Goal: Task Accomplishment & Management: Complete application form

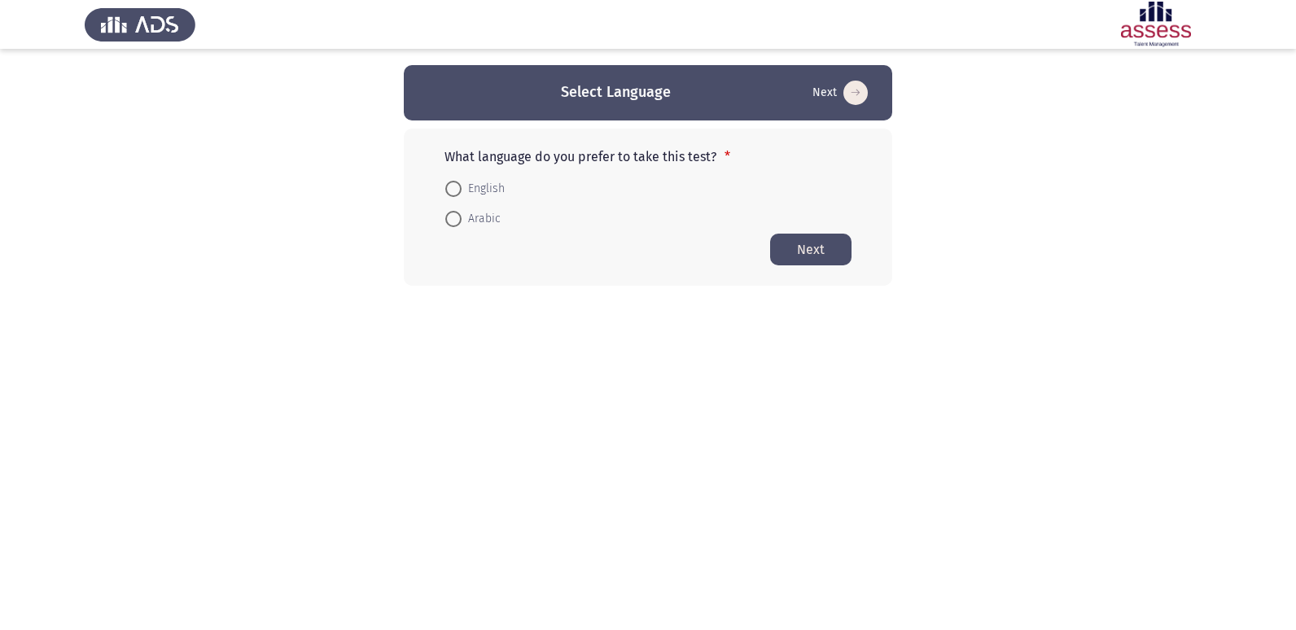
click at [445, 187] on span at bounding box center [453, 189] width 16 height 16
click at [445, 187] on input "English" at bounding box center [453, 189] width 16 height 16
radio input "true"
click at [803, 258] on button "Next" at bounding box center [810, 249] width 81 height 32
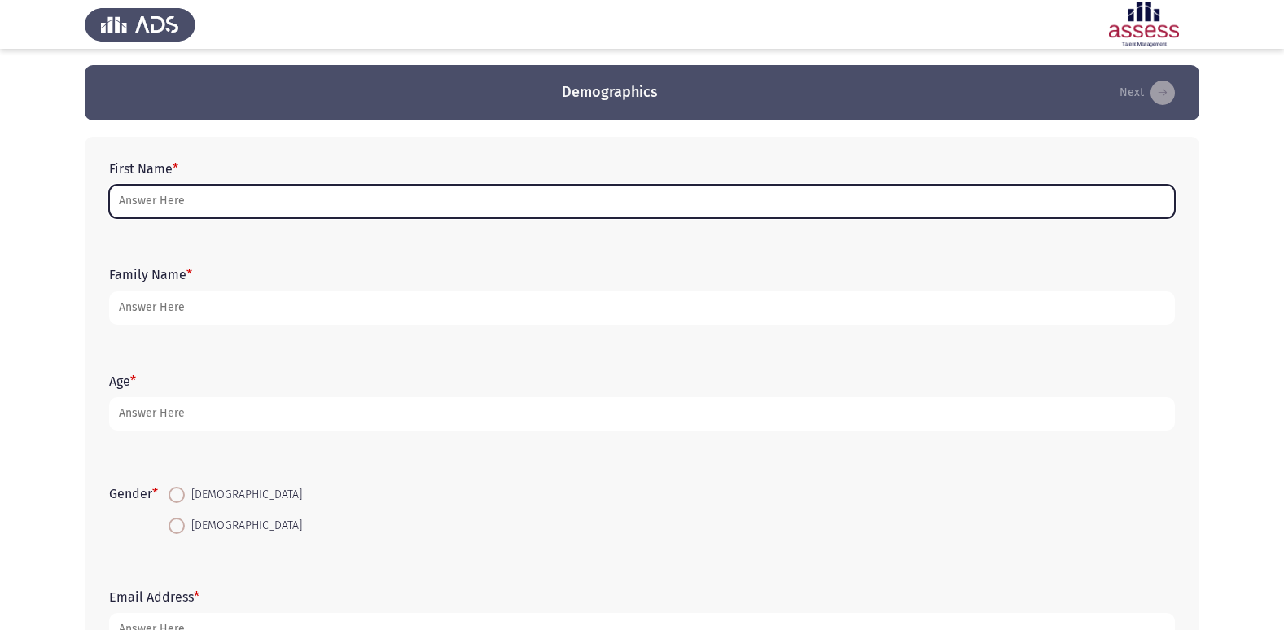
click at [159, 205] on input "First Name *" at bounding box center [641, 201] width 1065 height 33
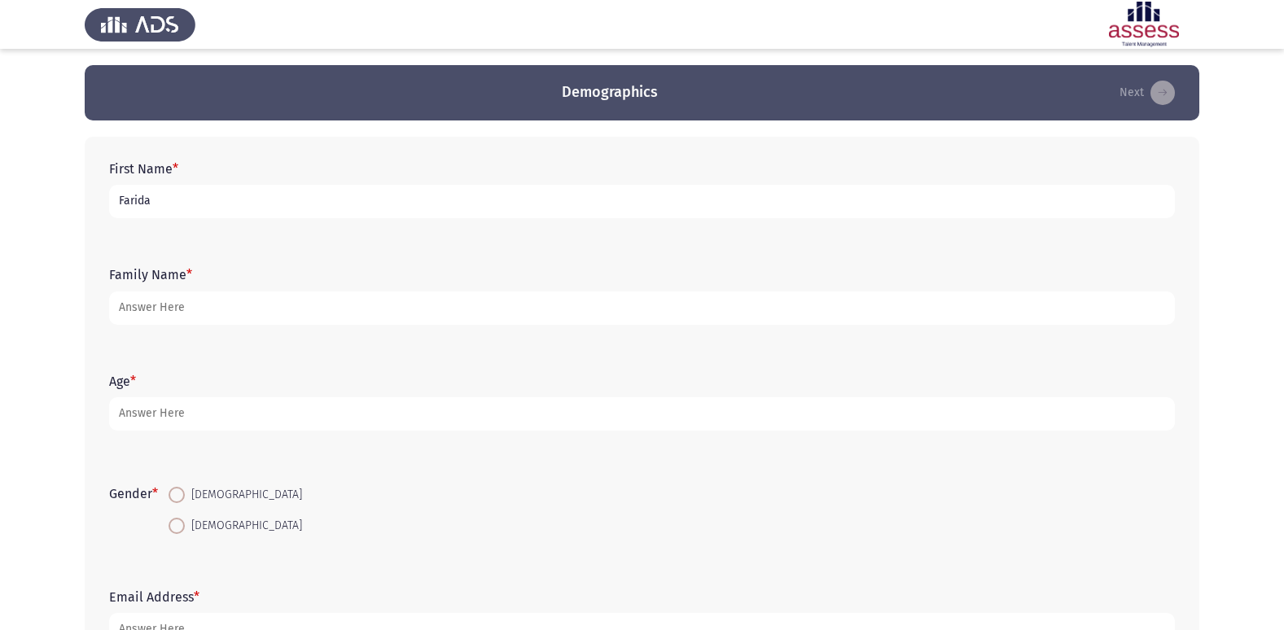
type input "Farida"
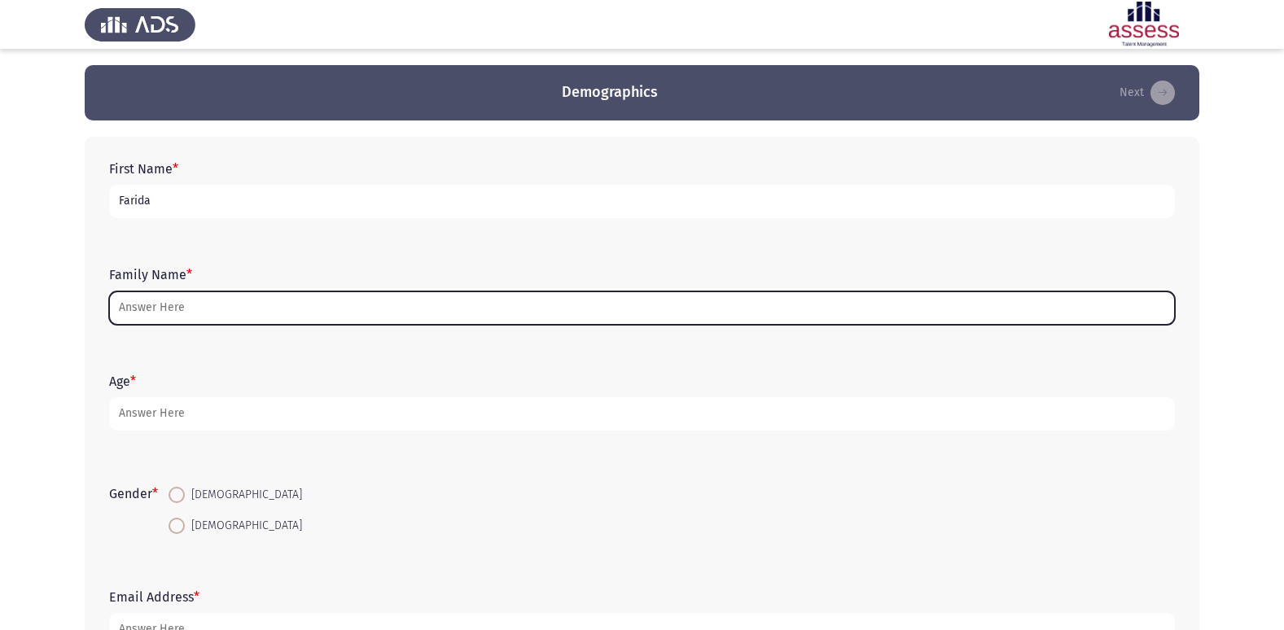
click at [153, 310] on input "Family Name *" at bounding box center [641, 307] width 1065 height 33
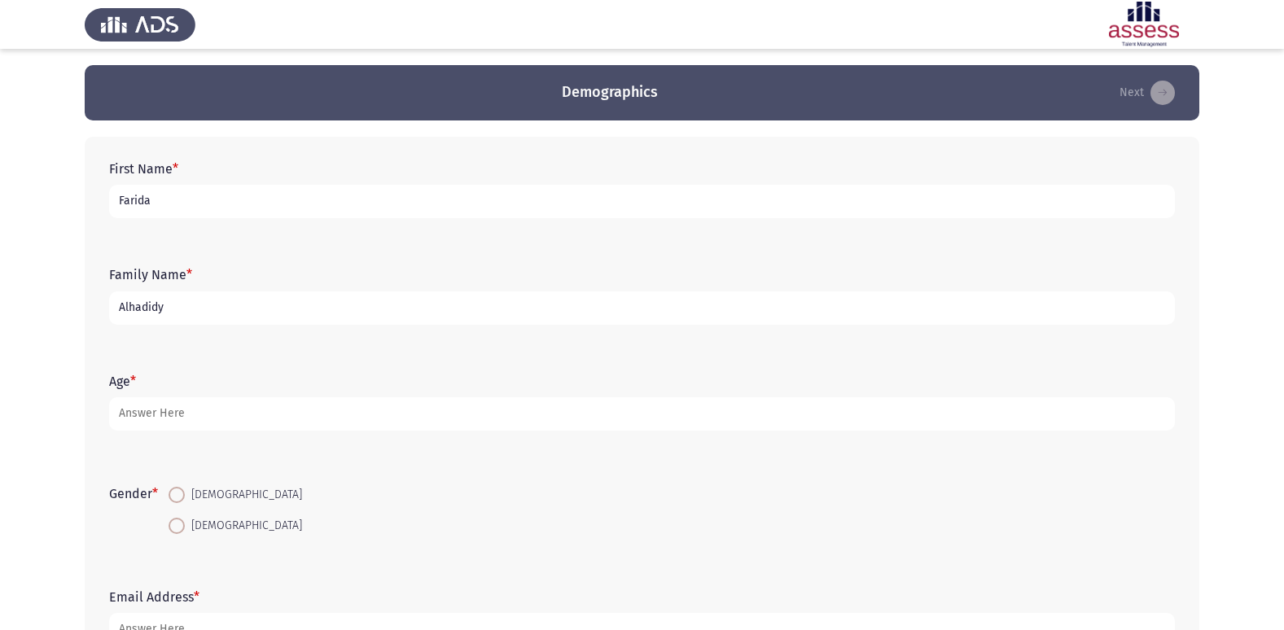
type input "Alhadidy"
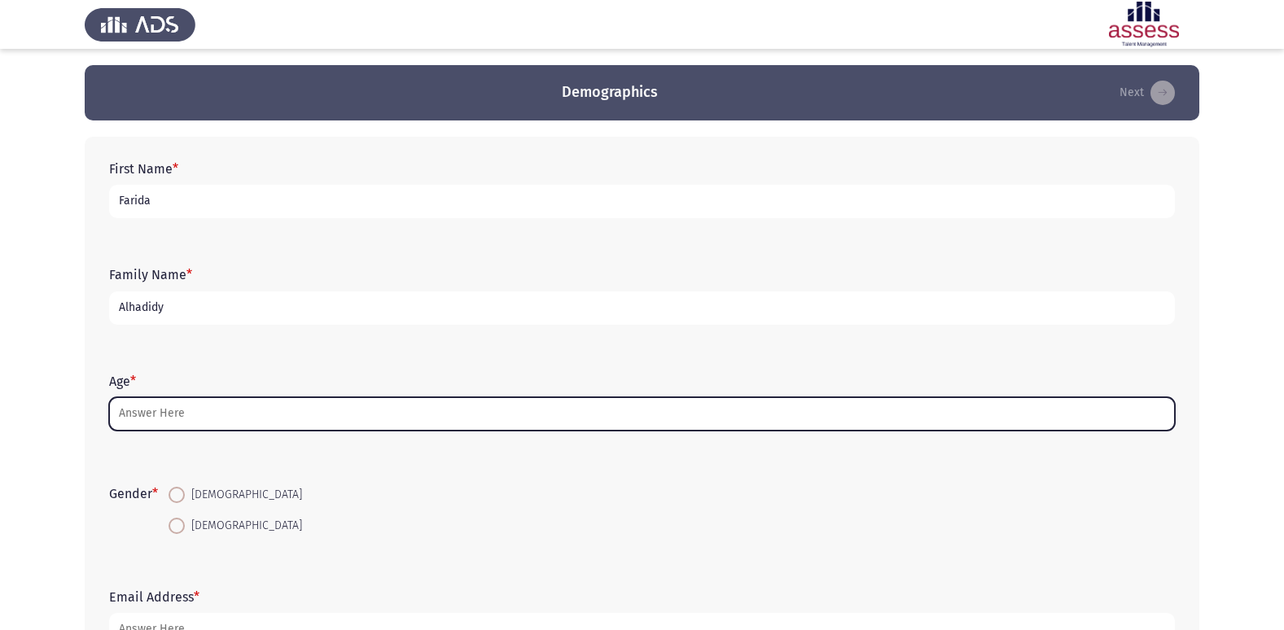
click at [236, 422] on input "Age *" at bounding box center [641, 413] width 1065 height 33
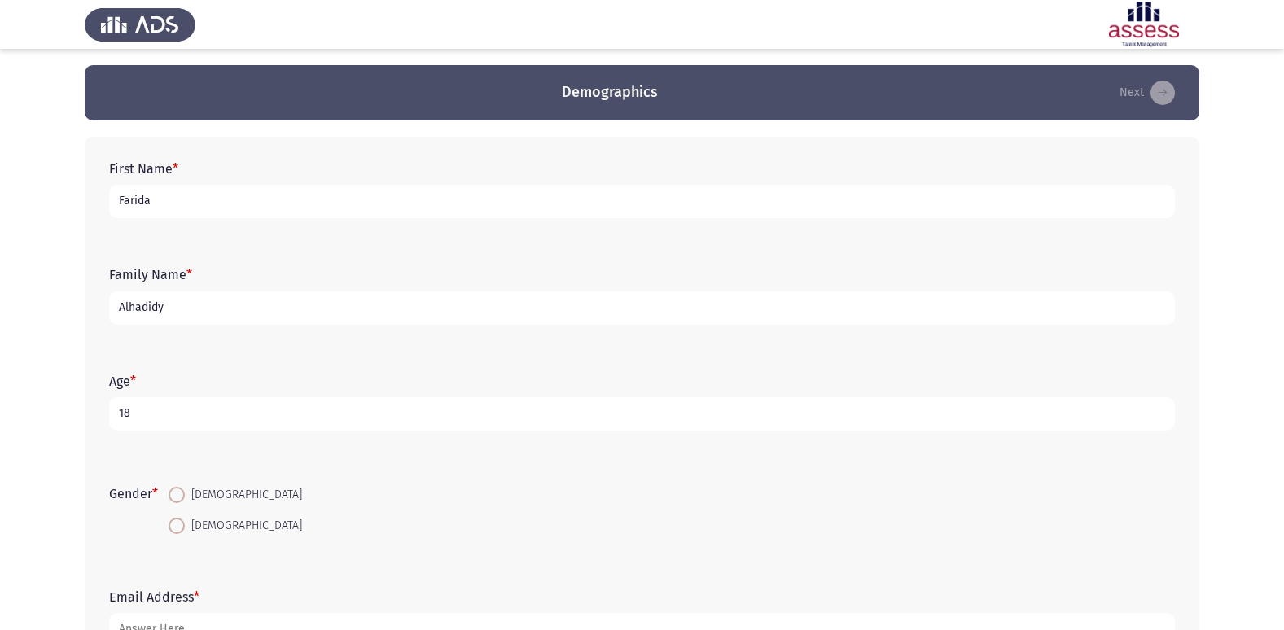
type input "18"
click at [182, 531] on span at bounding box center [176, 526] width 16 height 16
click at [182, 531] on input "[DEMOGRAPHIC_DATA]" at bounding box center [176, 526] width 16 height 16
radio input "true"
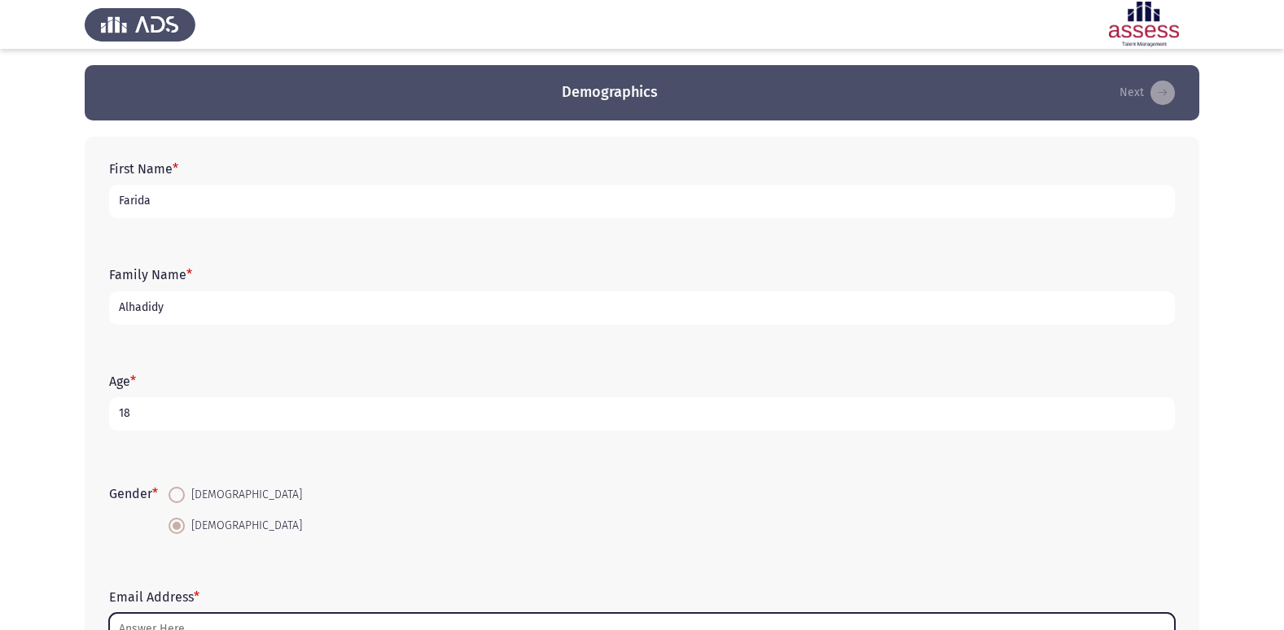
click at [176, 603] on input "Email Address *" at bounding box center [641, 629] width 1065 height 33
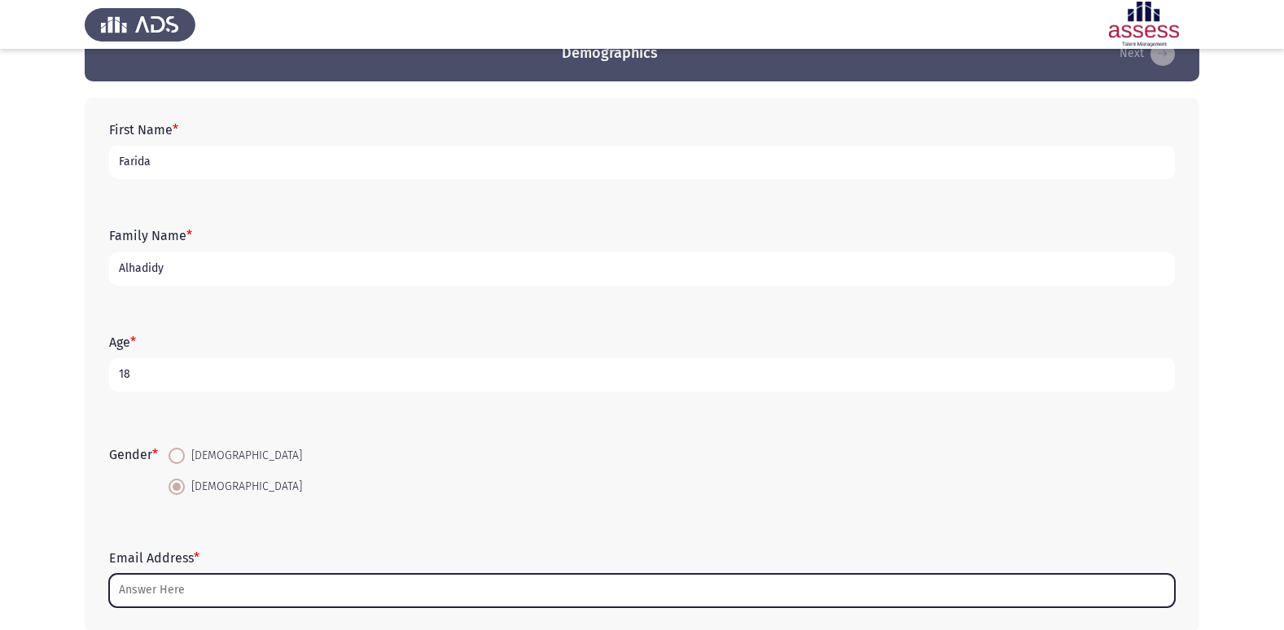
scroll to position [122, 0]
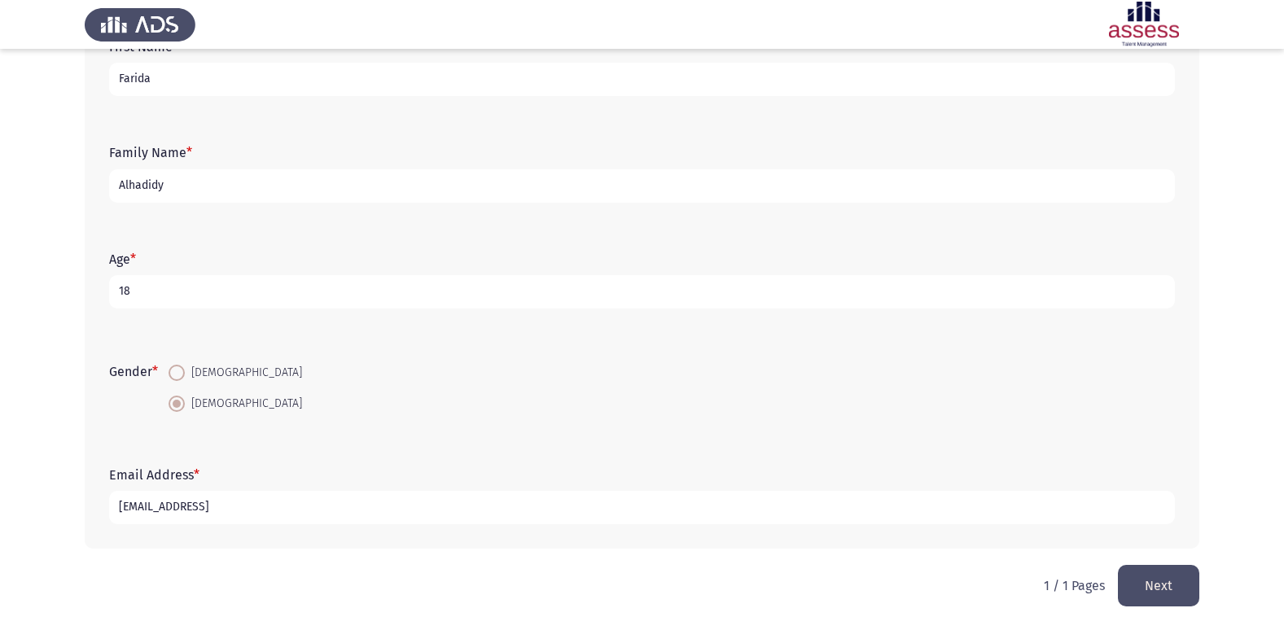
type input "[EMAIL_ADDRESS]"
drag, startPoint x: 251, startPoint y: 81, endPoint x: 203, endPoint y: 77, distance: 47.4
click at [203, 77] on input "Farida" at bounding box center [641, 79] width 1065 height 33
type input "F"
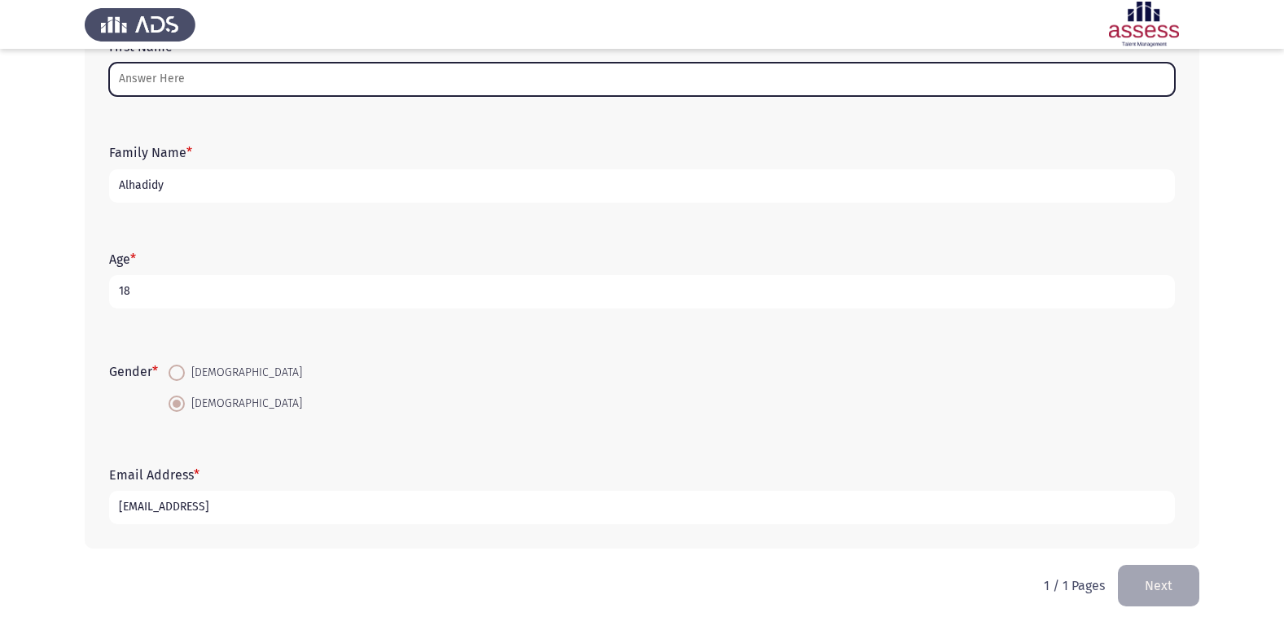
type input "غ"
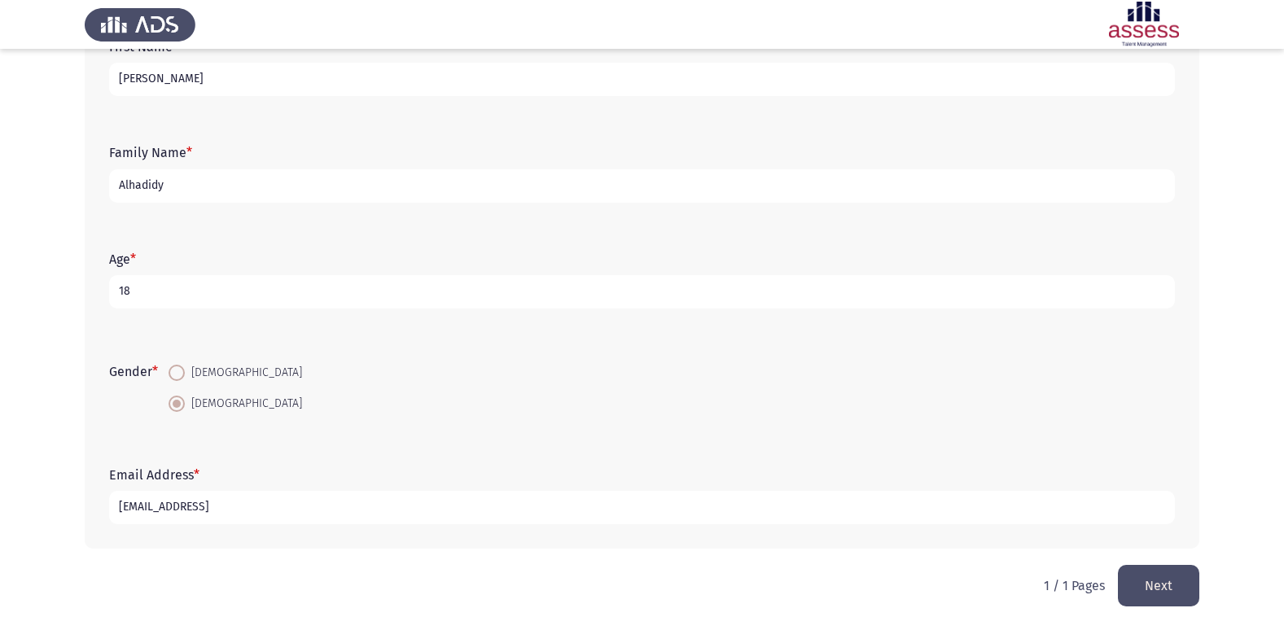
type input "[PERSON_NAME]"
drag, startPoint x: 260, startPoint y: 179, endPoint x: 246, endPoint y: 190, distance: 17.4
click at [246, 190] on input "Alhadidy" at bounding box center [641, 185] width 1065 height 33
type input "A"
type input "30610180102261"
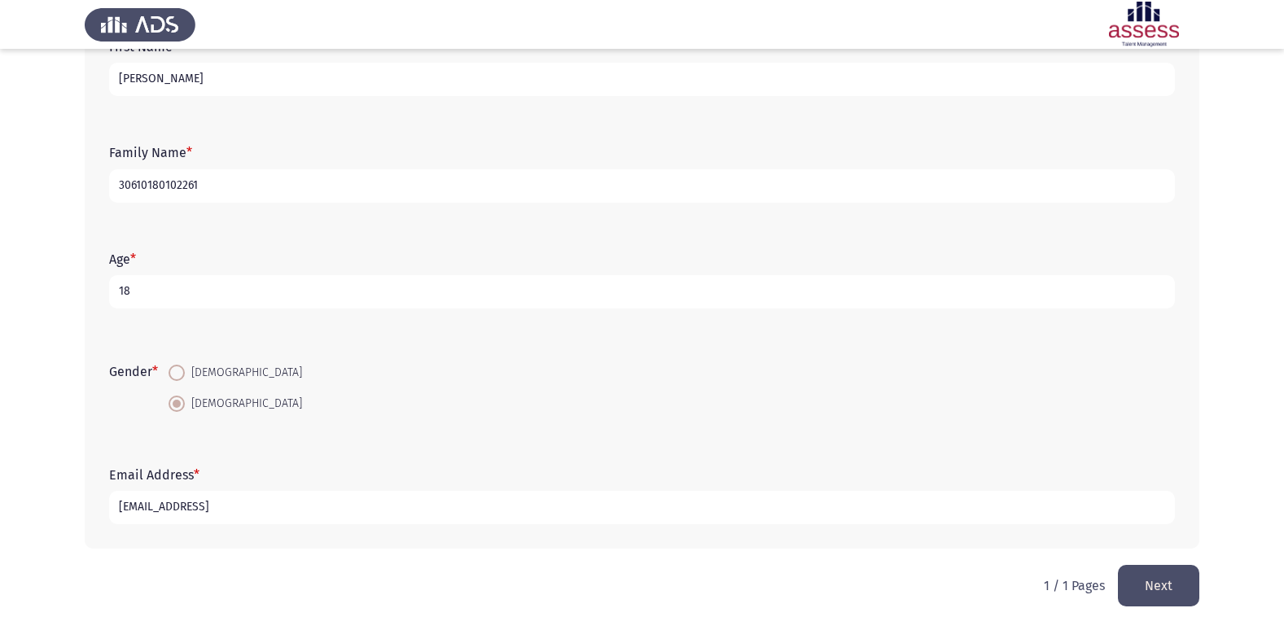
click at [378, 507] on input "[EMAIL_ADDRESS]" at bounding box center [641, 507] width 1065 height 33
type input "[EMAIL_ADDRESS][DOMAIN_NAME]"
click at [1174, 575] on button "Next" at bounding box center [1157, 586] width 81 height 42
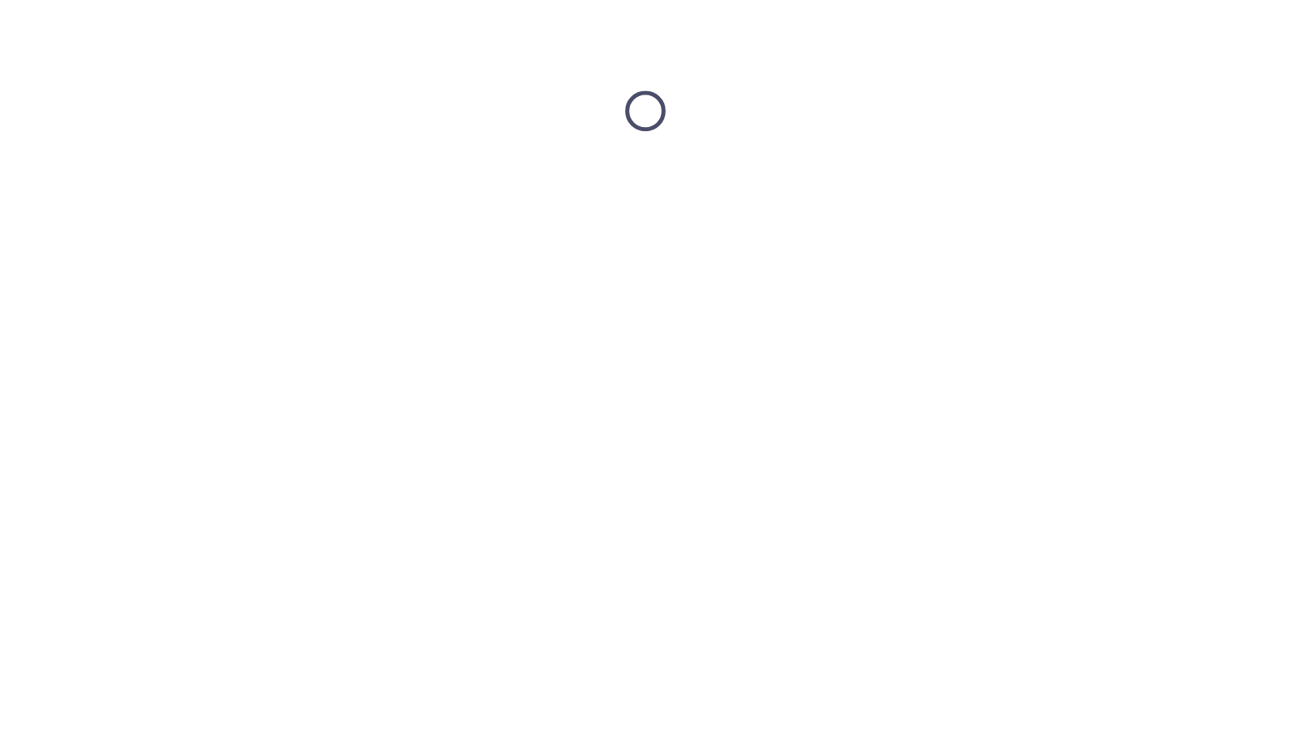
scroll to position [0, 0]
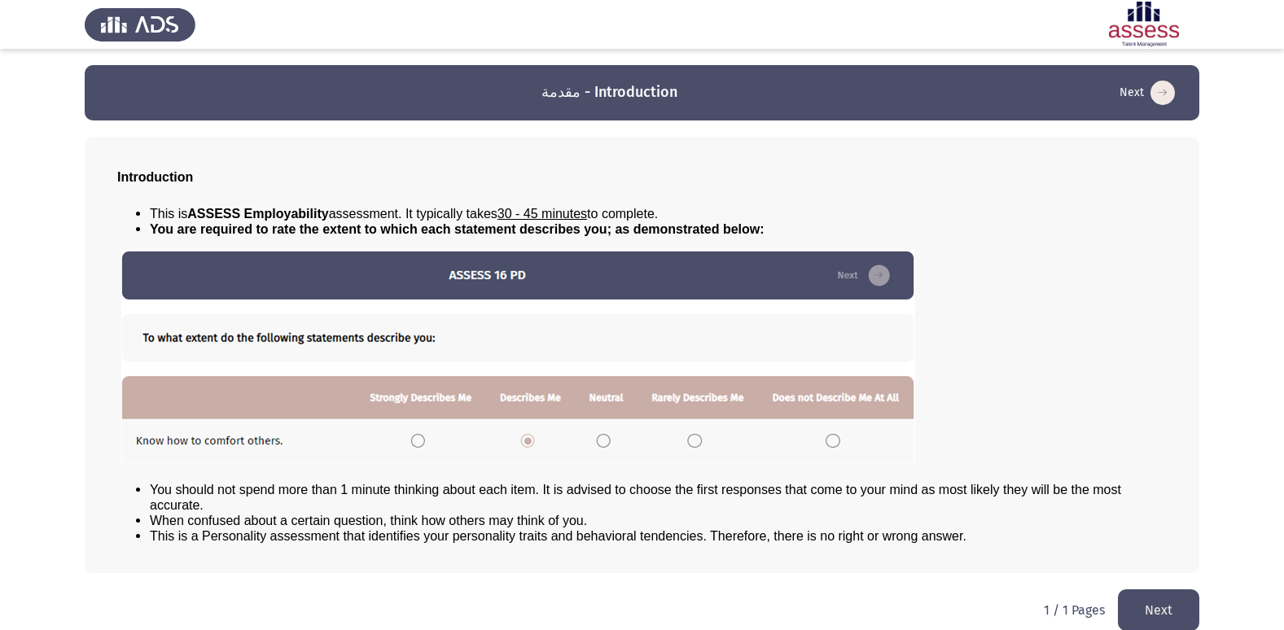
click at [1150, 599] on button "Next" at bounding box center [1157, 610] width 81 height 42
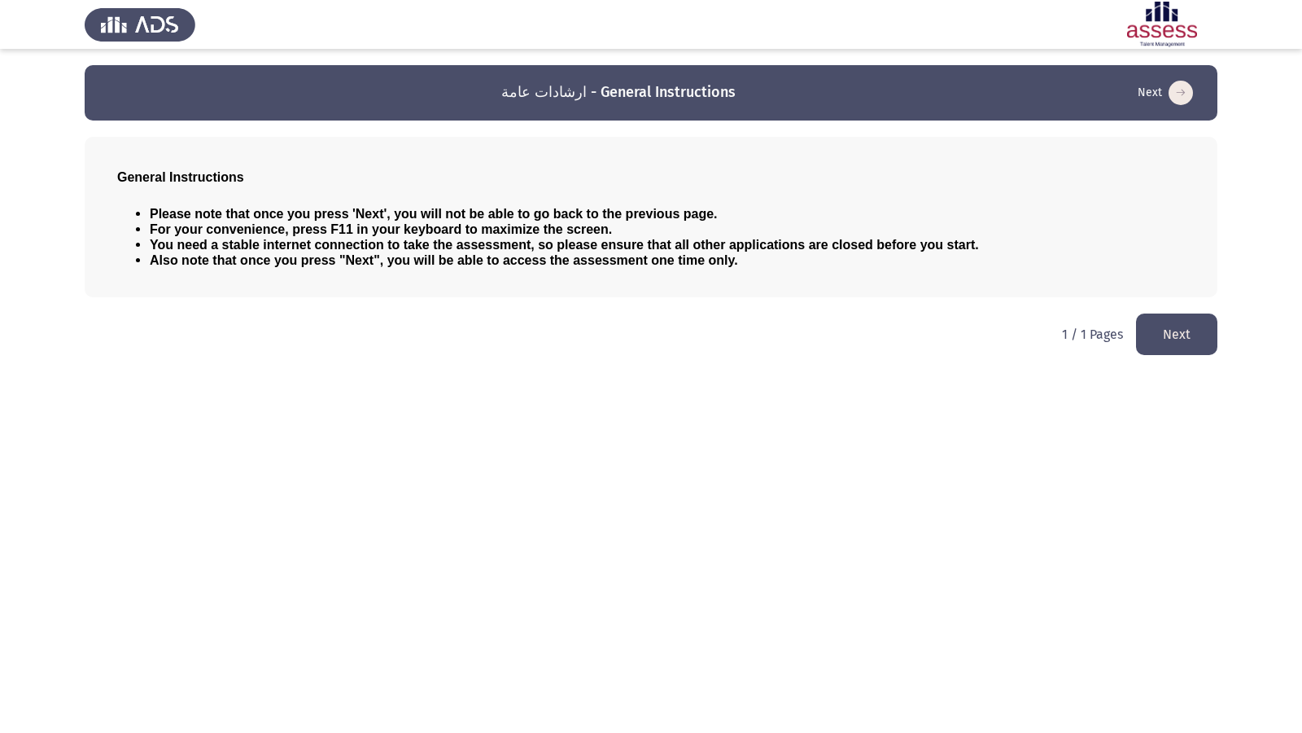
click at [1183, 332] on button "Next" at bounding box center [1176, 334] width 81 height 42
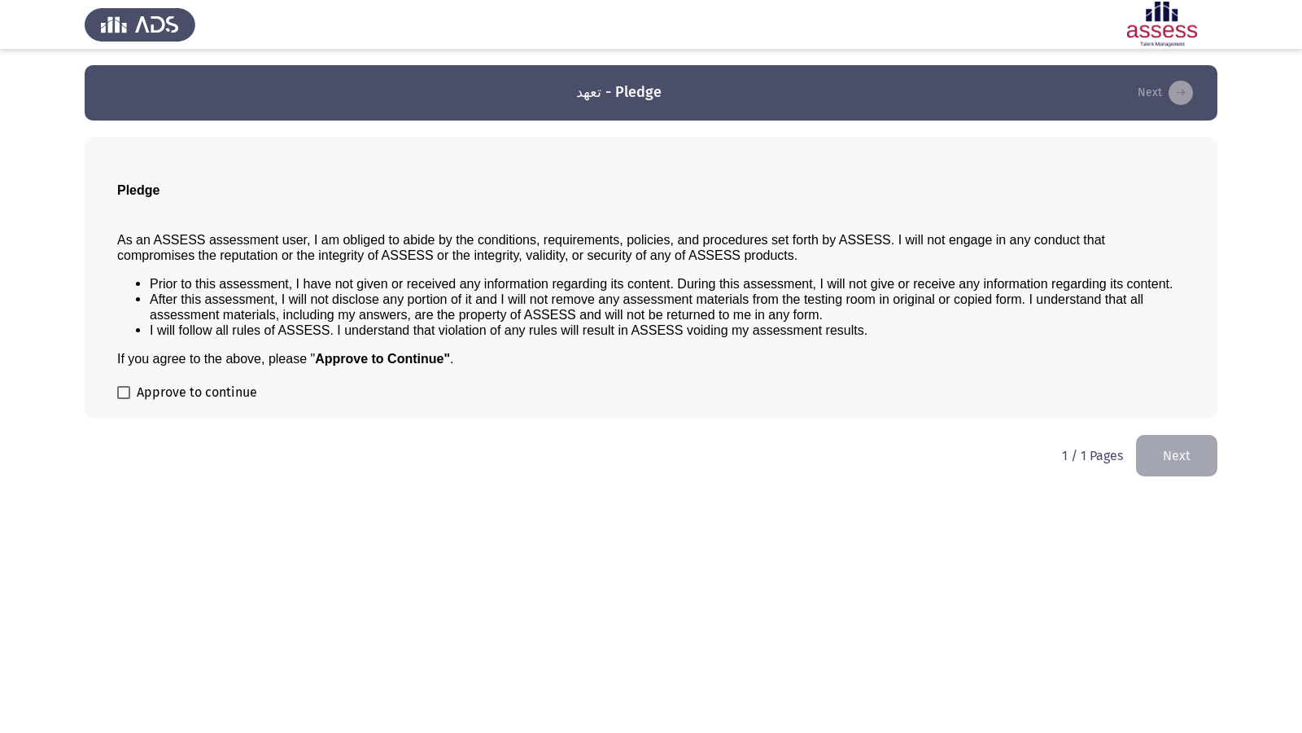
click at [129, 395] on span at bounding box center [123, 392] width 13 height 13
click at [124, 399] on input "Approve to continue" at bounding box center [123, 399] width 1 height 1
checkbox input "true"
click at [1193, 460] on button "Next" at bounding box center [1176, 456] width 81 height 42
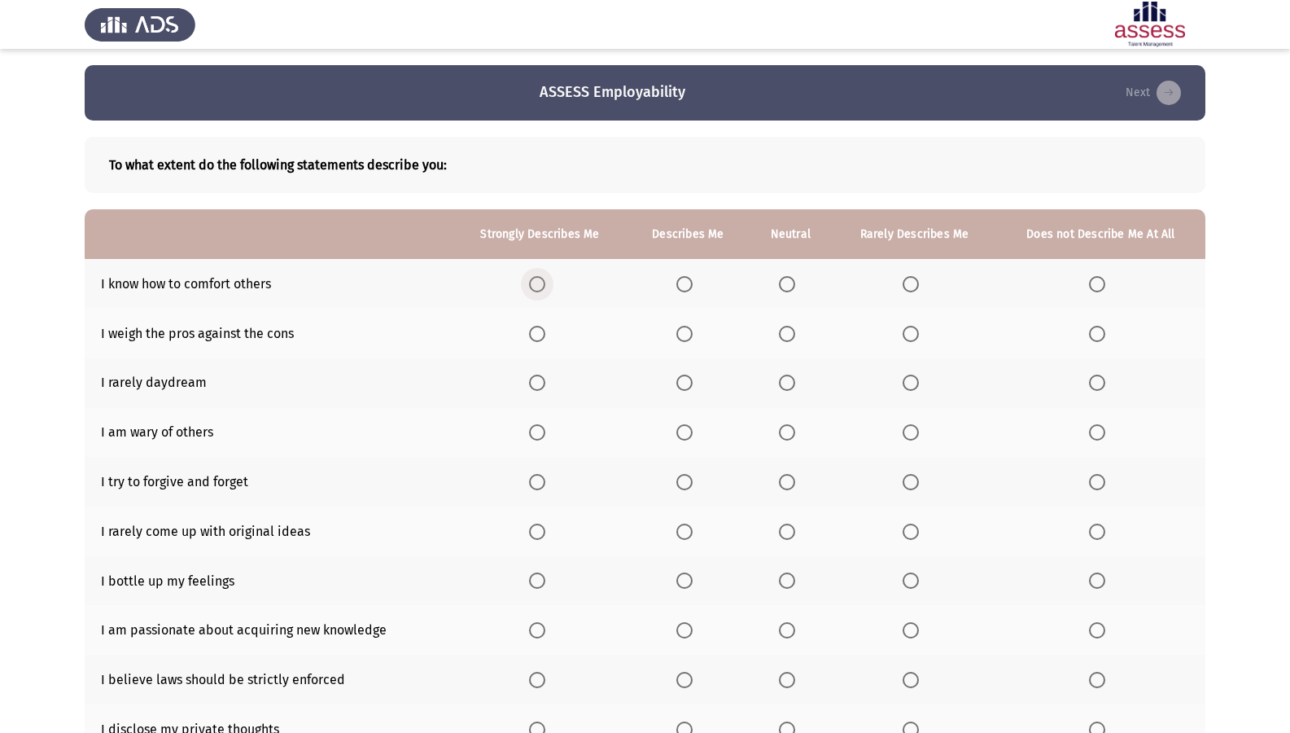
click at [533, 291] on span "Select an option" at bounding box center [537, 284] width 16 height 16
click at [533, 291] on input "Select an option" at bounding box center [537, 284] width 16 height 16
click at [684, 343] on th at bounding box center [688, 333] width 120 height 50
click at [685, 336] on span "Select an option" at bounding box center [684, 334] width 16 height 16
click at [685, 336] on input "Select an option" at bounding box center [684, 334] width 16 height 16
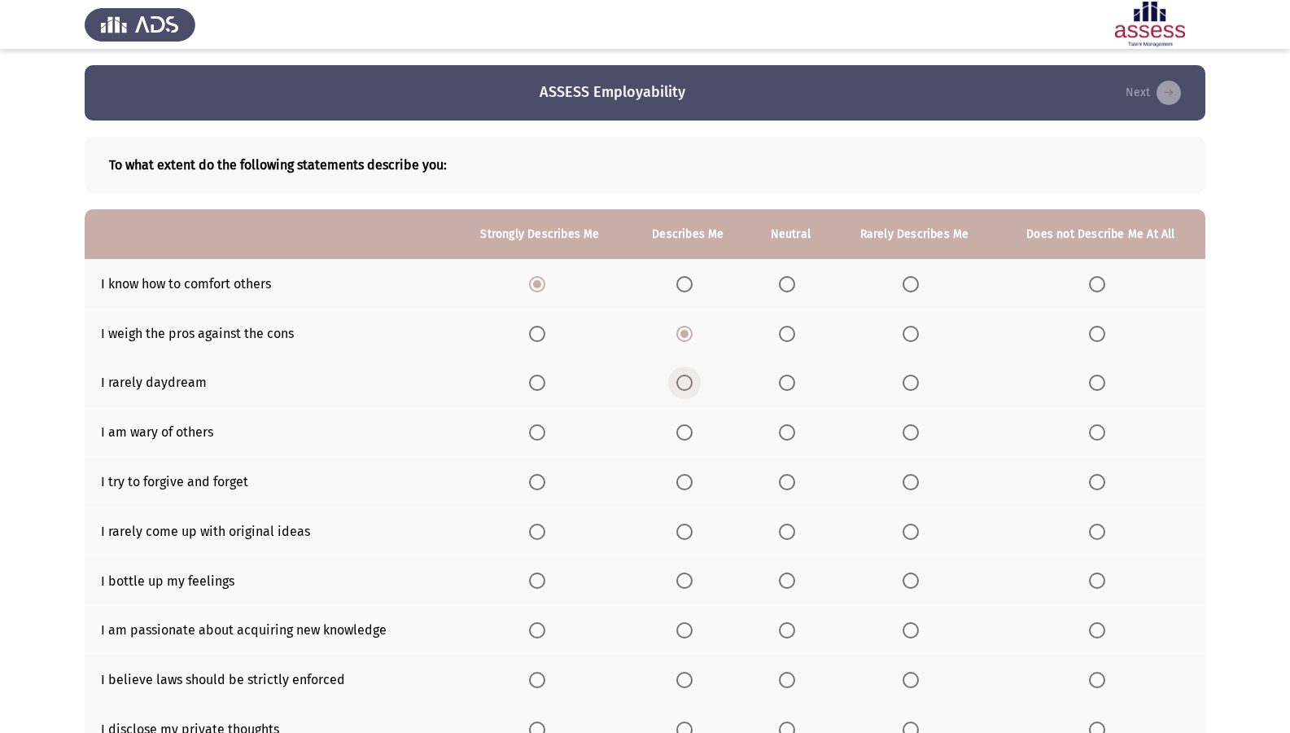
click at [684, 378] on span "Select an option" at bounding box center [684, 382] width 16 height 16
click at [684, 378] on input "Select an option" at bounding box center [684, 382] width 16 height 16
click at [907, 422] on th at bounding box center [915, 432] width 164 height 50
click at [907, 431] on span "Select an option" at bounding box center [911, 432] width 16 height 16
click at [907, 431] on input "Select an option" at bounding box center [911, 432] width 16 height 16
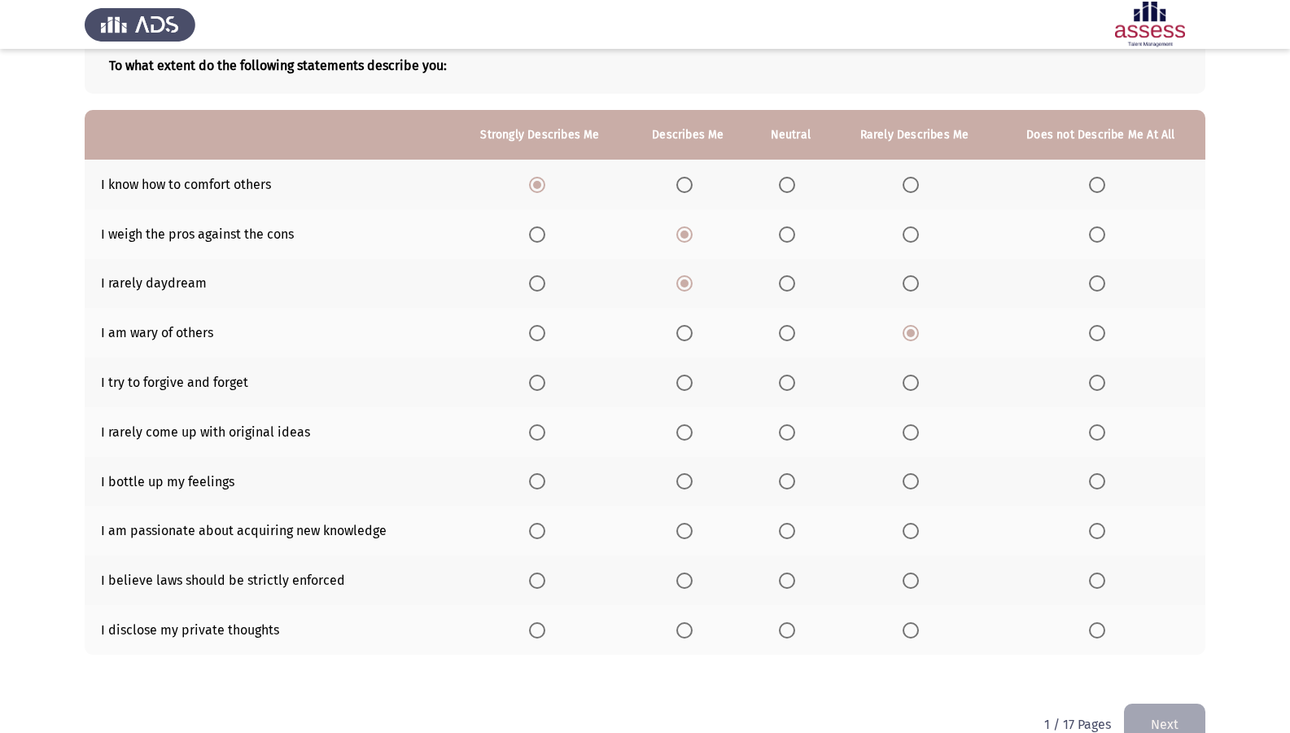
scroll to position [121, 0]
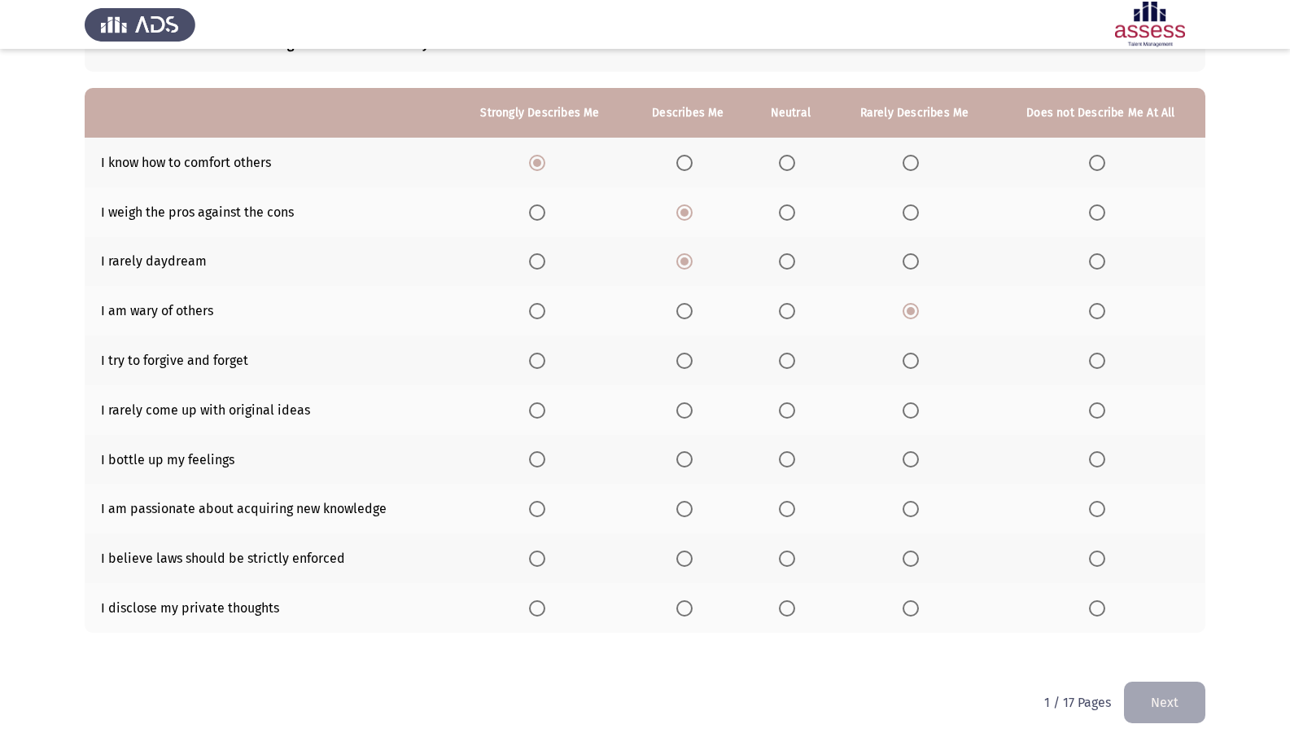
click at [537, 361] on span "Select an option" at bounding box center [537, 361] width 0 height 0
click at [539, 360] on input "Select an option" at bounding box center [537, 360] width 16 height 16
click at [914, 402] on span "Select an option" at bounding box center [911, 410] width 16 height 16
click at [914, 402] on input "Select an option" at bounding box center [911, 410] width 16 height 16
click at [684, 456] on span "Select an option" at bounding box center [684, 459] width 16 height 16
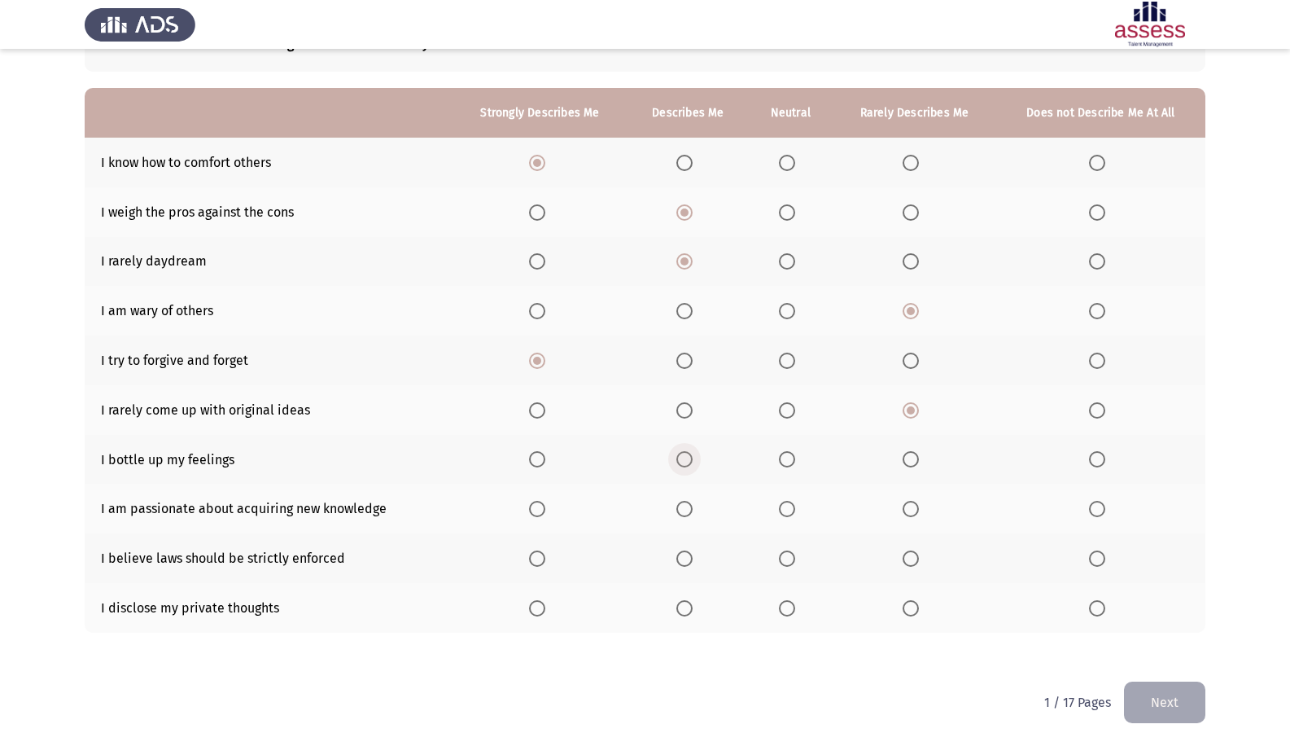
click at [684, 456] on input "Select an option" at bounding box center [684, 459] width 16 height 16
click at [549, 505] on label "Select an option" at bounding box center [540, 509] width 23 height 16
click at [545, 505] on input "Select an option" at bounding box center [537, 509] width 16 height 16
click at [541, 552] on span "Select an option" at bounding box center [537, 558] width 16 height 16
click at [541, 552] on input "Select an option" at bounding box center [537, 558] width 16 height 16
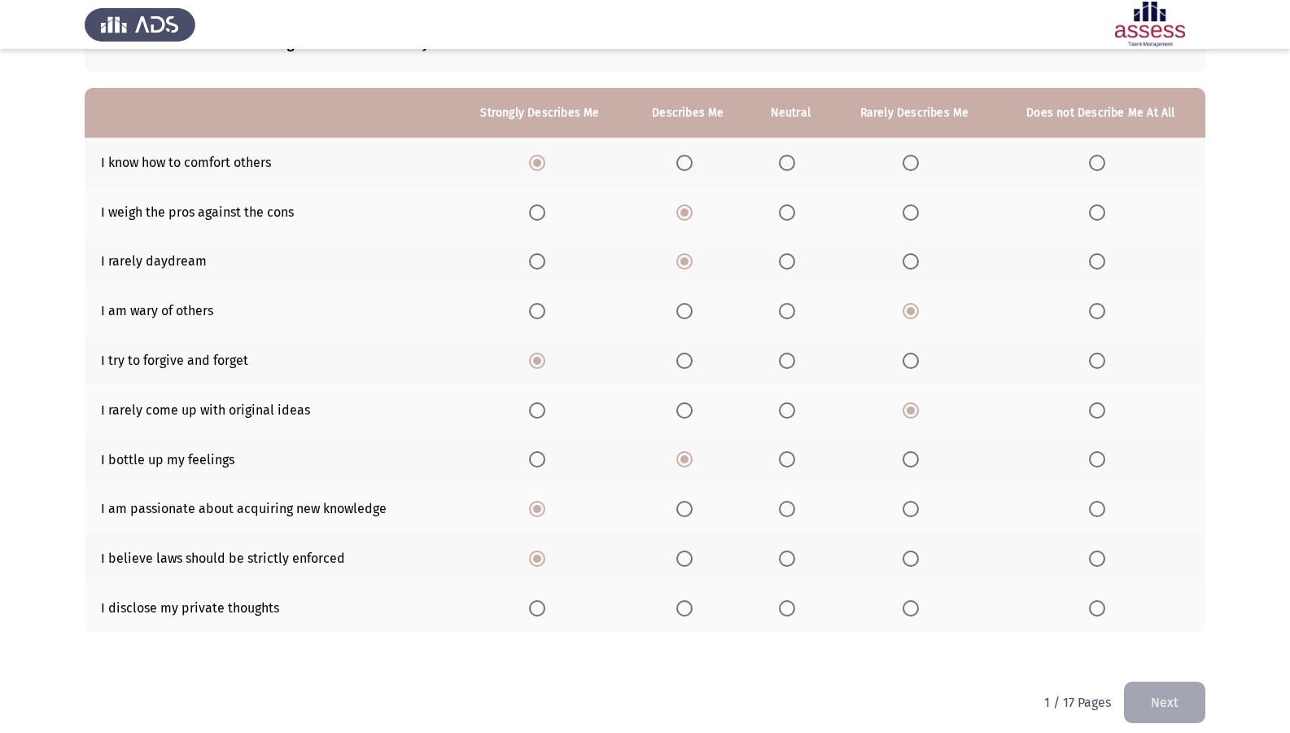
click at [536, 603] on span "Select an option" at bounding box center [537, 608] width 16 height 16
click at [536, 603] on input "Select an option" at bounding box center [537, 608] width 16 height 16
click at [1191, 603] on button "Next" at bounding box center [1164, 702] width 81 height 42
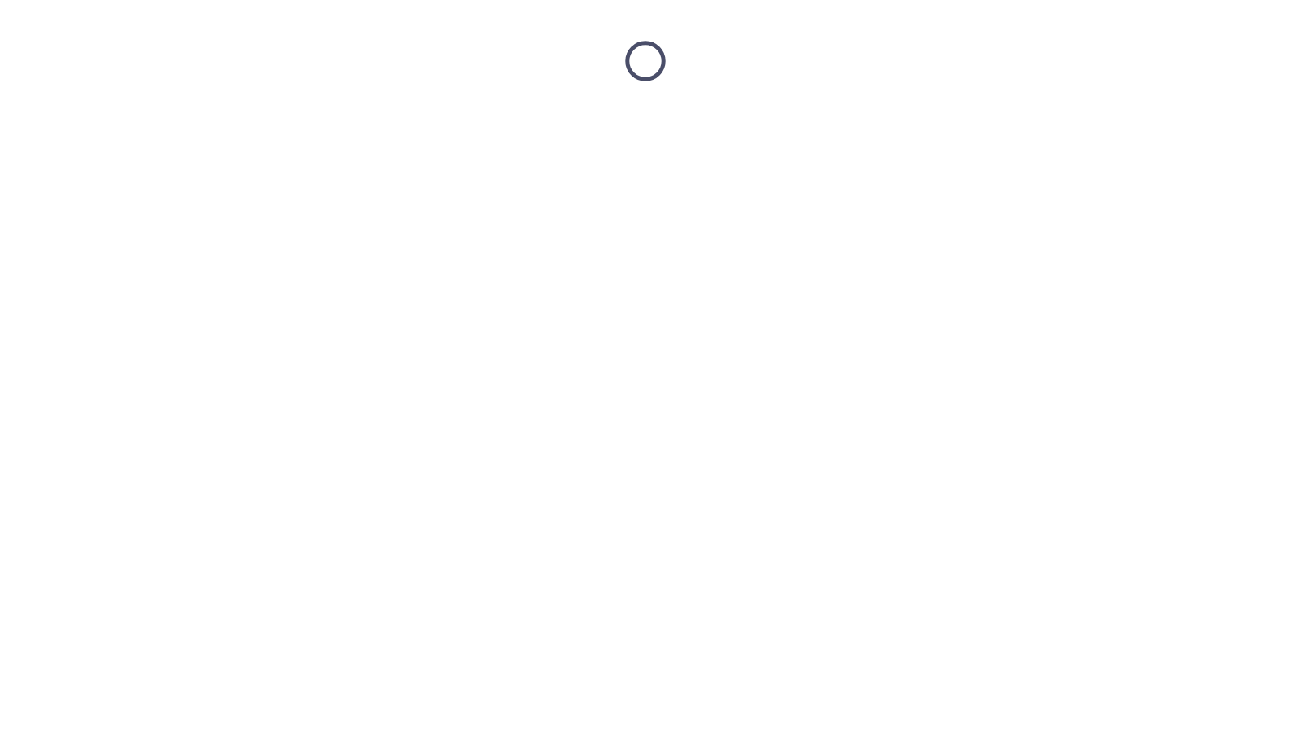
scroll to position [0, 0]
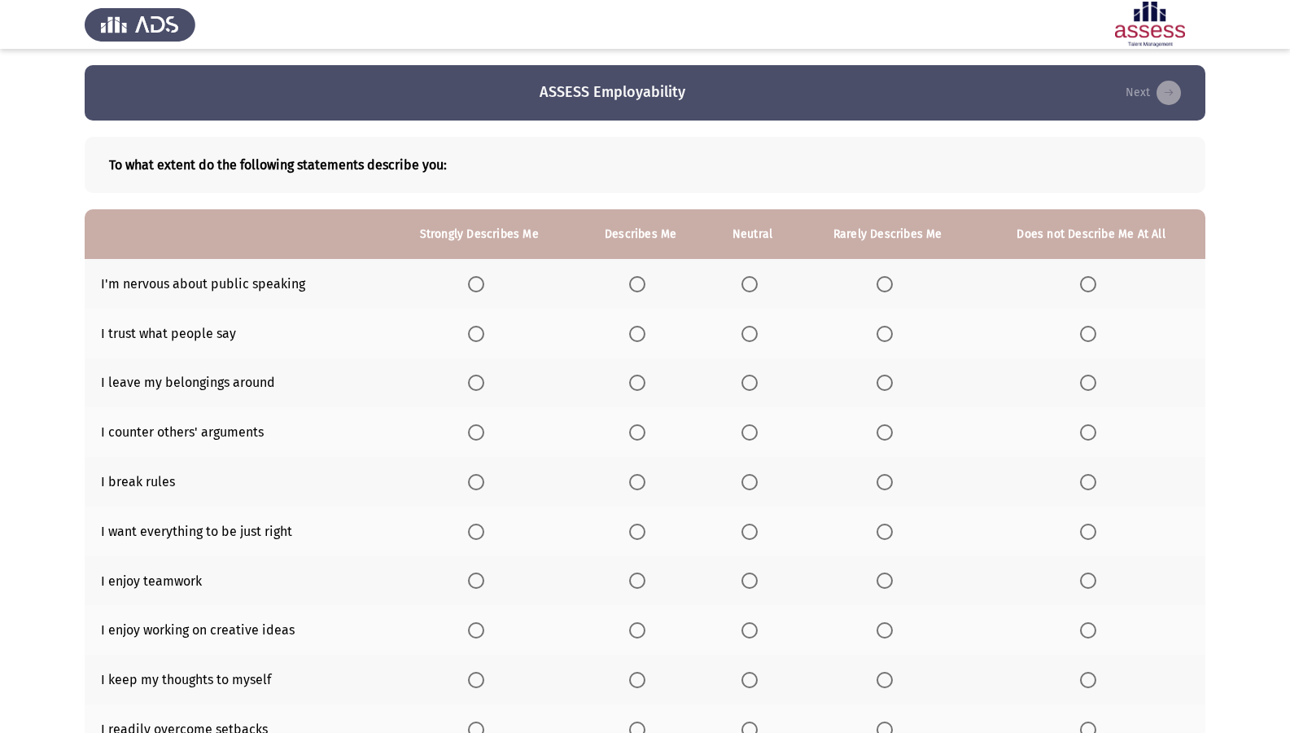
click at [649, 293] on th at bounding box center [641, 284] width 132 height 50
click at [642, 278] on span "Select an option" at bounding box center [637, 284] width 16 height 16
click at [642, 278] on input "Select an option" at bounding box center [637, 284] width 16 height 16
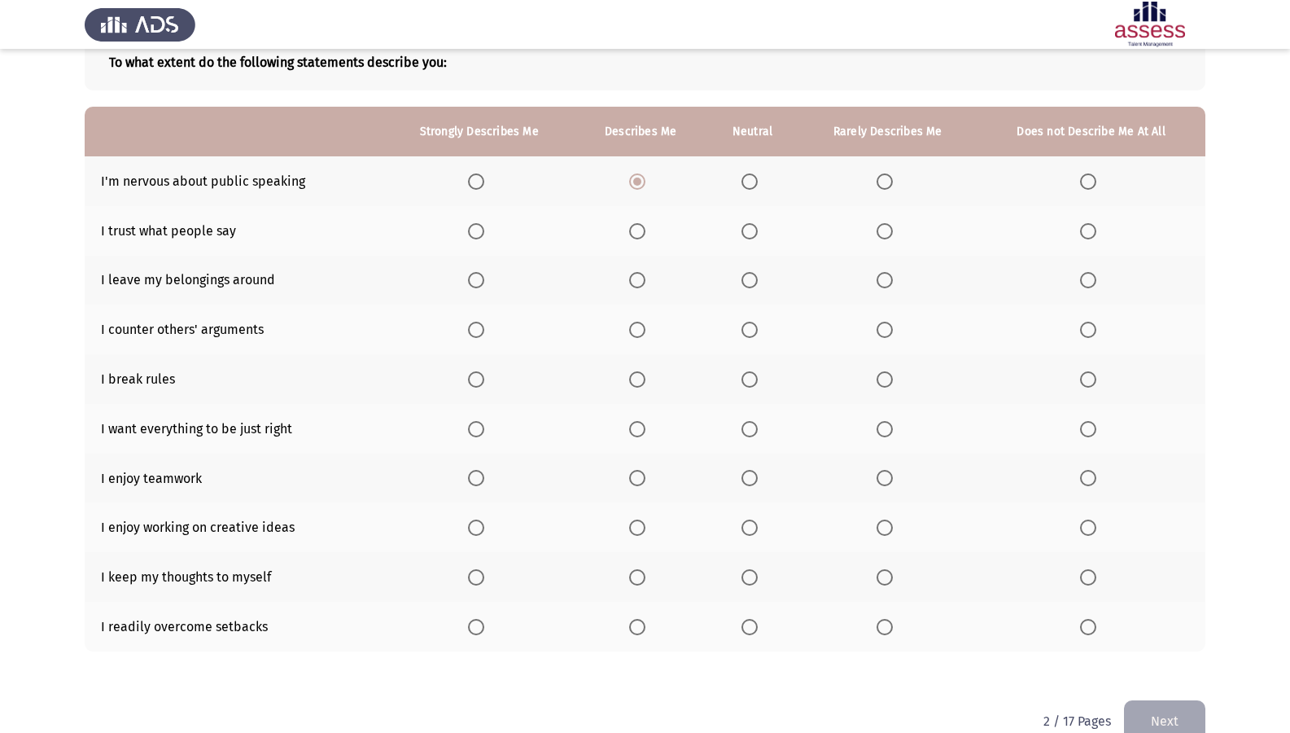
scroll to position [103, 0]
click at [741, 236] on th at bounding box center [752, 230] width 92 height 50
click at [745, 230] on span "Select an option" at bounding box center [749, 230] width 16 height 16
click at [745, 230] on input "Select an option" at bounding box center [749, 230] width 16 height 16
click at [884, 274] on span "Select an option" at bounding box center [885, 279] width 16 height 16
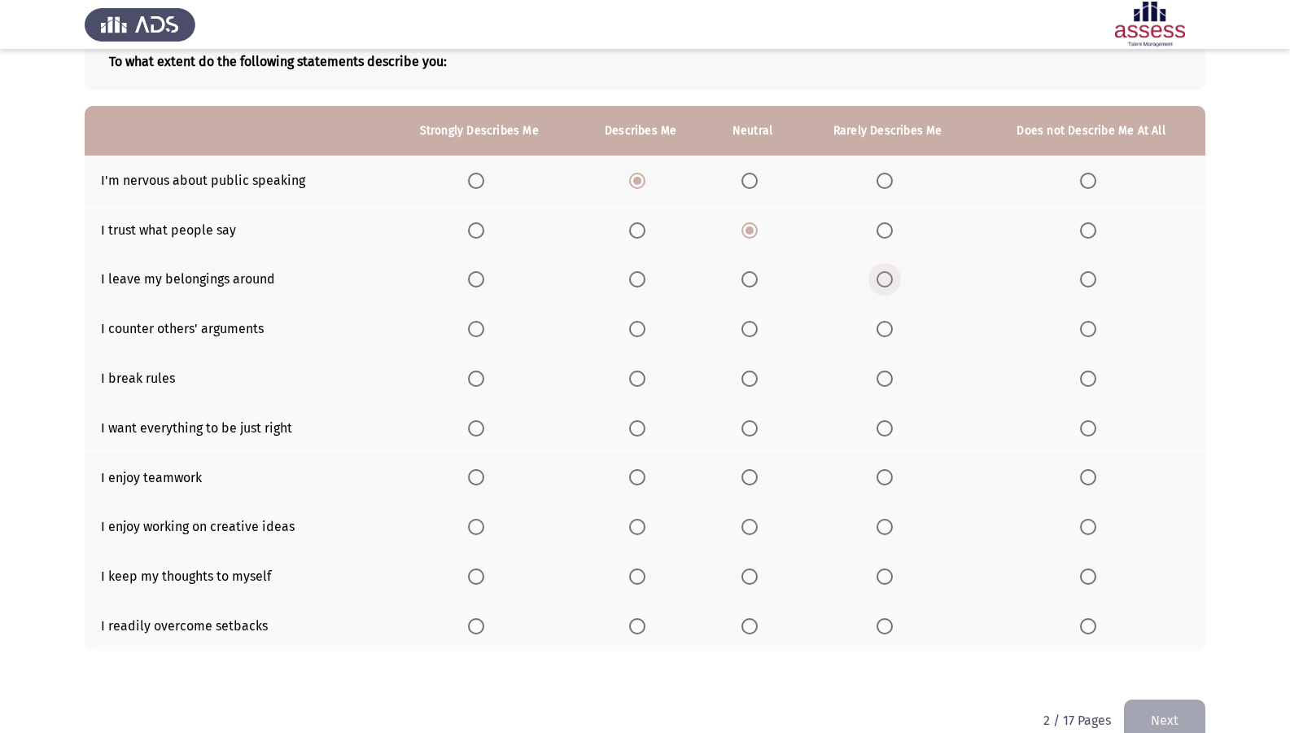
click at [884, 274] on input "Select an option" at bounding box center [885, 279] width 16 height 16
click at [639, 326] on span "Select an option" at bounding box center [637, 329] width 16 height 16
click at [639, 326] on input "Select an option" at bounding box center [637, 329] width 16 height 16
click at [894, 385] on label "Select an option" at bounding box center [888, 378] width 23 height 16
click at [893, 385] on input "Select an option" at bounding box center [885, 378] width 16 height 16
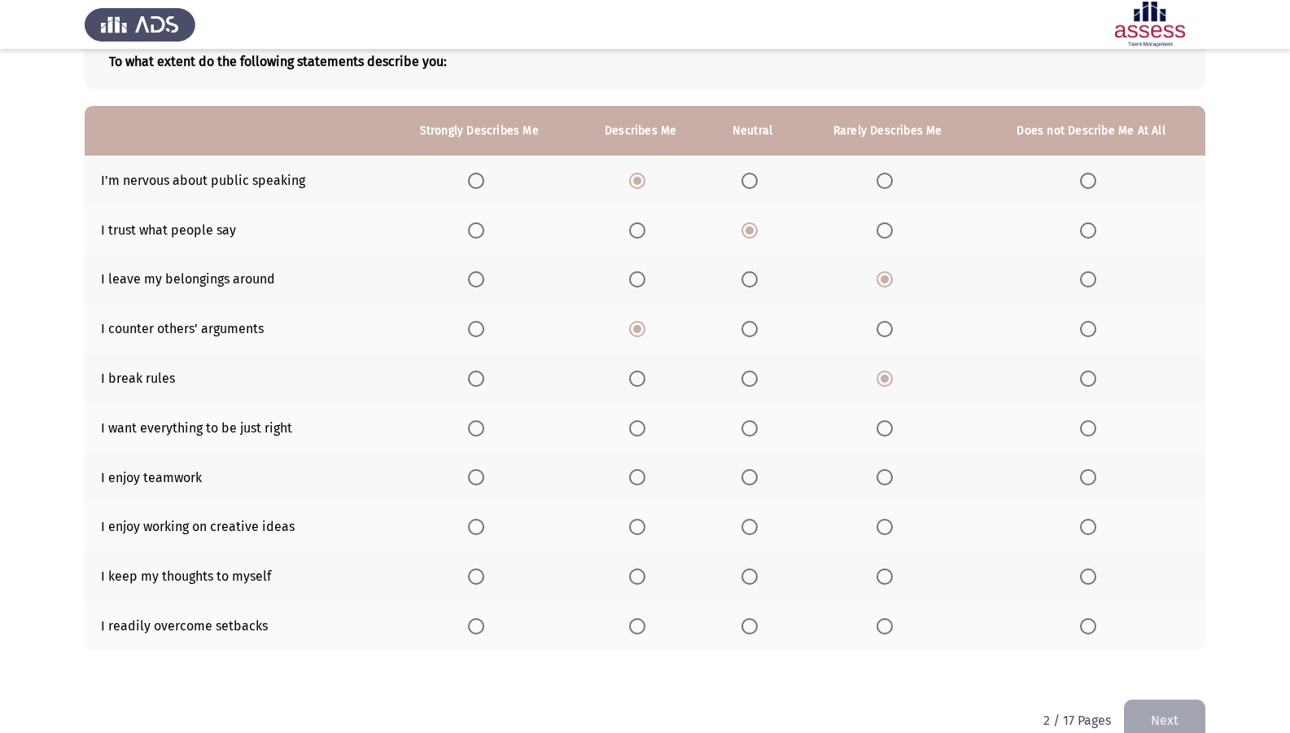
click at [634, 423] on span "Select an option" at bounding box center [637, 428] width 16 height 16
click at [634, 423] on input "Select an option" at bounding box center [637, 428] width 16 height 16
click at [641, 476] on span "Select an option" at bounding box center [637, 477] width 16 height 16
click at [641, 476] on input "Select an option" at bounding box center [637, 477] width 16 height 16
click at [638, 522] on span "Select an option" at bounding box center [637, 526] width 16 height 16
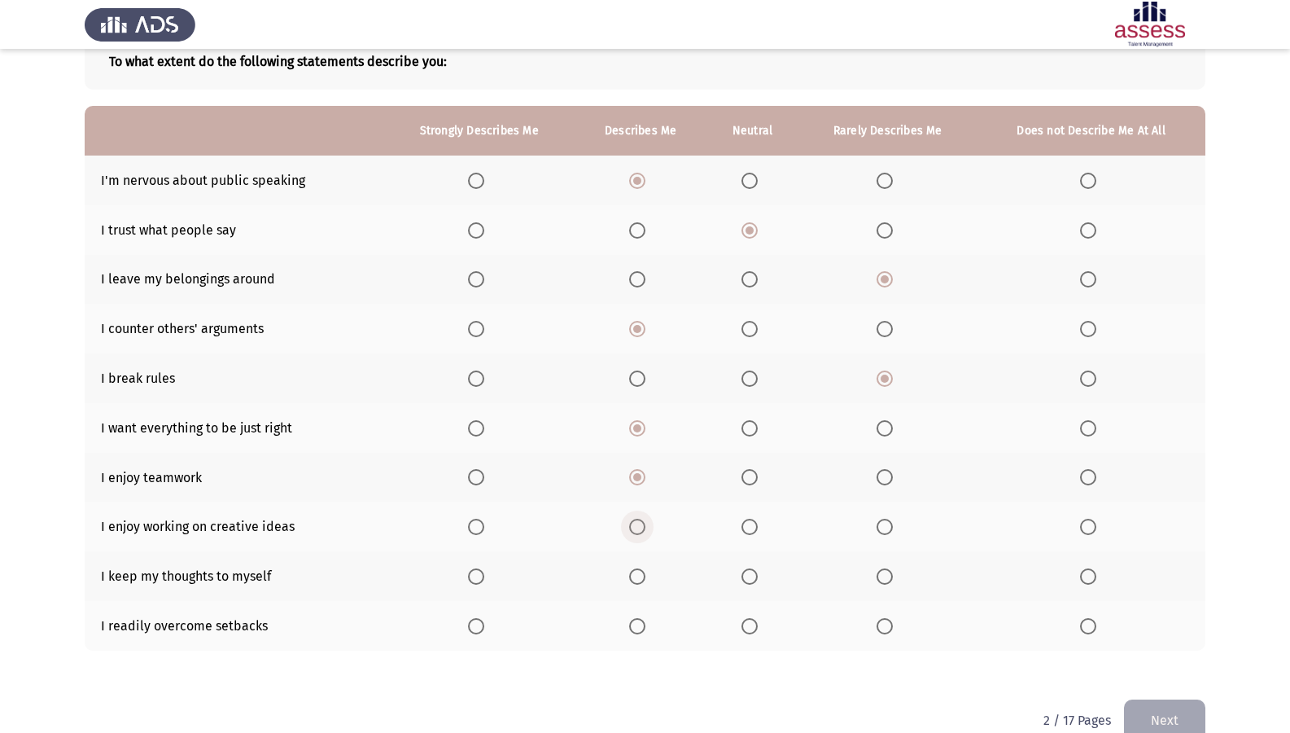
click at [638, 522] on input "Select an option" at bounding box center [637, 526] width 16 height 16
click at [472, 572] on span "Select an option" at bounding box center [476, 576] width 16 height 16
click at [472, 572] on input "Select an option" at bounding box center [476, 576] width 16 height 16
click at [621, 603] on th at bounding box center [641, 626] width 132 height 50
click at [628, 603] on th at bounding box center [641, 626] width 132 height 50
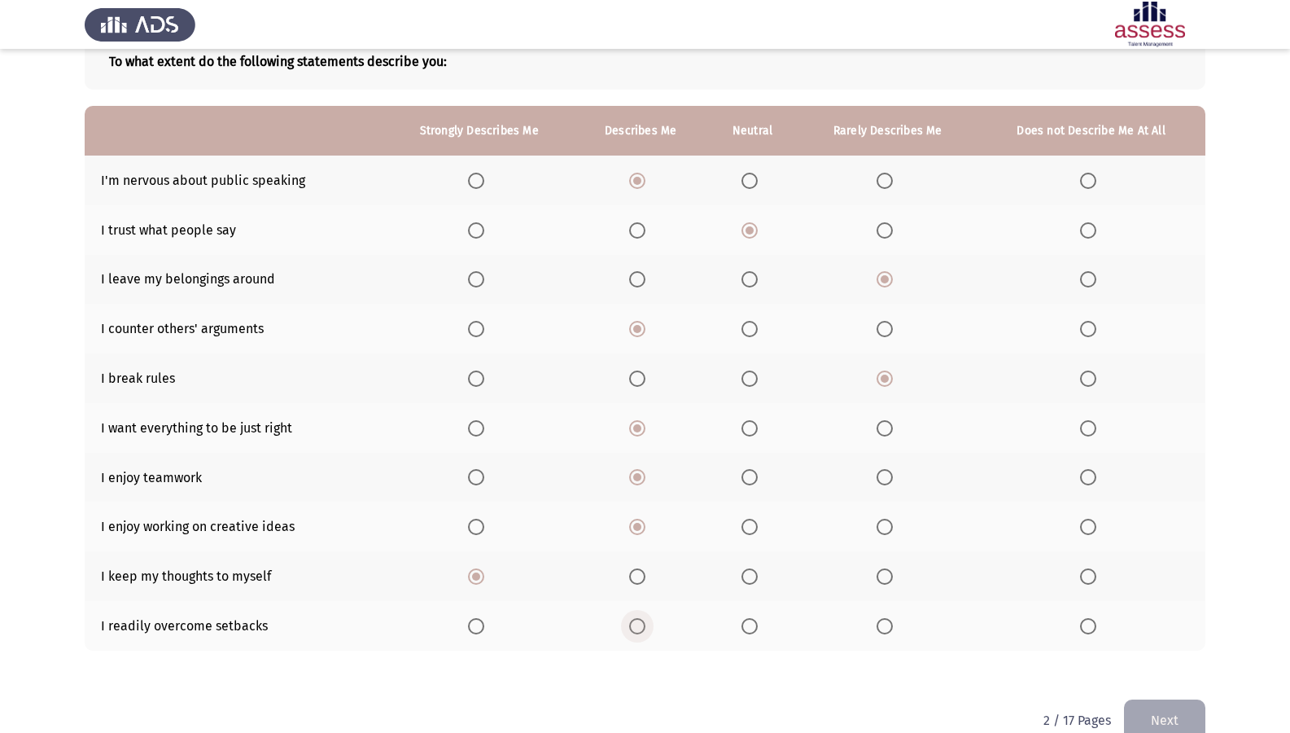
click at [641, 603] on span "Select an option" at bounding box center [637, 626] width 16 height 16
click at [641, 603] on input "Select an option" at bounding box center [637, 626] width 16 height 16
drag, startPoint x: 1165, startPoint y: 712, endPoint x: 1085, endPoint y: 688, distance: 84.2
click at [1165, 603] on button "Next" at bounding box center [1164, 720] width 81 height 42
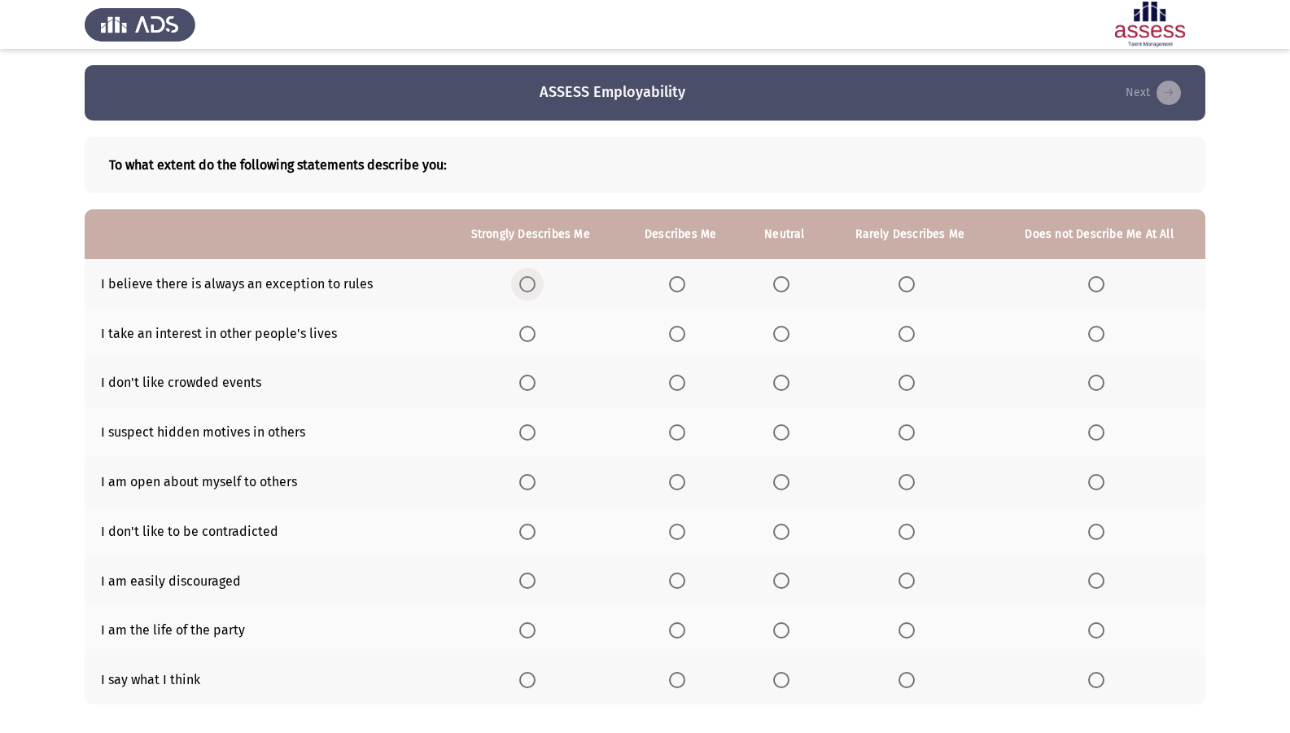
click at [530, 287] on span "Select an option" at bounding box center [527, 284] width 16 height 16
click at [530, 287] on input "Select an option" at bounding box center [527, 284] width 16 height 16
click at [526, 340] on span "Select an option" at bounding box center [527, 334] width 16 height 16
click at [526, 340] on input "Select an option" at bounding box center [527, 334] width 16 height 16
click at [530, 378] on span "Select an option" at bounding box center [527, 382] width 16 height 16
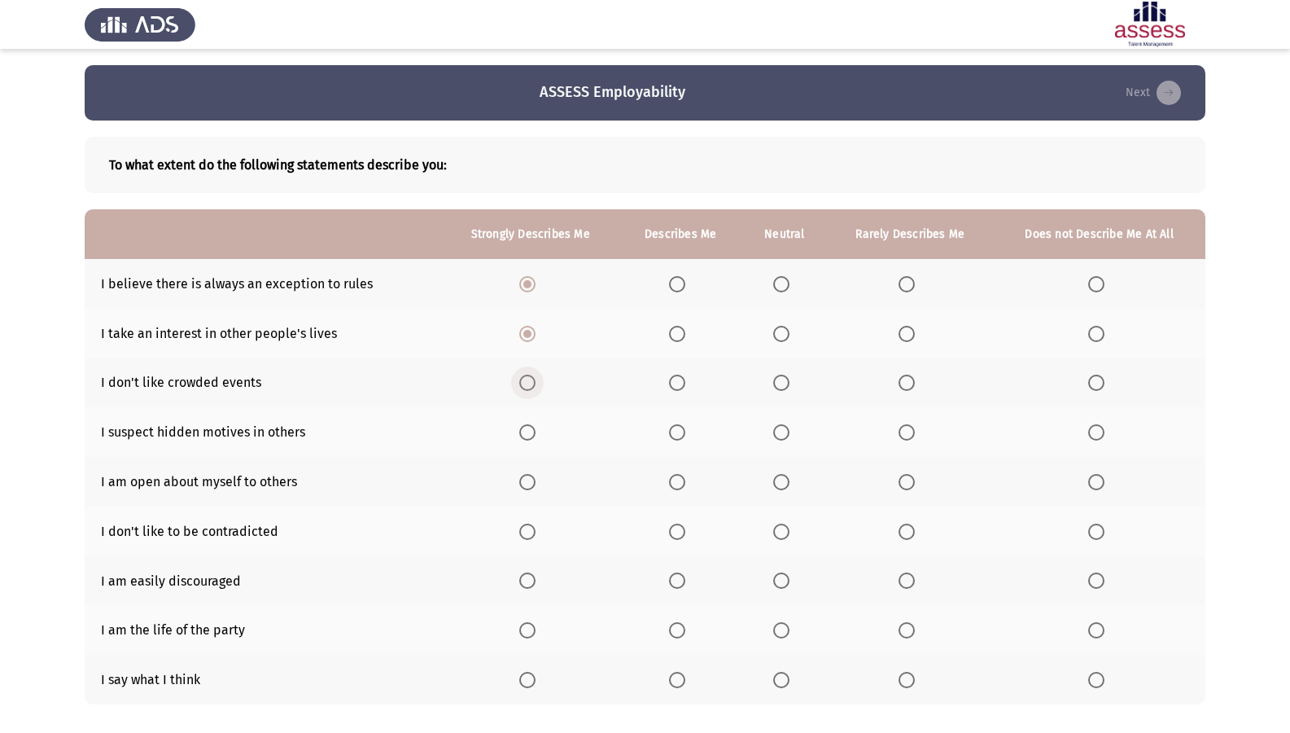
click at [530, 378] on input "Select an option" at bounding box center [527, 382] width 16 height 16
click at [671, 377] on th at bounding box center [680, 383] width 123 height 50
click at [671, 381] on span "Select an option" at bounding box center [677, 382] width 16 height 16
click at [671, 381] on input "Select an option" at bounding box center [677, 382] width 16 height 16
click at [774, 428] on span "Select an option" at bounding box center [781, 432] width 16 height 16
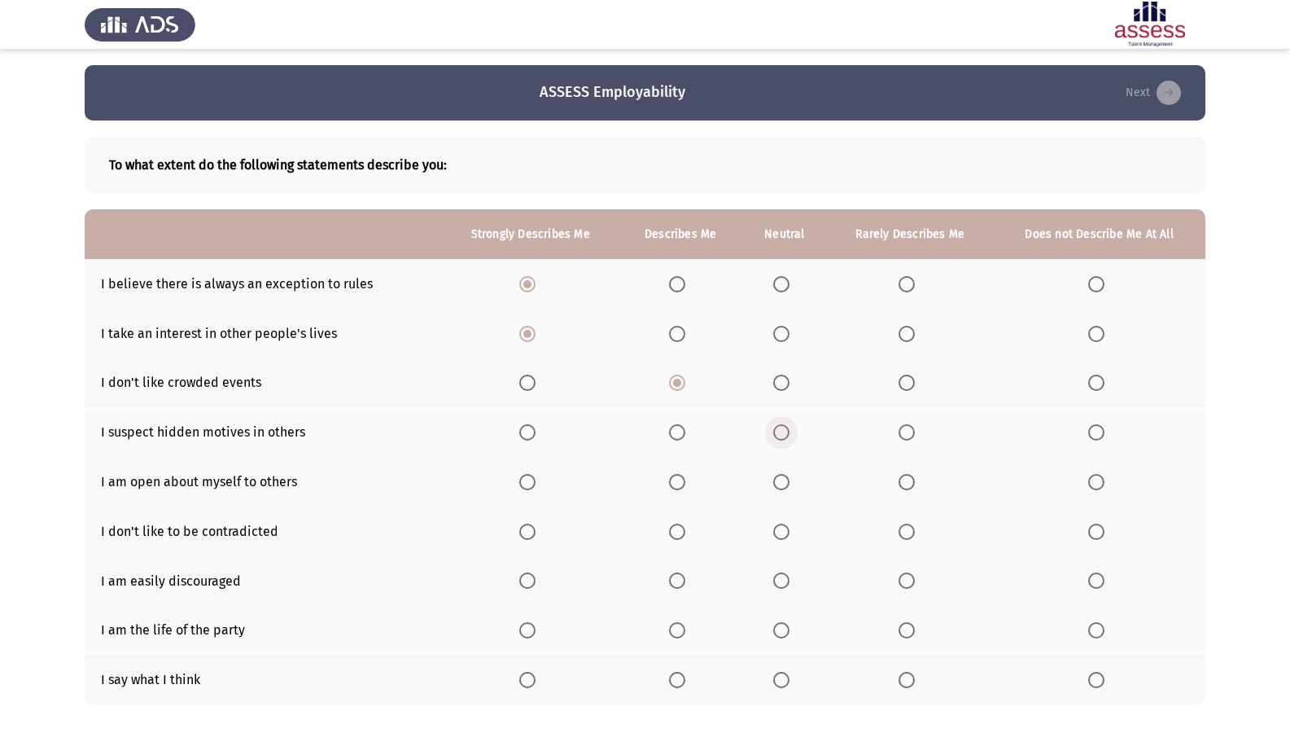
click at [774, 428] on input "Select an option" at bounding box center [781, 432] width 16 height 16
click at [909, 485] on span "Select an option" at bounding box center [907, 482] width 16 height 16
click at [909, 485] on input "Select an option" at bounding box center [907, 482] width 16 height 16
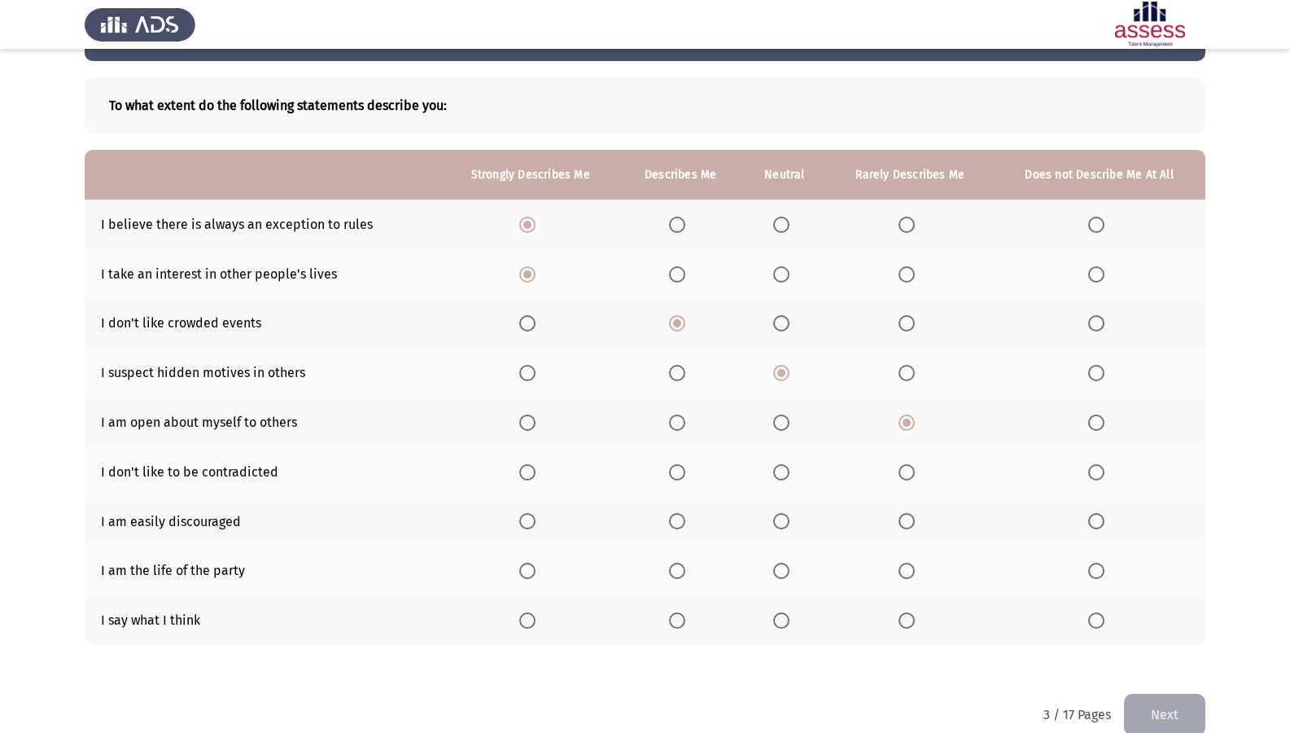
scroll to position [85, 0]
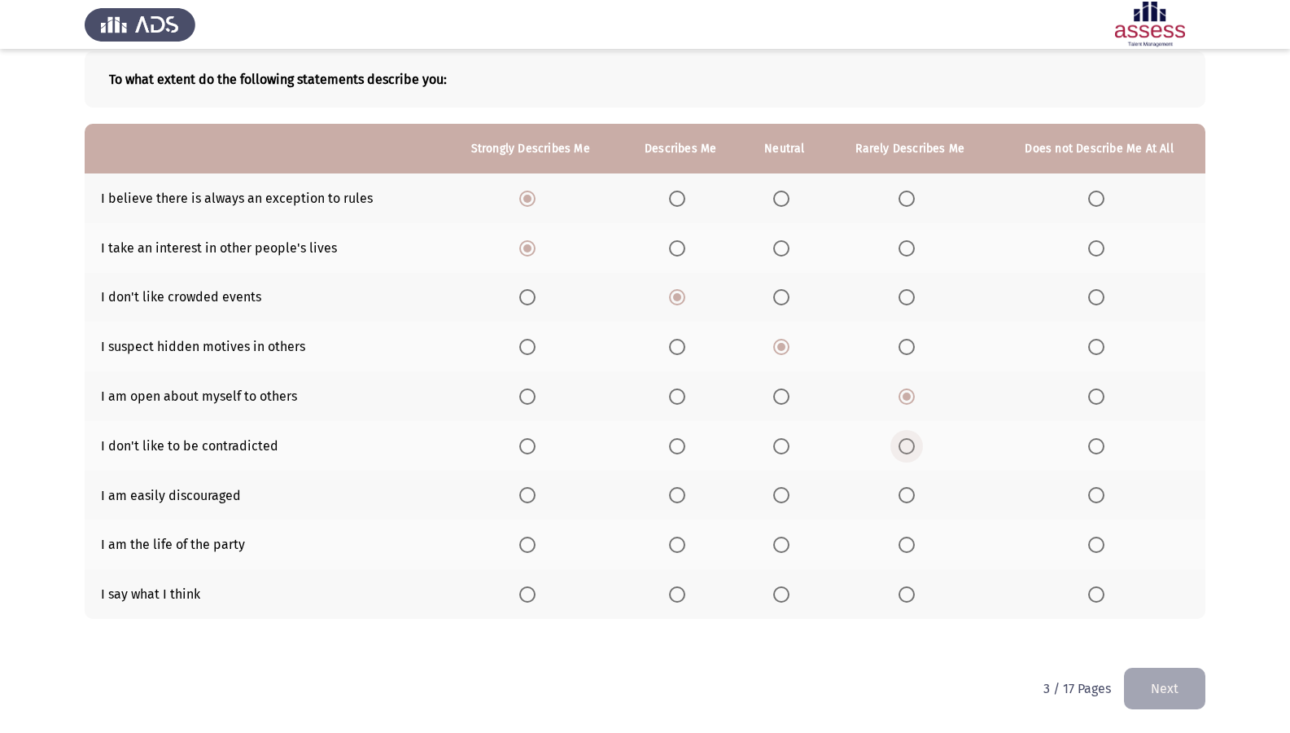
click at [903, 438] on span "Select an option" at bounding box center [907, 446] width 16 height 16
click at [903, 438] on input "Select an option" at bounding box center [907, 446] width 16 height 16
click at [904, 493] on span "Select an option" at bounding box center [907, 495] width 16 height 16
click at [904, 493] on input "Select an option" at bounding box center [907, 495] width 16 height 16
click at [909, 547] on span "Select an option" at bounding box center [907, 544] width 16 height 16
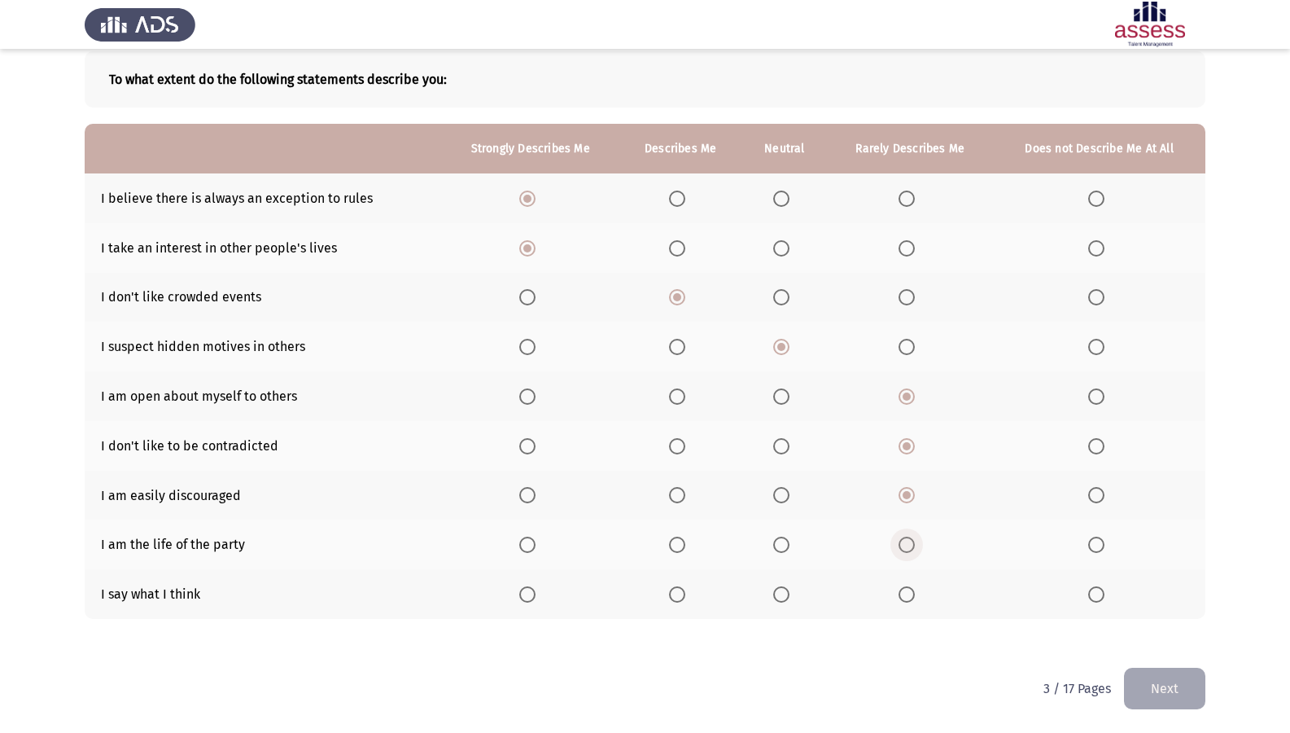
click at [909, 547] on input "Select an option" at bounding box center [907, 544] width 16 height 16
click at [1091, 592] on span "Select an option" at bounding box center [1096, 594] width 16 height 16
click at [1091, 592] on input "Select an option" at bounding box center [1096, 594] width 16 height 16
click at [1174, 603] on button "Next" at bounding box center [1164, 688] width 81 height 42
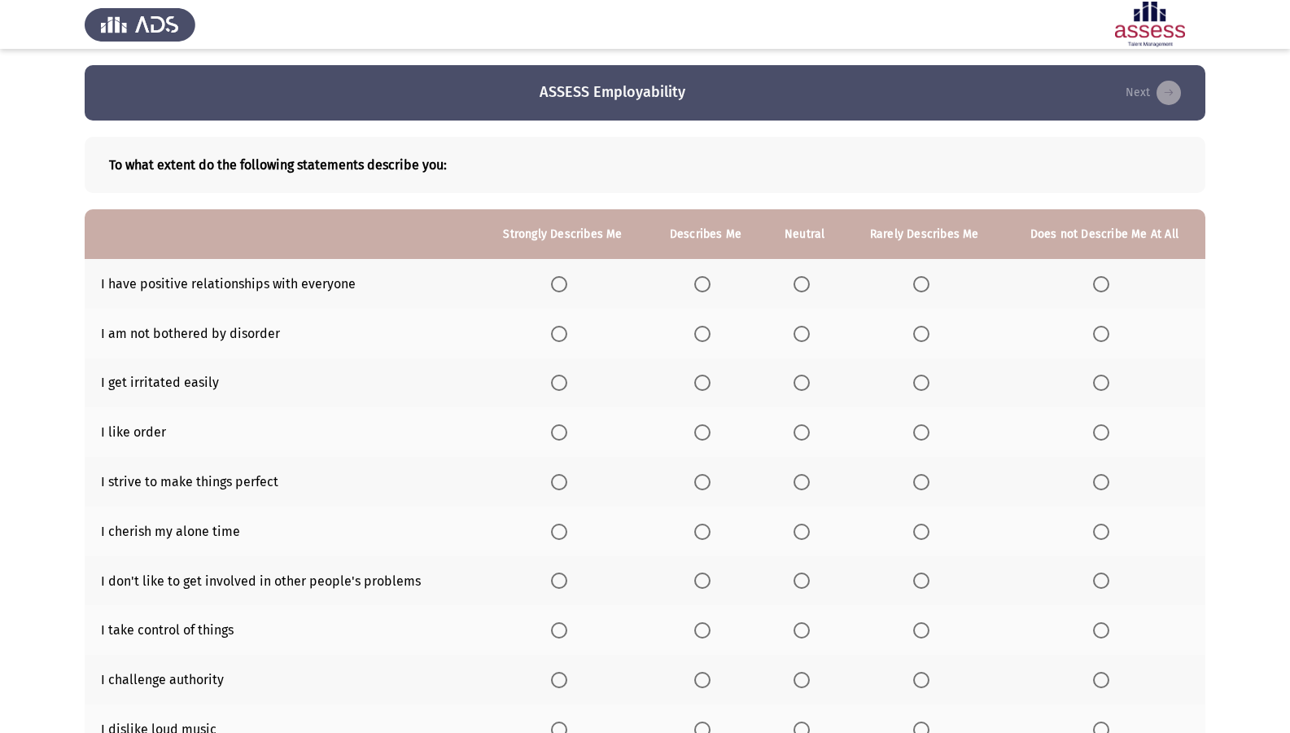
click at [711, 282] on span "Select an option" at bounding box center [702, 284] width 16 height 16
click at [711, 282] on input "Select an option" at bounding box center [702, 284] width 16 height 16
click at [922, 340] on span "Select an option" at bounding box center [921, 334] width 16 height 16
click at [922, 340] on input "Select an option" at bounding box center [921, 334] width 16 height 16
click at [928, 378] on span "Select an option" at bounding box center [921, 382] width 16 height 16
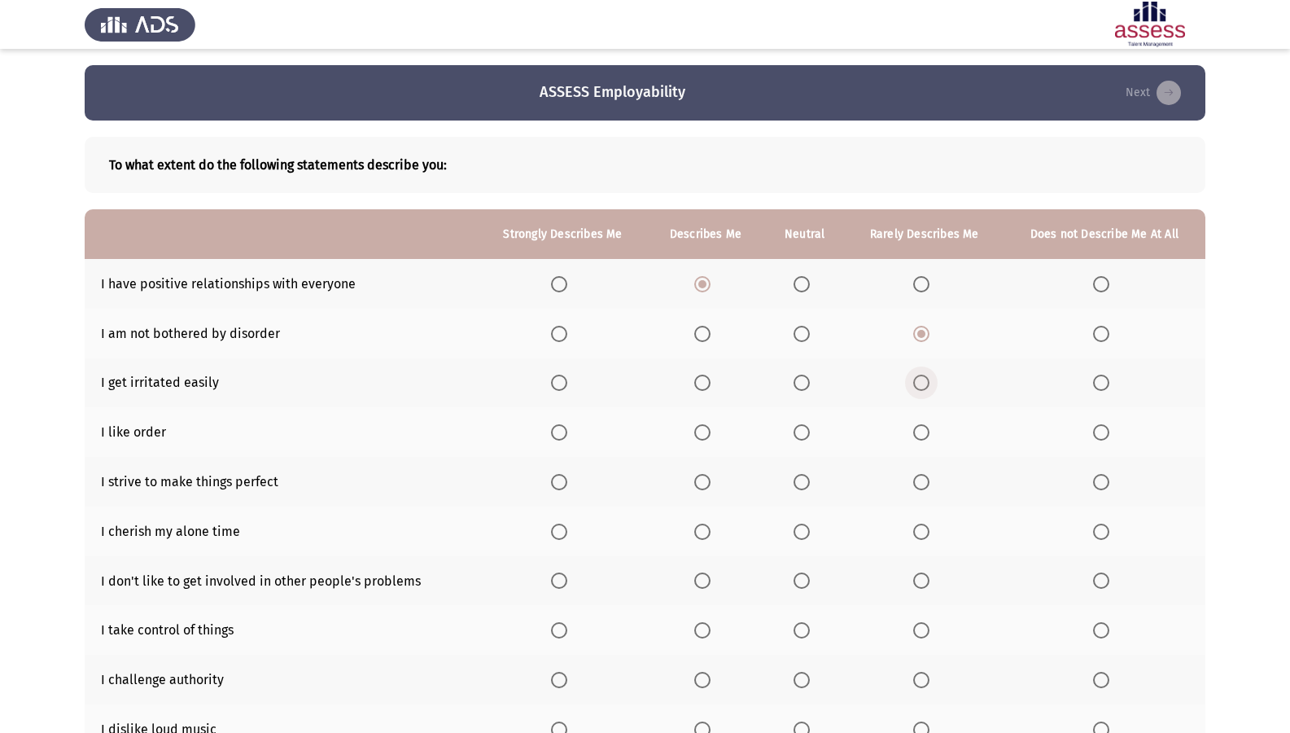
click at [928, 378] on input "Select an option" at bounding box center [921, 382] width 16 height 16
click at [701, 435] on span "Select an option" at bounding box center [702, 432] width 16 height 16
click at [701, 435] on input "Select an option" at bounding box center [702, 432] width 16 height 16
click at [805, 483] on span "Select an option" at bounding box center [802, 482] width 16 height 16
click at [805, 483] on input "Select an option" at bounding box center [802, 482] width 16 height 16
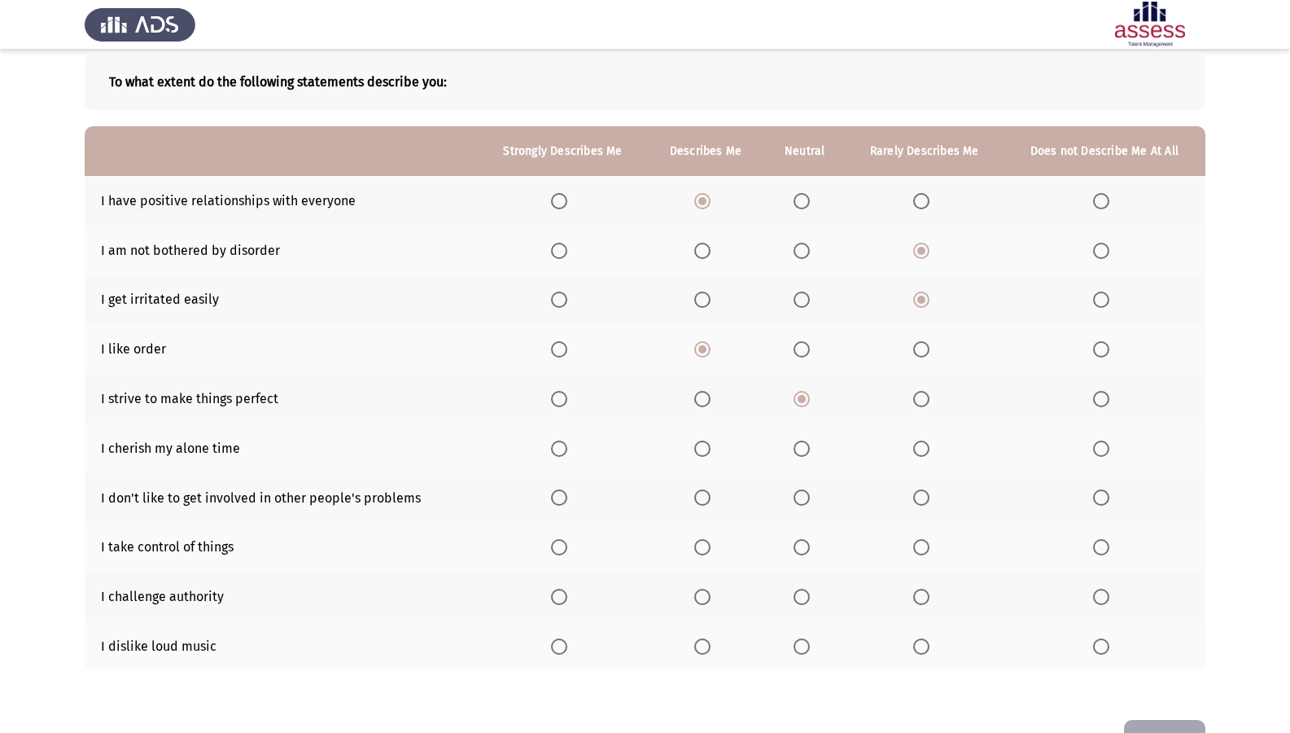
scroll to position [135, 0]
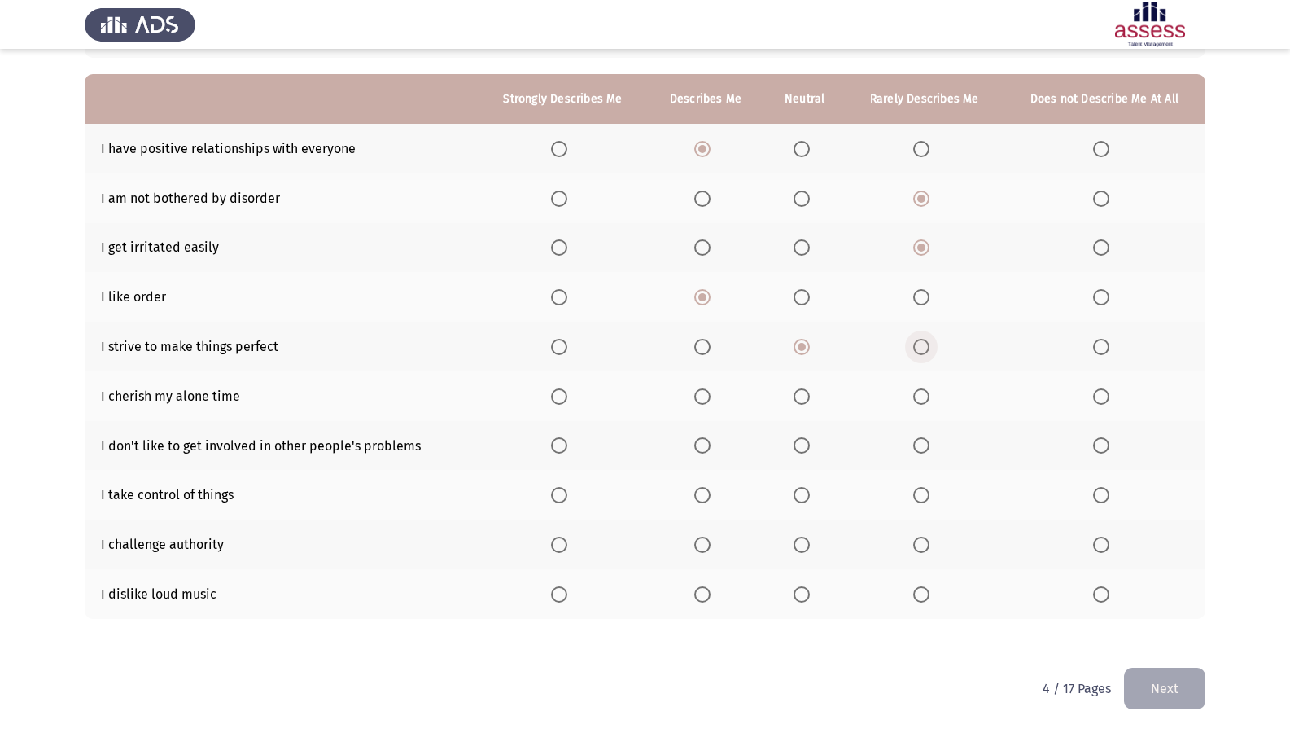
click at [918, 348] on span "Select an option" at bounding box center [921, 347] width 16 height 16
click at [918, 348] on input "Select an option" at bounding box center [921, 347] width 16 height 16
click at [559, 397] on span "Select an option" at bounding box center [559, 396] width 16 height 16
click at [559, 397] on input "Select an option" at bounding box center [559, 396] width 16 height 16
click at [917, 443] on span "Select an option" at bounding box center [921, 445] width 16 height 16
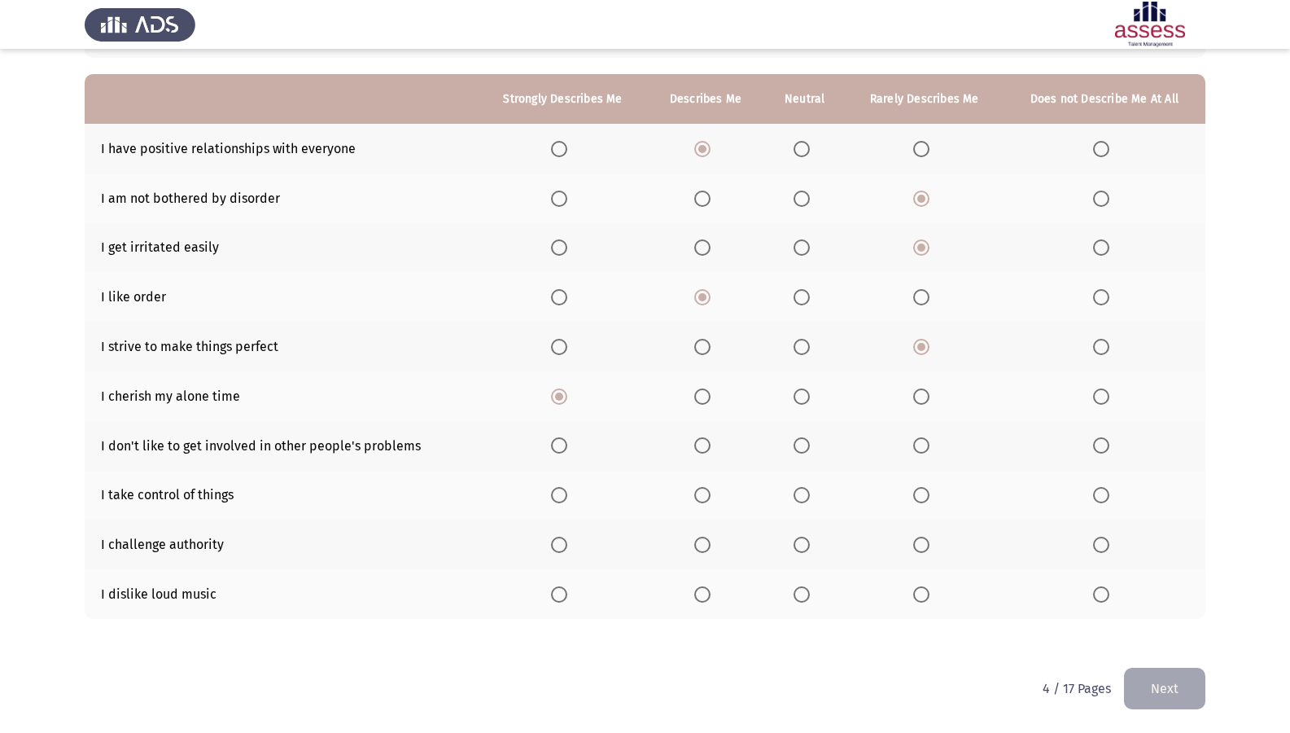
click at [917, 443] on input "Select an option" at bounding box center [921, 445] width 16 height 16
click at [798, 494] on span "Select an option" at bounding box center [802, 495] width 16 height 16
click at [798, 494] on input "Select an option" at bounding box center [802, 495] width 16 height 16
click at [915, 543] on span "Select an option" at bounding box center [921, 544] width 16 height 16
click at [915, 543] on input "Select an option" at bounding box center [921, 544] width 16 height 16
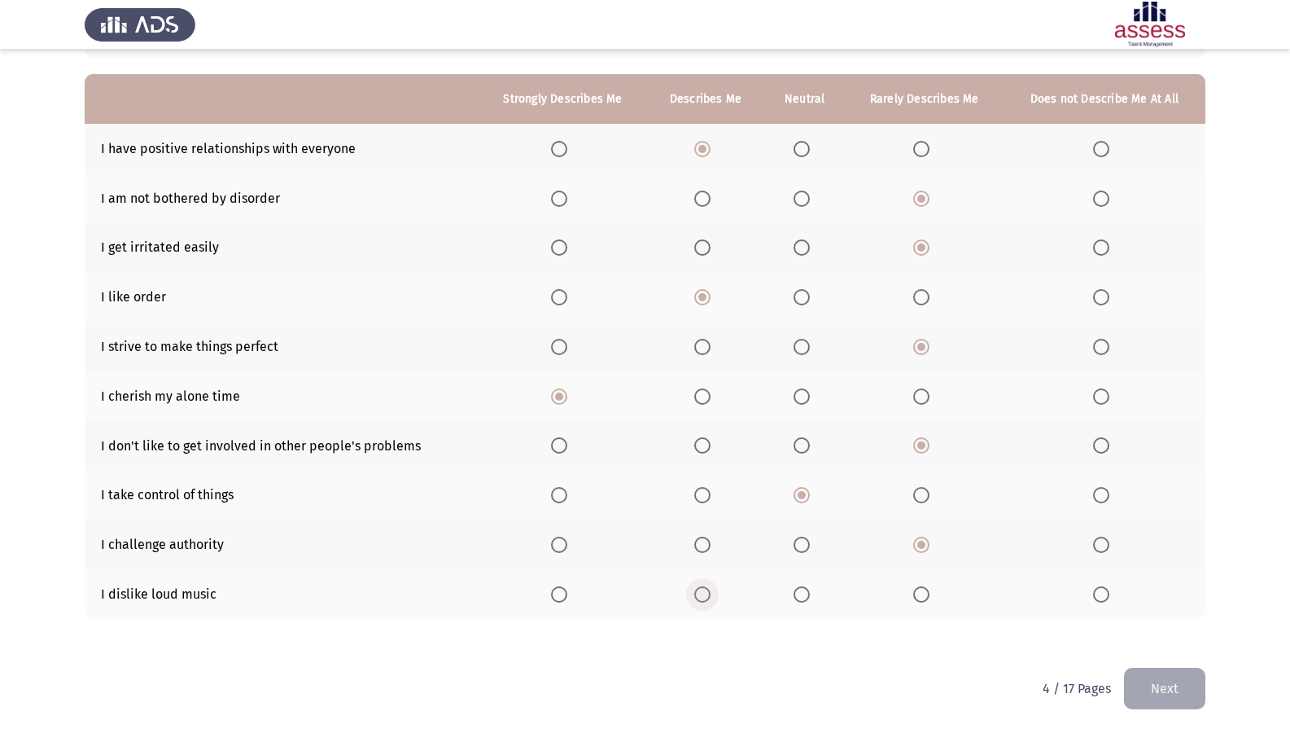
click at [706, 597] on span "Select an option" at bounding box center [702, 594] width 16 height 16
click at [706, 597] on input "Select an option" at bounding box center [702, 594] width 16 height 16
drag, startPoint x: 1131, startPoint y: 673, endPoint x: 1131, endPoint y: 688, distance: 14.7
click at [1131, 603] on button "Next" at bounding box center [1164, 688] width 81 height 42
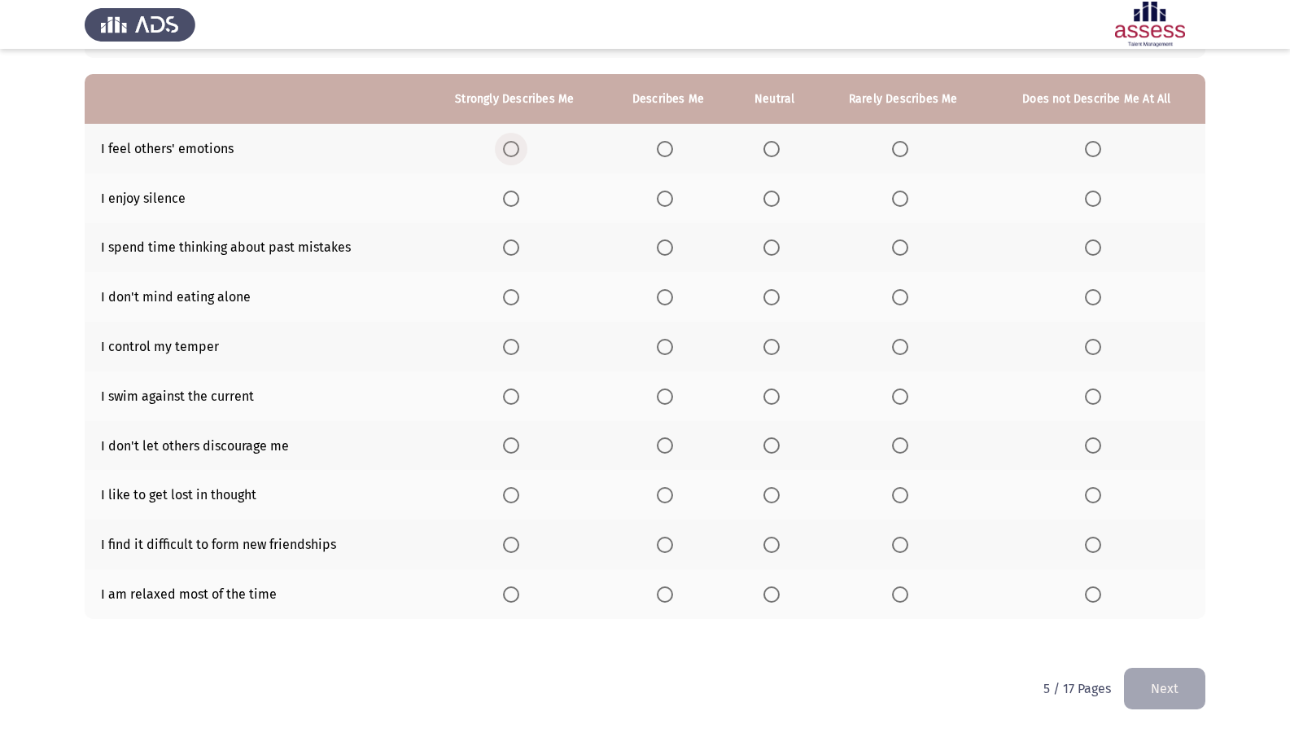
click at [514, 150] on span "Select an option" at bounding box center [511, 149] width 16 height 16
click at [514, 150] on input "Select an option" at bounding box center [511, 149] width 16 height 16
click at [504, 203] on th at bounding box center [513, 198] width 181 height 50
click at [521, 187] on th at bounding box center [513, 198] width 181 height 50
click at [517, 200] on span "Select an option" at bounding box center [511, 198] width 16 height 16
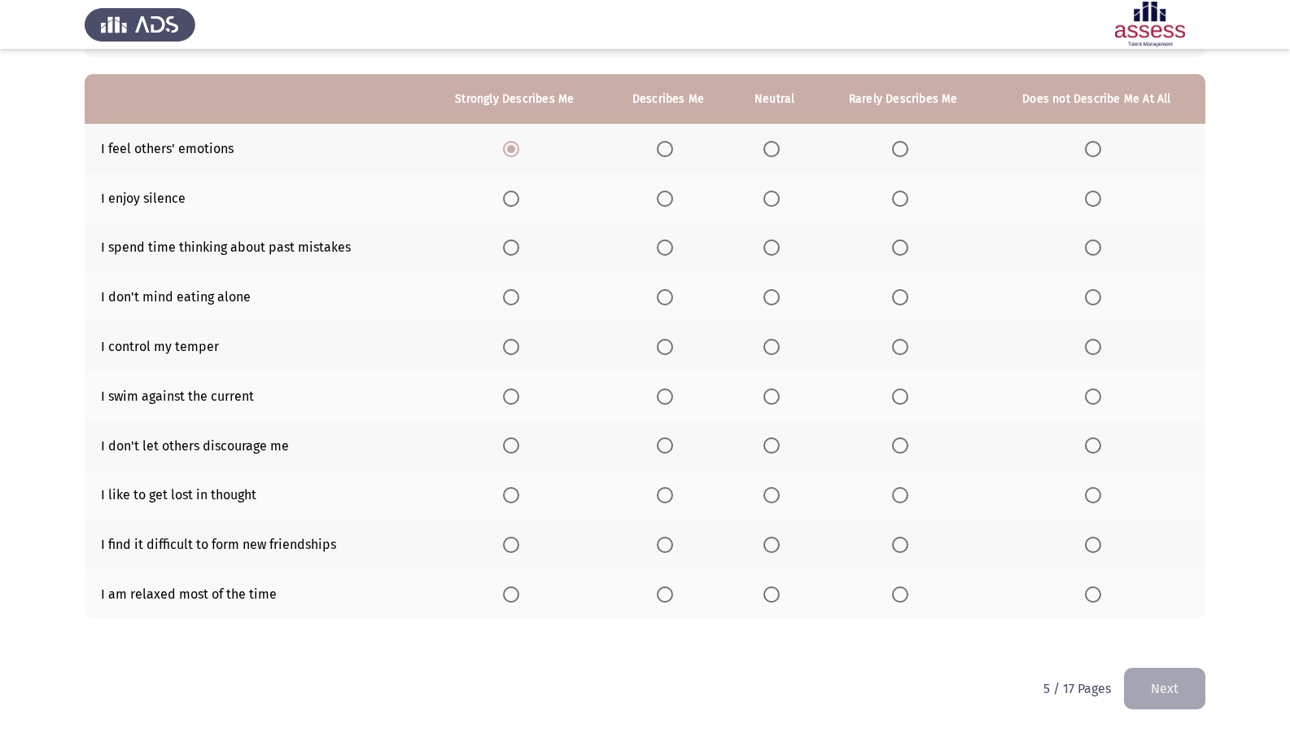
click at [517, 200] on input "Select an option" at bounding box center [511, 198] width 16 height 16
click at [663, 245] on span "Select an option" at bounding box center [665, 247] width 16 height 16
click at [663, 245] on input "Select an option" at bounding box center [665, 247] width 16 height 16
click at [517, 293] on span "Select an option" at bounding box center [511, 297] width 16 height 16
click at [517, 293] on input "Select an option" at bounding box center [511, 297] width 16 height 16
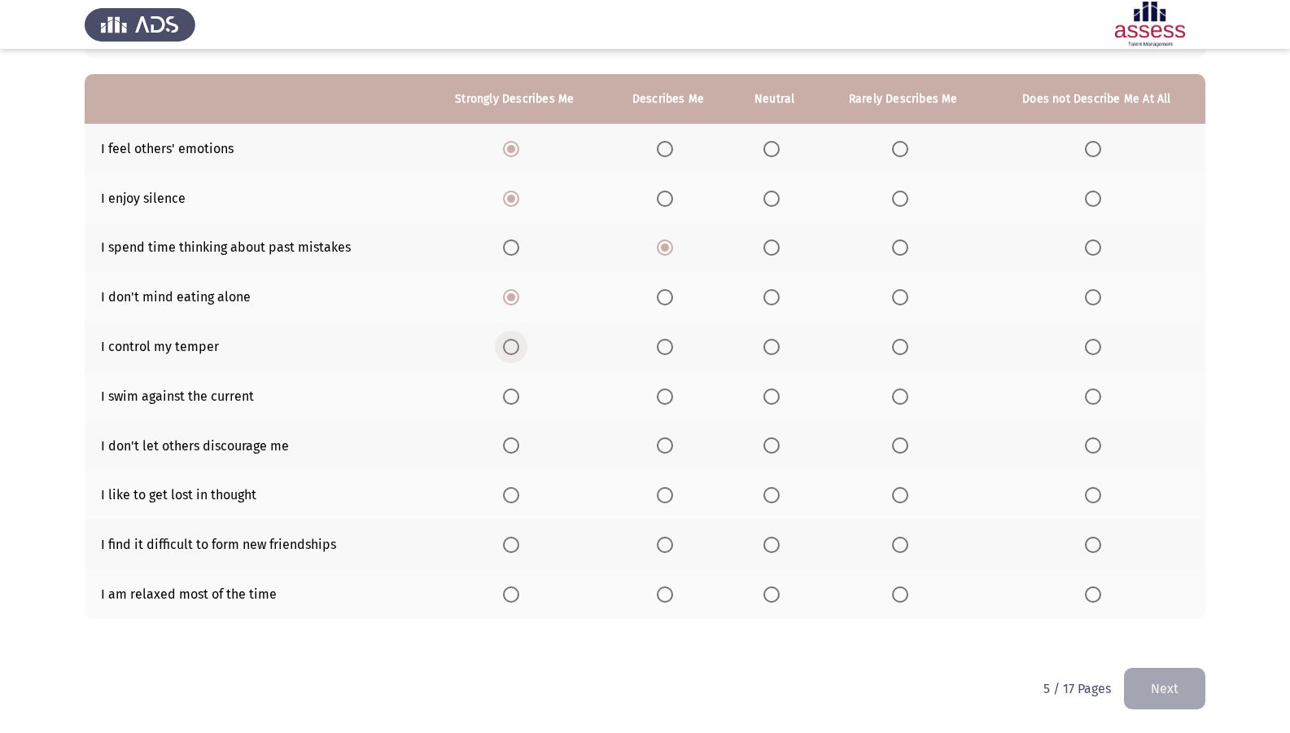
click at [519, 348] on span "Select an option" at bounding box center [511, 347] width 16 height 16
click at [519, 348] on input "Select an option" at bounding box center [511, 347] width 16 height 16
click at [764, 350] on span "Select an option" at bounding box center [771, 347] width 16 height 16
click at [764, 350] on input "Select an option" at bounding box center [771, 347] width 16 height 16
click at [525, 353] on label "Select an option" at bounding box center [514, 347] width 23 height 16
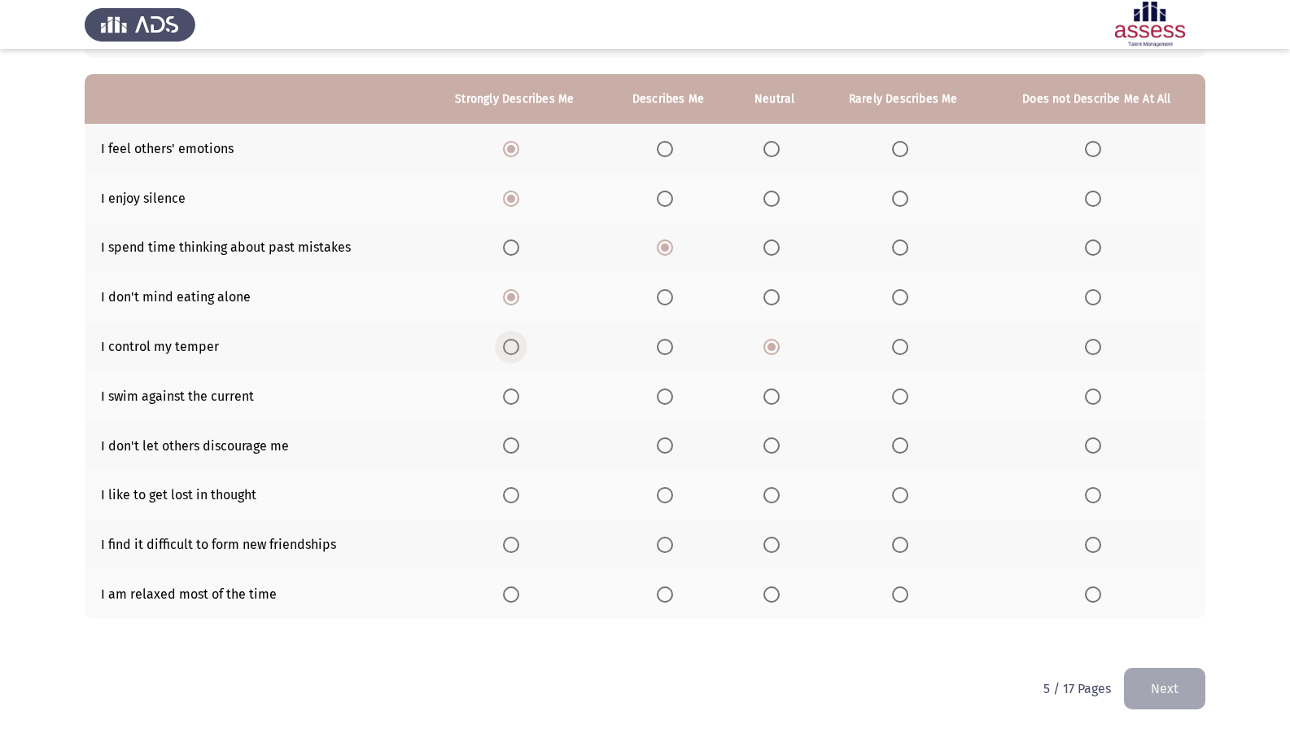
click at [519, 353] on input "Select an option" at bounding box center [511, 347] width 16 height 16
click at [768, 393] on span "Select an option" at bounding box center [771, 396] width 16 height 16
click at [768, 393] on input "Select an option" at bounding box center [771, 396] width 16 height 16
click at [661, 453] on span "Select an option" at bounding box center [665, 445] width 16 height 16
click at [661, 453] on input "Select an option" at bounding box center [665, 445] width 16 height 16
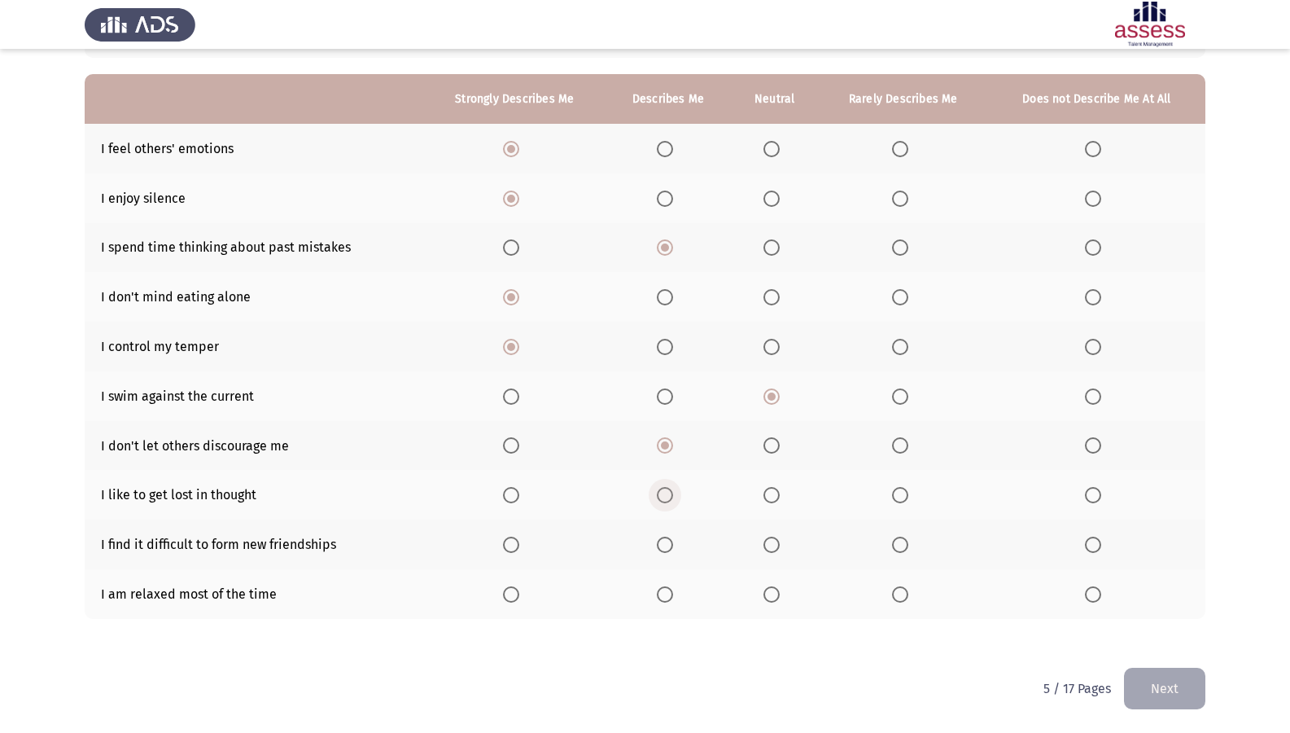
click at [675, 489] on label "Select an option" at bounding box center [668, 495] width 23 height 16
click at [673, 489] on input "Select an option" at bounding box center [665, 495] width 16 height 16
click at [906, 544] on span "Select an option" at bounding box center [900, 544] width 16 height 16
click at [906, 544] on input "Select an option" at bounding box center [900, 544] width 16 height 16
click at [658, 602] on th at bounding box center [668, 594] width 125 height 50
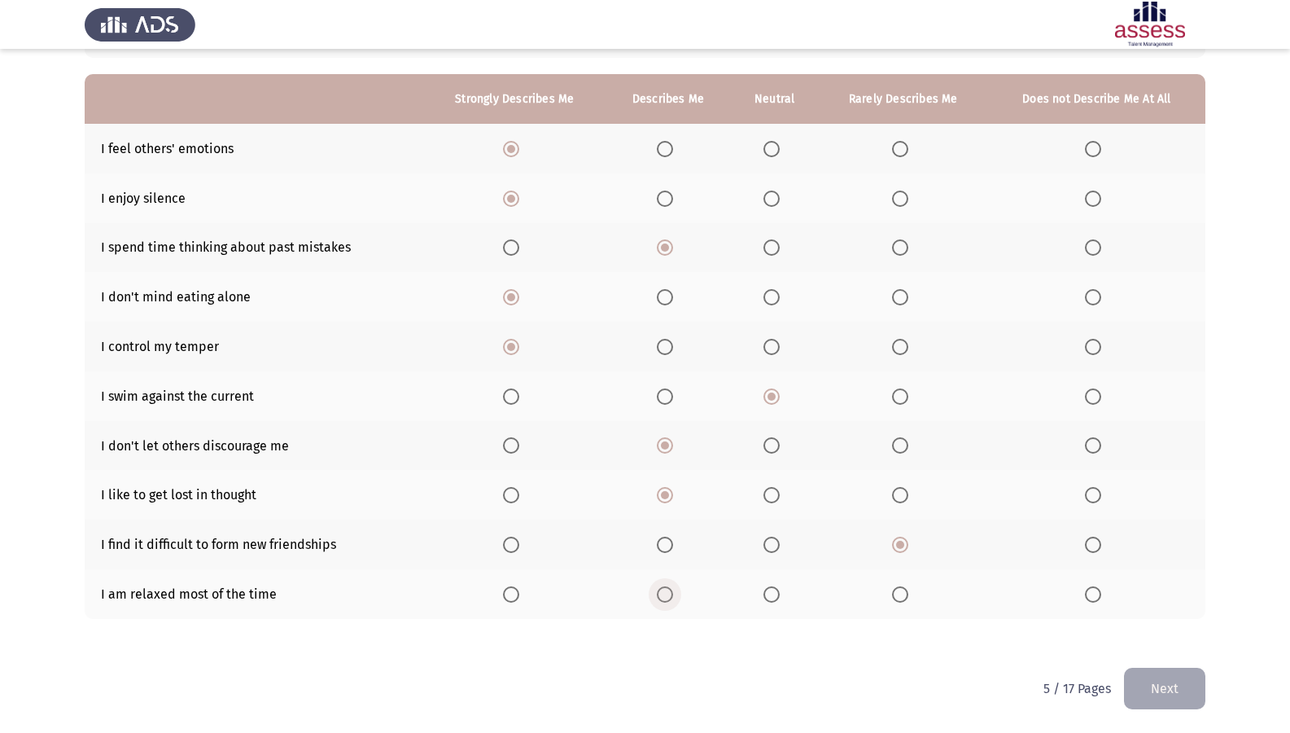
click at [668, 590] on span "Select an option" at bounding box center [665, 594] width 16 height 16
click at [668, 590] on input "Select an option" at bounding box center [665, 594] width 16 height 16
click at [1179, 603] on button "Next" at bounding box center [1164, 688] width 81 height 42
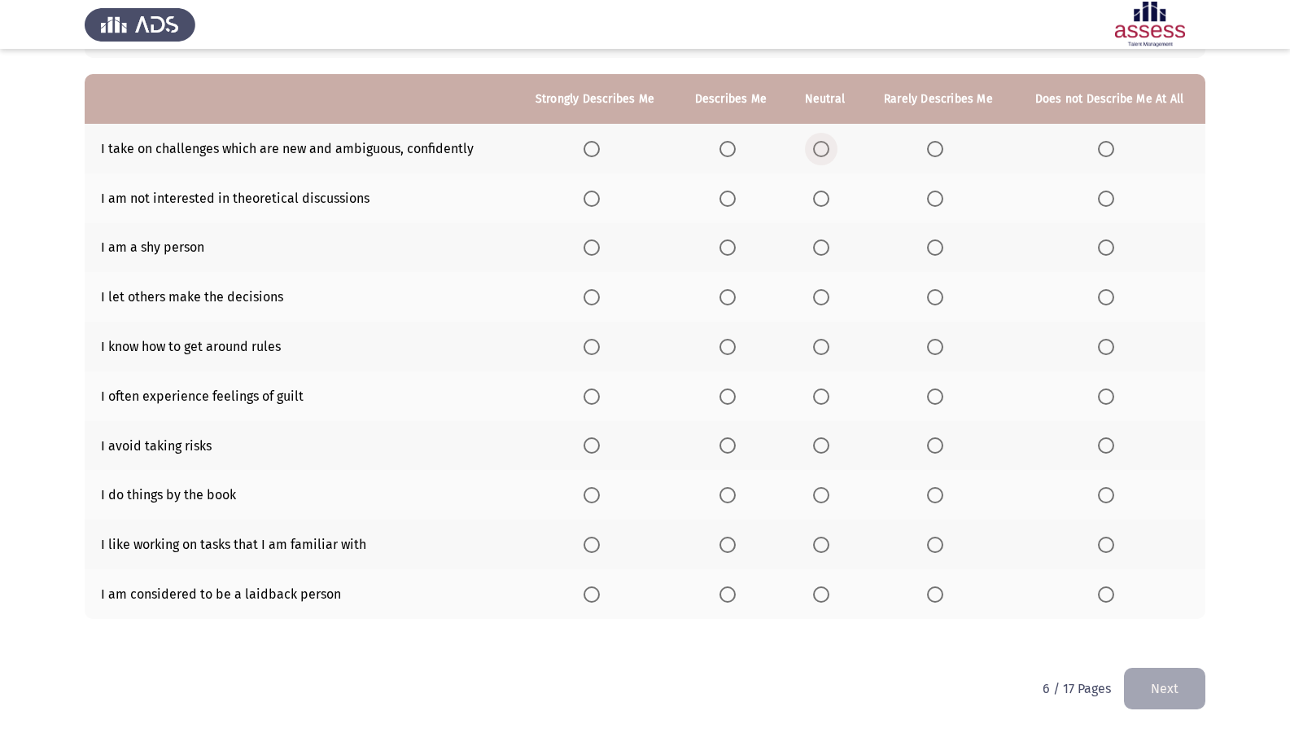
click at [828, 144] on span "Select an option" at bounding box center [821, 149] width 16 height 16
click at [828, 144] on input "Select an option" at bounding box center [821, 149] width 16 height 16
click at [936, 195] on span "Select an option" at bounding box center [935, 198] width 16 height 16
click at [936, 195] on input "Select an option" at bounding box center [935, 198] width 16 height 16
click at [726, 251] on span "Select an option" at bounding box center [727, 247] width 16 height 16
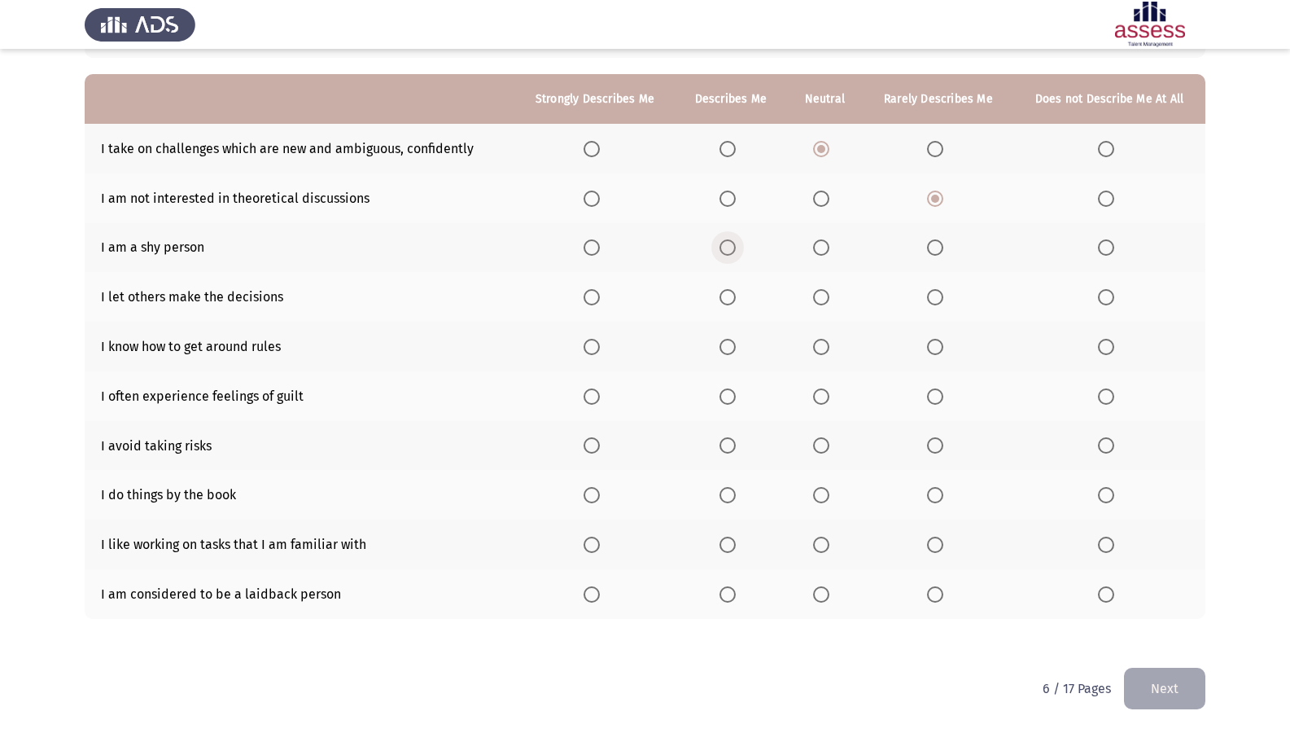
click at [726, 251] on input "Select an option" at bounding box center [727, 247] width 16 height 16
click at [833, 304] on label "Select an option" at bounding box center [824, 297] width 23 height 16
click at [829, 304] on input "Select an option" at bounding box center [821, 297] width 16 height 16
click at [829, 341] on span "Select an option" at bounding box center [821, 347] width 16 height 16
click at [829, 341] on input "Select an option" at bounding box center [821, 347] width 16 height 16
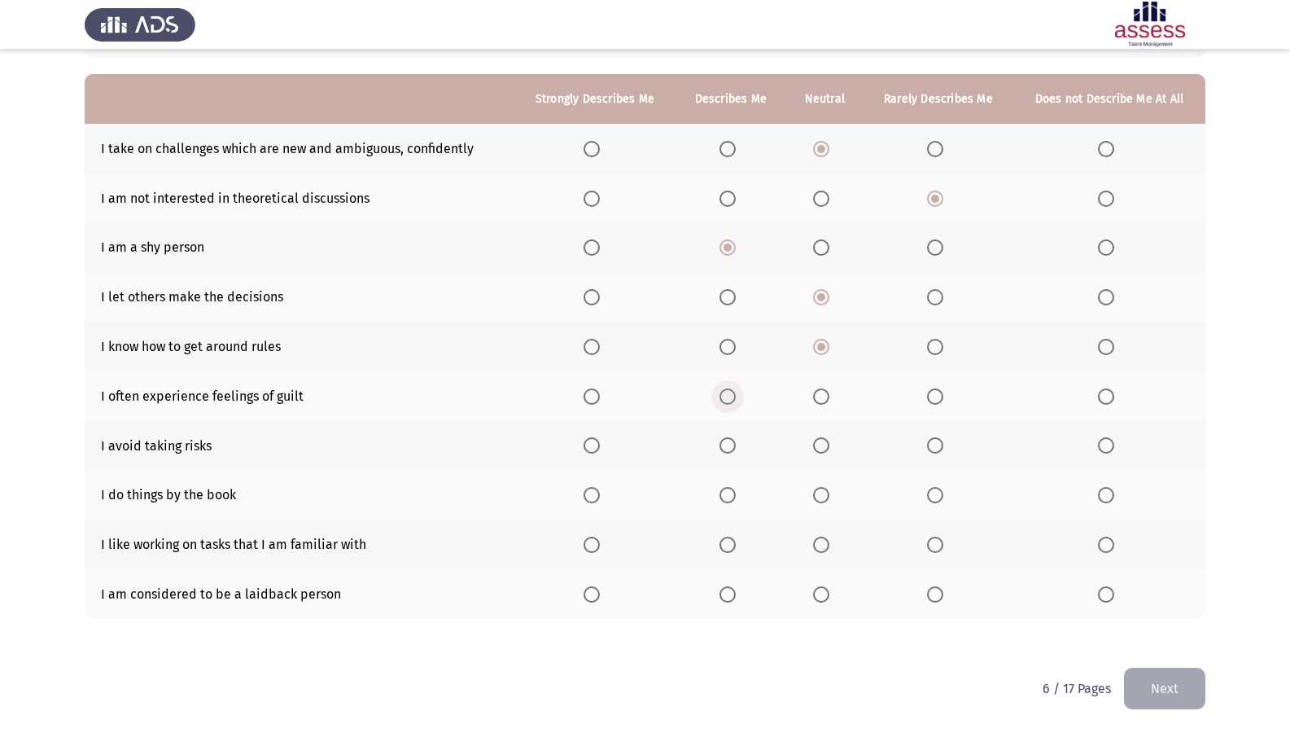
click at [726, 395] on span "Select an option" at bounding box center [727, 396] width 16 height 16
click at [726, 395] on input "Select an option" at bounding box center [727, 396] width 16 height 16
click at [819, 448] on span "Select an option" at bounding box center [821, 445] width 16 height 16
click at [819, 448] on input "Select an option" at bounding box center [821, 445] width 16 height 16
click at [929, 501] on span "Select an option" at bounding box center [935, 495] width 16 height 16
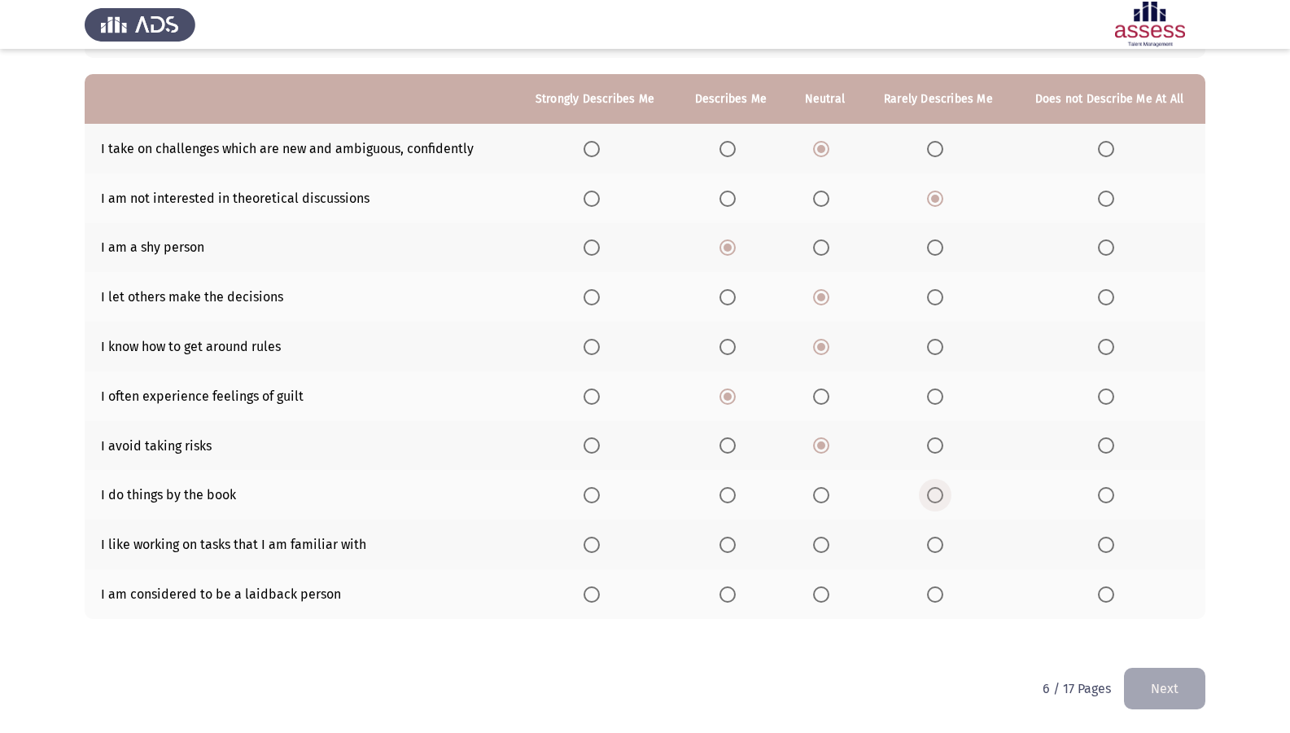
click at [929, 501] on input "Select an option" at bounding box center [935, 495] width 16 height 16
click at [729, 545] on span "Select an option" at bounding box center [727, 544] width 16 height 16
click at [729, 545] on input "Select an option" at bounding box center [727, 544] width 16 height 16
click at [728, 603] on th at bounding box center [731, 594] width 111 height 50
click at [728, 593] on span "Select an option" at bounding box center [727, 594] width 16 height 16
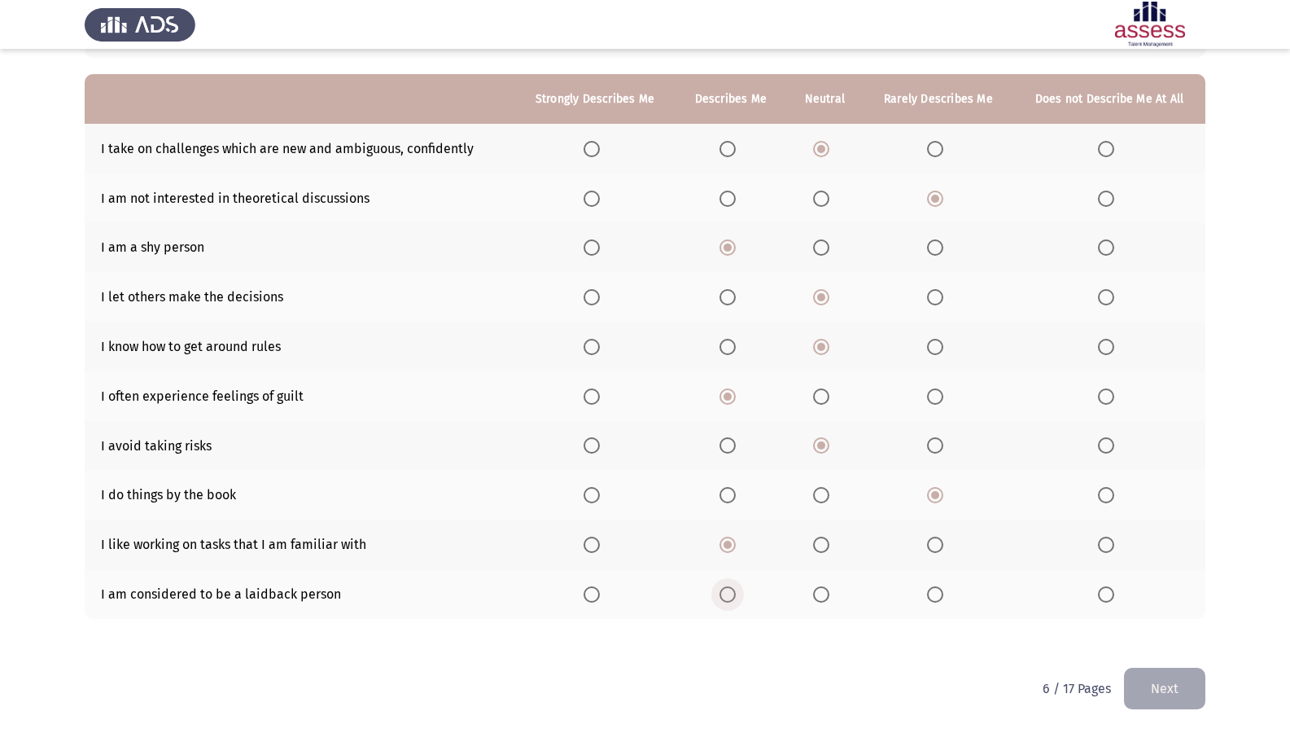
click at [728, 593] on input "Select an option" at bounding box center [727, 594] width 16 height 16
click at [1170, 603] on button "Next" at bounding box center [1164, 688] width 81 height 42
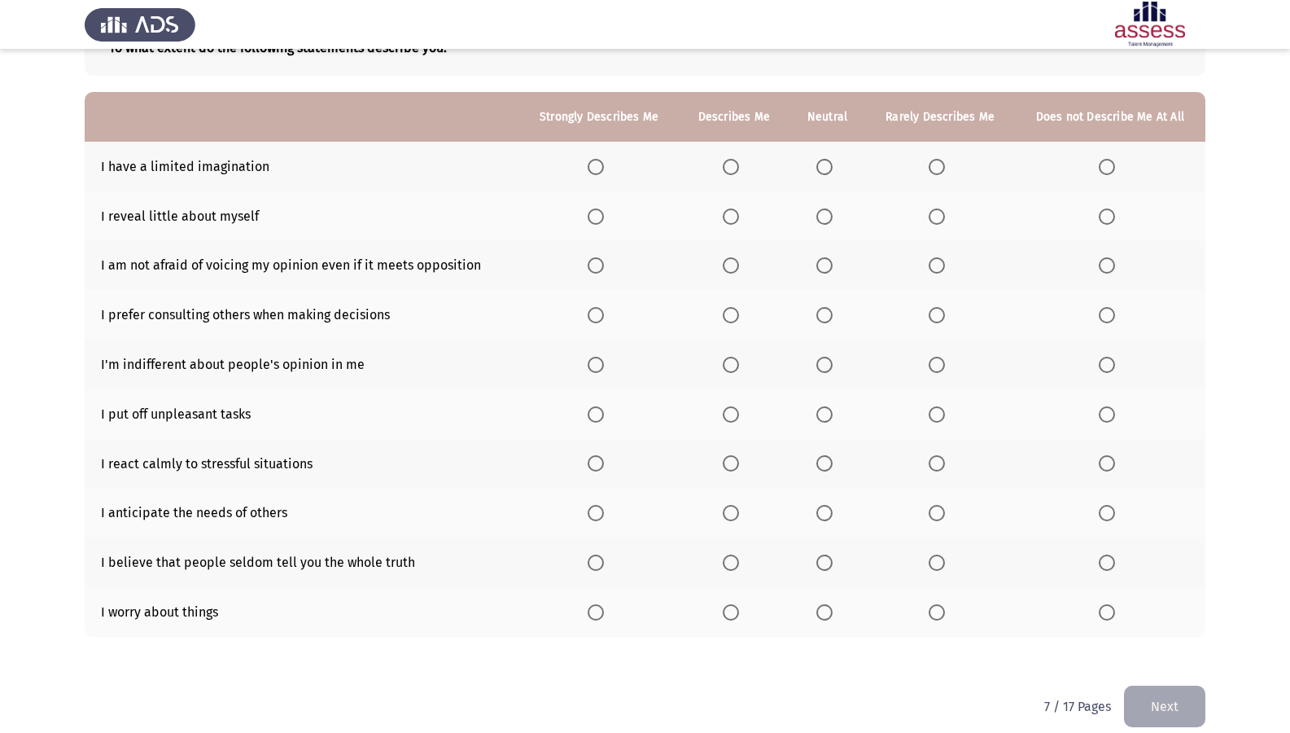
scroll to position [127, 0]
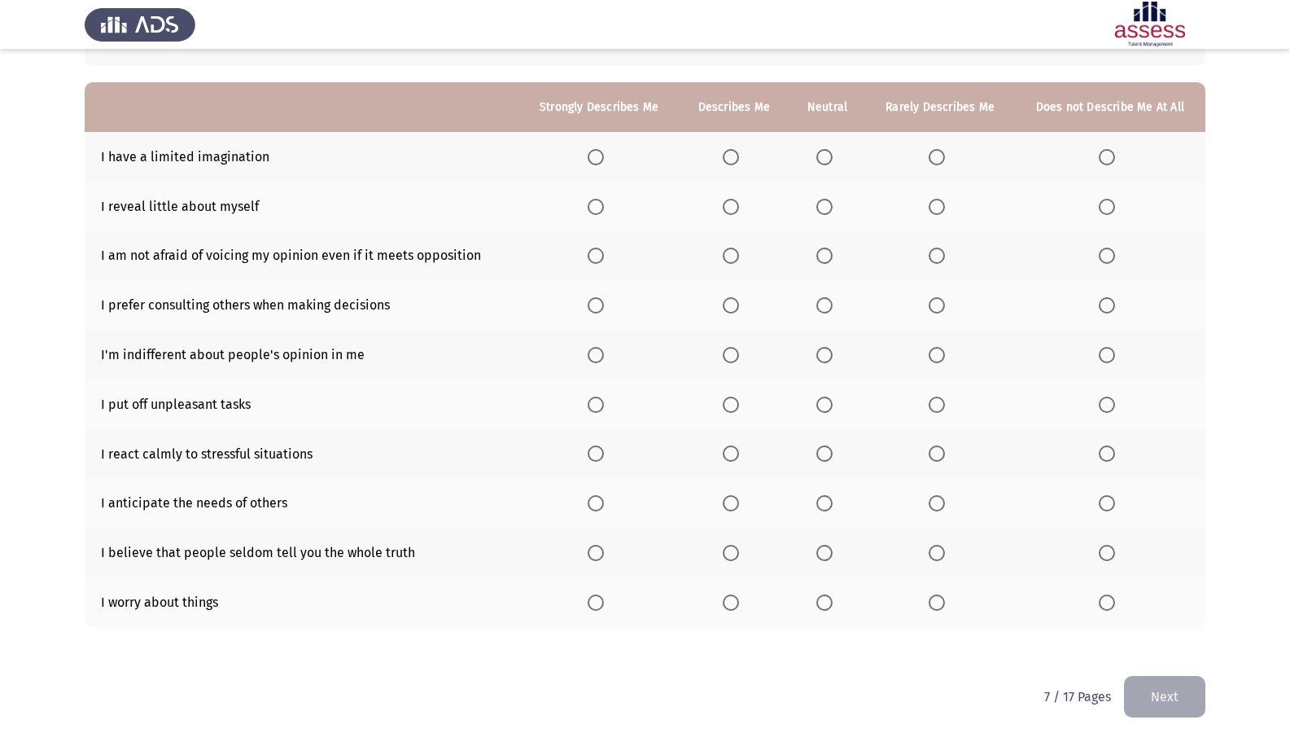
click at [833, 164] on span "Select an option" at bounding box center [824, 157] width 16 height 16
click at [833, 164] on input "Select an option" at bounding box center [824, 157] width 16 height 16
click at [593, 199] on span "Select an option" at bounding box center [596, 207] width 16 height 16
click at [593, 199] on input "Select an option" at bounding box center [596, 207] width 16 height 16
click at [735, 257] on span "Select an option" at bounding box center [731, 255] width 16 height 16
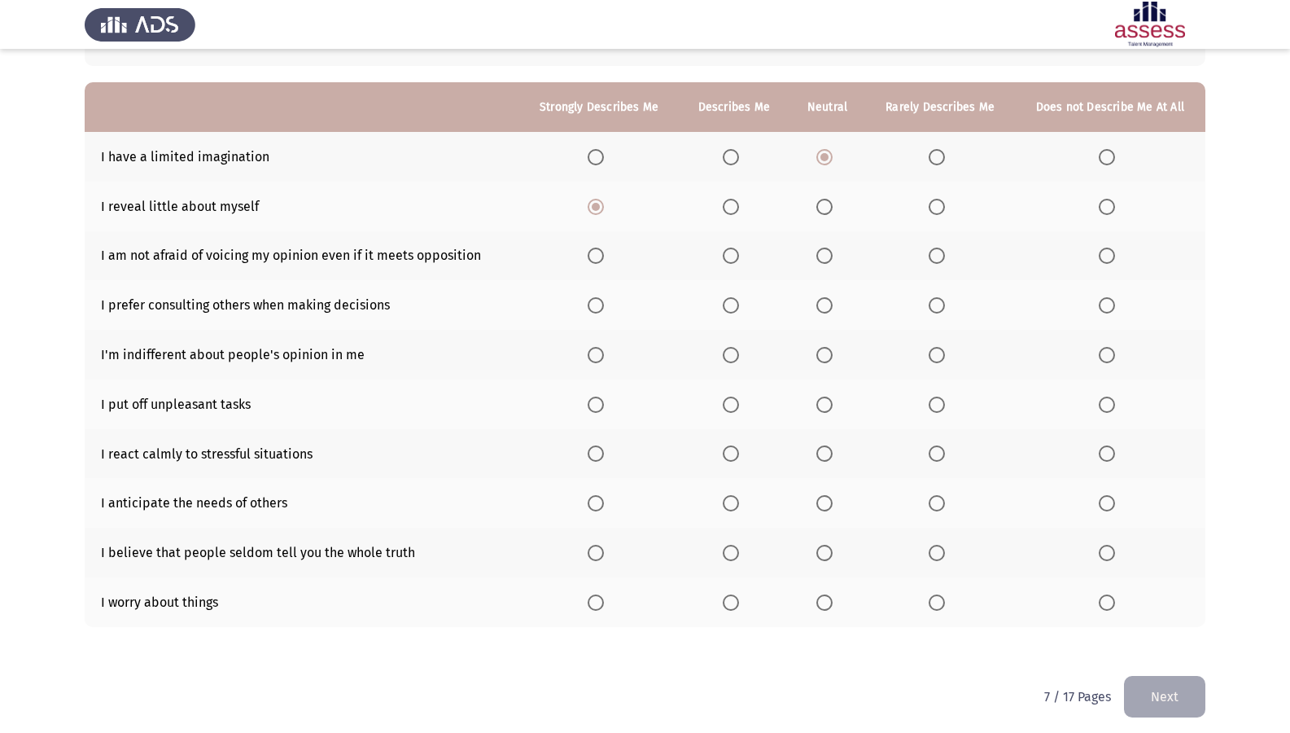
click at [735, 257] on input "Select an option" at bounding box center [731, 255] width 16 height 16
click at [746, 311] on label "Select an option" at bounding box center [734, 305] width 23 height 16
click at [739, 311] on input "Select an option" at bounding box center [731, 305] width 16 height 16
click at [928, 356] on th at bounding box center [940, 355] width 149 height 50
click at [942, 359] on span "Select an option" at bounding box center [937, 355] width 16 height 16
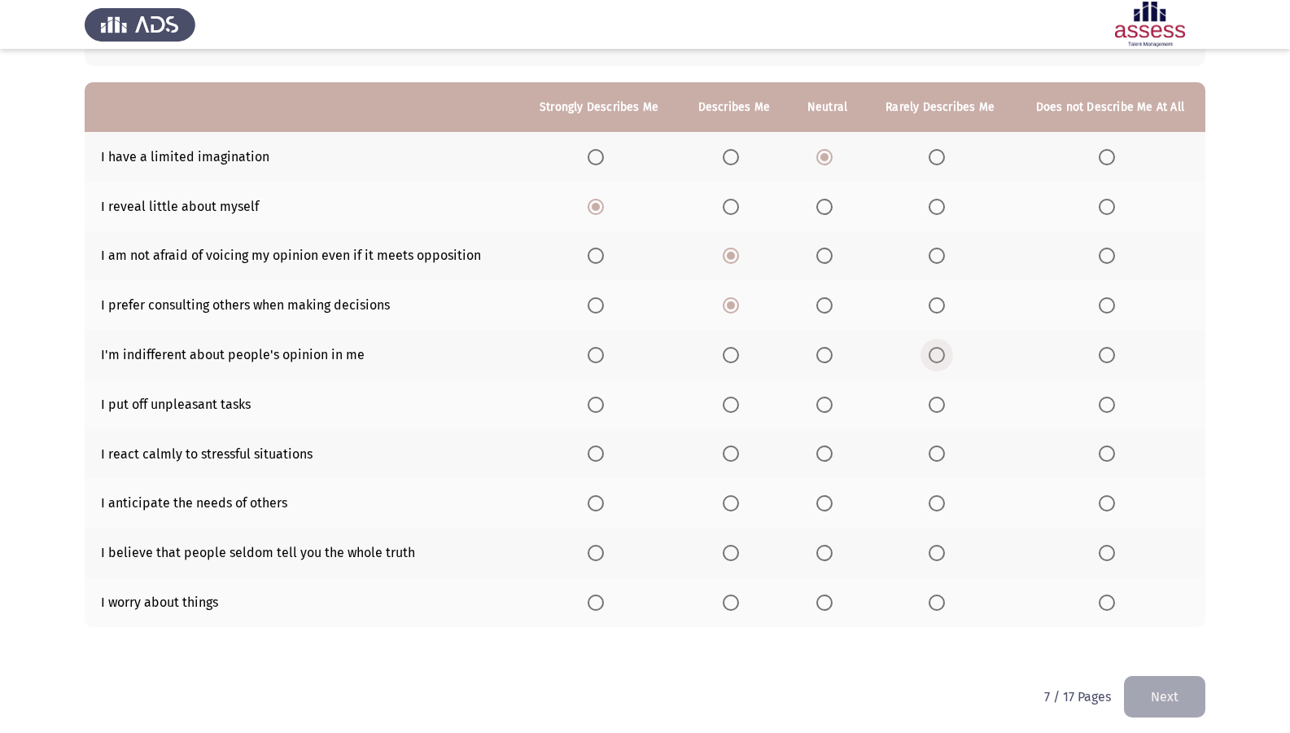
click at [942, 359] on input "Select an option" at bounding box center [937, 355] width 16 height 16
click at [735, 405] on span "Select an option" at bounding box center [731, 404] width 16 height 16
click at [735, 405] on input "Select an option" at bounding box center [731, 404] width 16 height 16
click at [735, 463] on th at bounding box center [734, 454] width 110 height 50
click at [738, 461] on span "Select an option" at bounding box center [731, 453] width 16 height 16
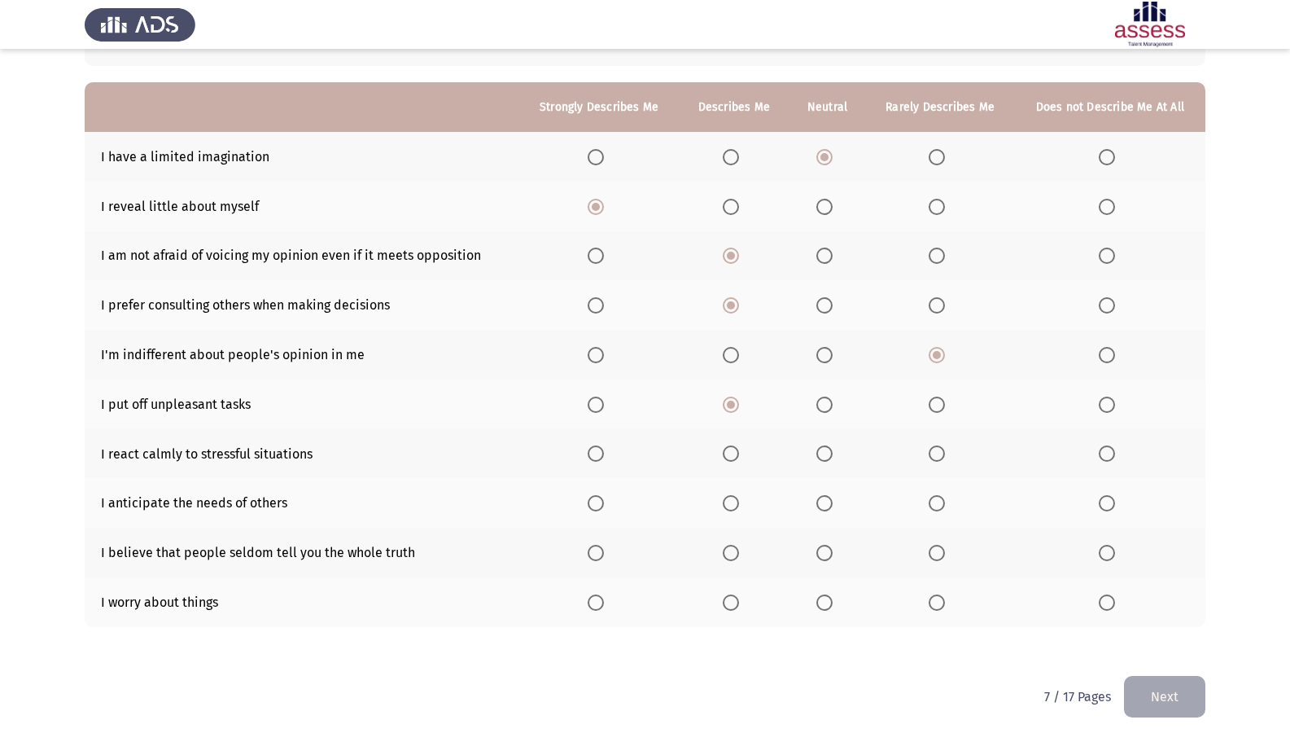
click at [738, 461] on input "Select an option" at bounding box center [731, 453] width 16 height 16
click at [592, 505] on span "Select an option" at bounding box center [596, 503] width 16 height 16
click at [592, 505] on input "Select an option" at bounding box center [596, 503] width 16 height 16
click at [933, 558] on span "Select an option" at bounding box center [937, 552] width 16 height 16
click at [933, 558] on input "Select an option" at bounding box center [937, 552] width 16 height 16
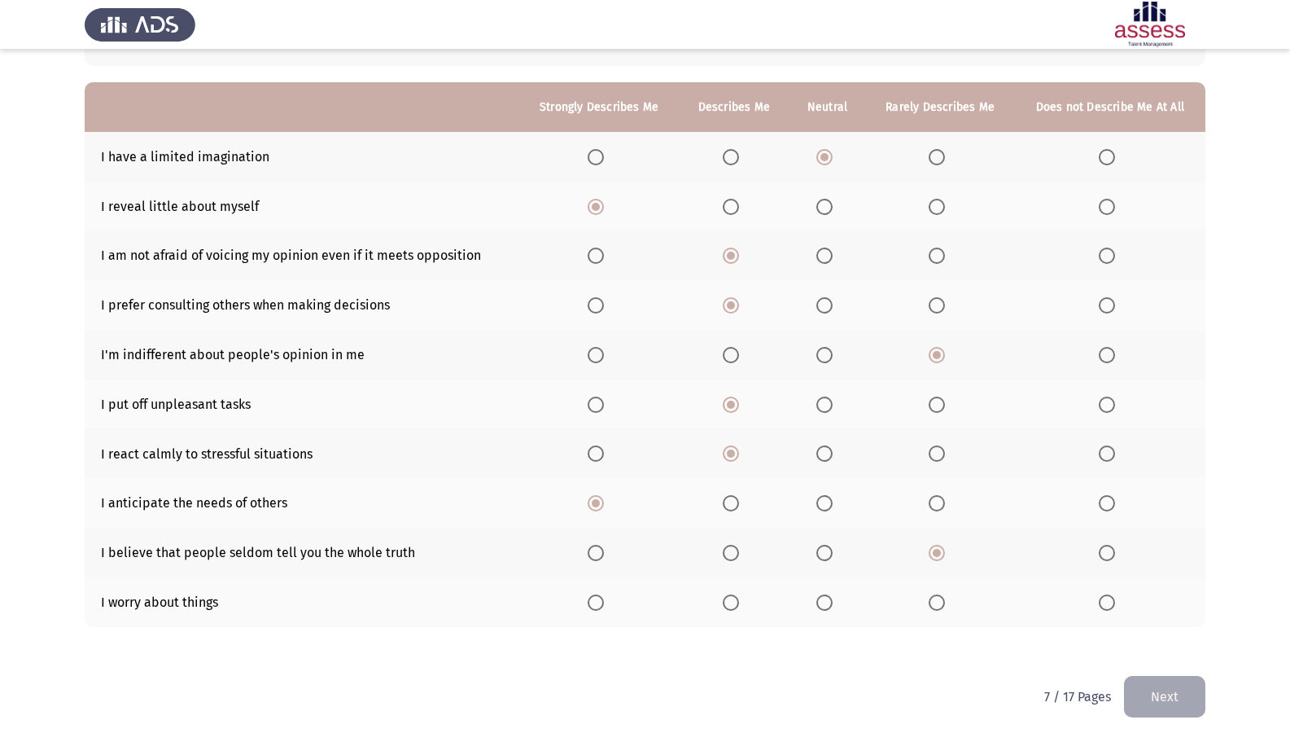
click at [742, 603] on th at bounding box center [734, 602] width 110 height 50
click at [731, 602] on span "Select an option" at bounding box center [731, 602] width 0 height 0
click at [733, 601] on input "Select an option" at bounding box center [731, 602] width 16 height 16
click at [1187, 603] on button "Next" at bounding box center [1164, 697] width 81 height 42
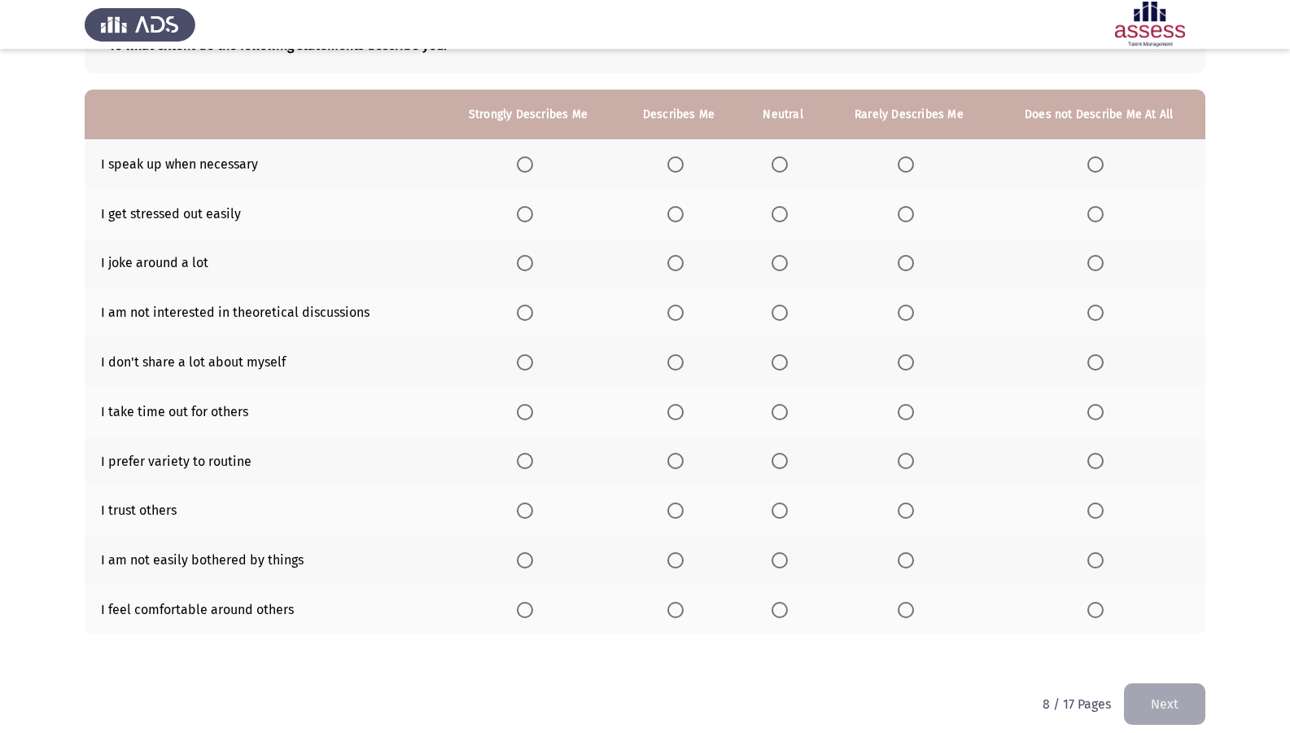
scroll to position [135, 0]
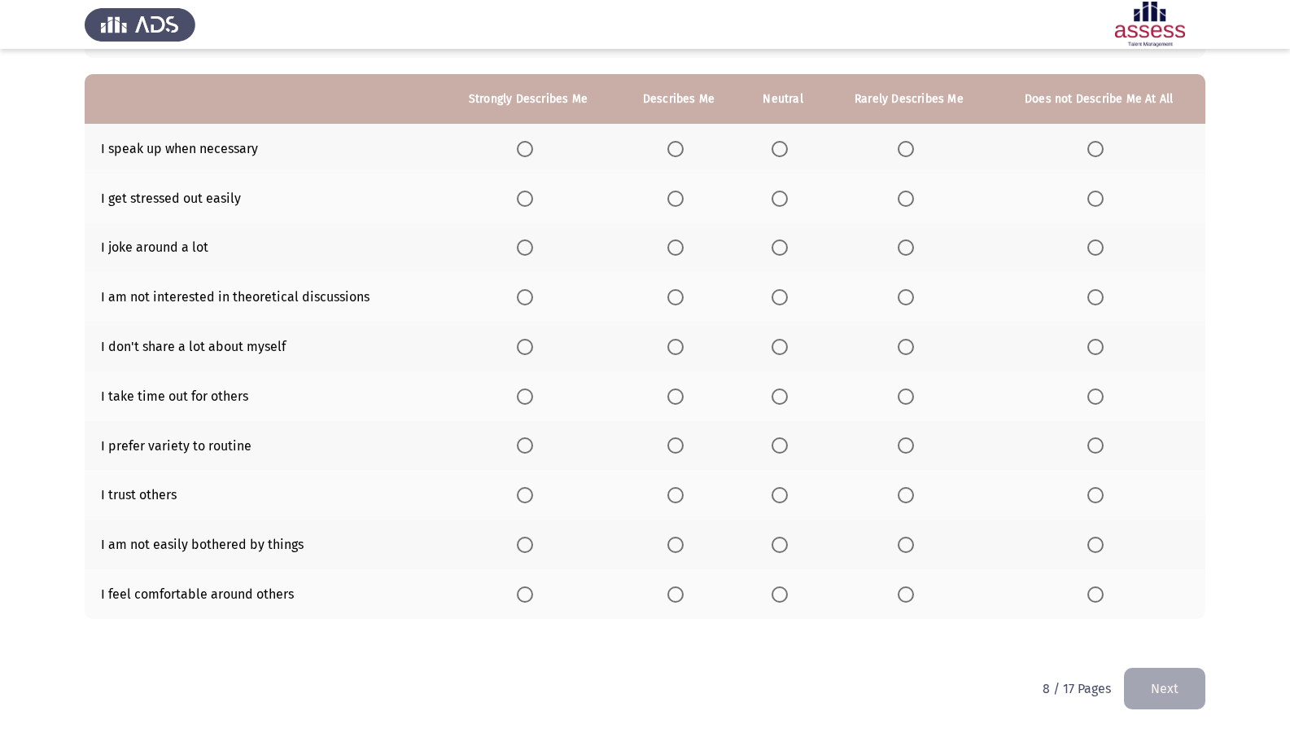
click at [524, 155] on span "Select an option" at bounding box center [525, 149] width 16 height 16
click at [524, 155] on input "Select an option" at bounding box center [525, 149] width 16 height 16
click at [899, 198] on span "Select an option" at bounding box center [906, 198] width 16 height 16
click at [899, 198] on input "Select an option" at bounding box center [906, 198] width 16 height 16
click at [686, 244] on label "Select an option" at bounding box center [678, 247] width 23 height 16
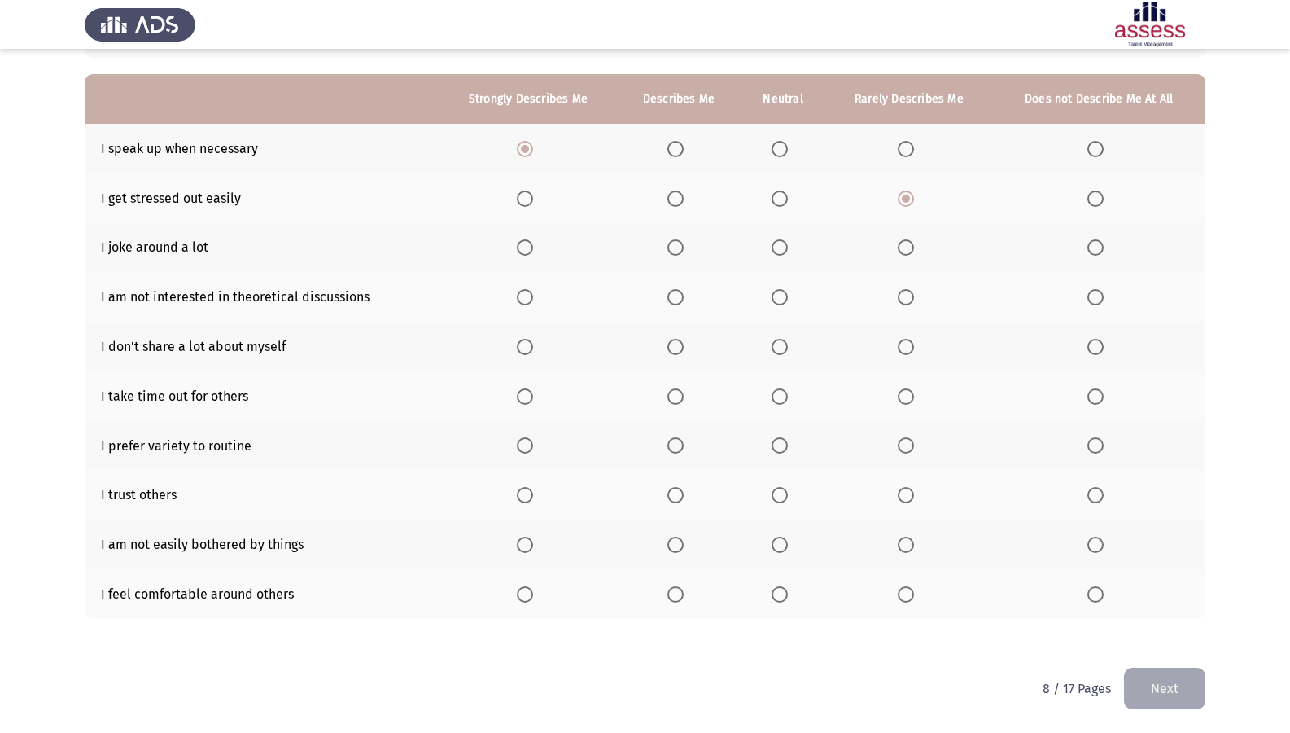
click at [684, 244] on input "Select an option" at bounding box center [675, 247] width 16 height 16
click at [903, 300] on span "Select an option" at bounding box center [906, 297] width 16 height 16
click at [903, 300] on input "Select an option" at bounding box center [906, 297] width 16 height 16
click at [532, 343] on span "Select an option" at bounding box center [525, 347] width 16 height 16
click at [532, 343] on input "Select an option" at bounding box center [525, 347] width 16 height 16
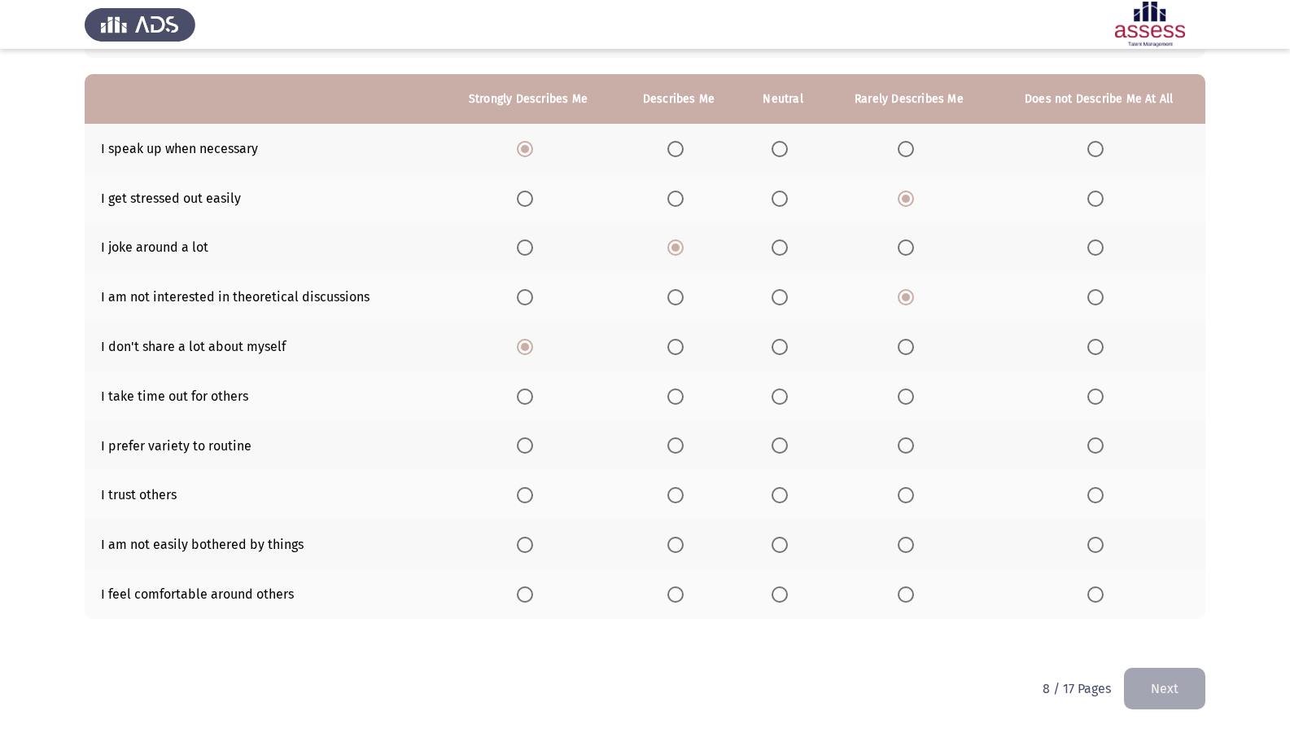
click at [531, 402] on span "Select an option" at bounding box center [525, 396] width 16 height 16
click at [531, 402] on input "Select an option" at bounding box center [525, 396] width 16 height 16
click at [673, 451] on span "Select an option" at bounding box center [675, 445] width 16 height 16
click at [673, 451] on input "Select an option" at bounding box center [675, 445] width 16 height 16
click at [681, 496] on span "Select an option" at bounding box center [675, 495] width 16 height 16
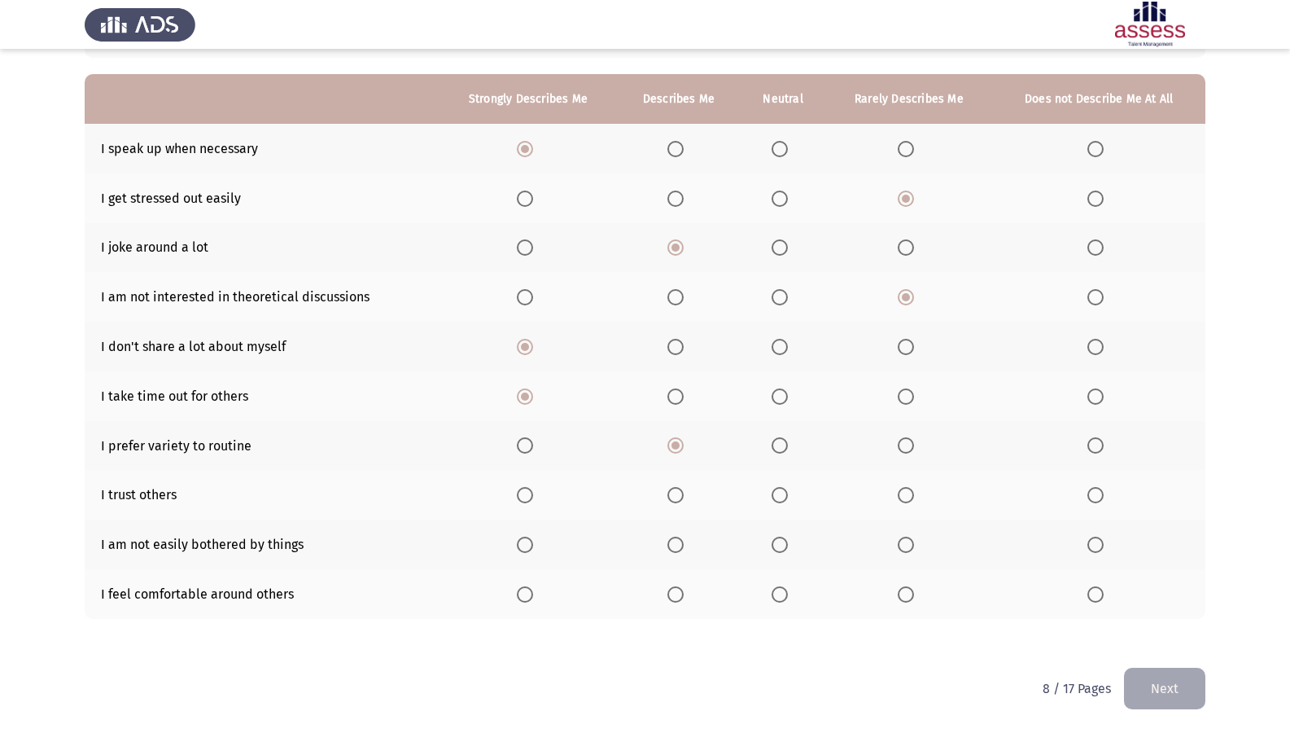
click at [681, 496] on input "Select an option" at bounding box center [675, 495] width 16 height 16
click at [677, 553] on th at bounding box center [678, 544] width 123 height 50
click at [671, 540] on span "Select an option" at bounding box center [675, 544] width 16 height 16
click at [671, 540] on input "Select an option" at bounding box center [675, 544] width 16 height 16
click at [671, 593] on span "Select an option" at bounding box center [675, 594] width 16 height 16
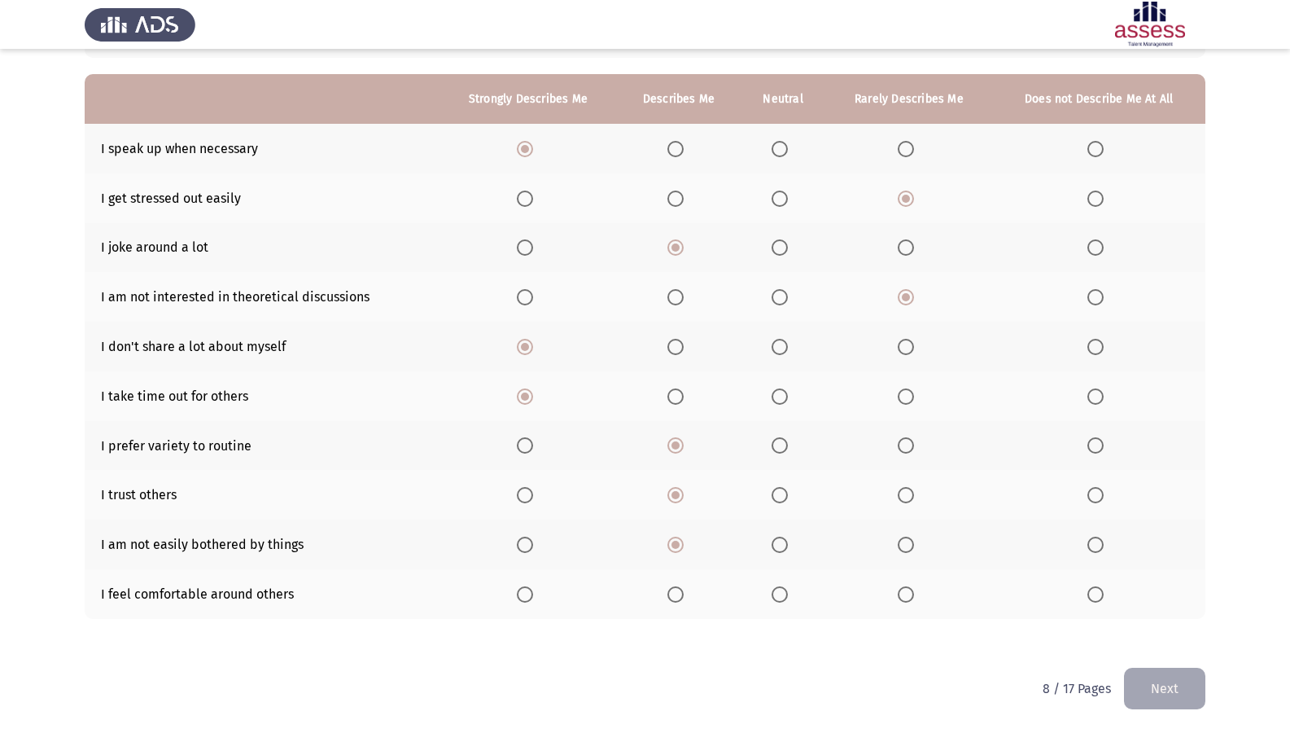
click at [671, 593] on input "Select an option" at bounding box center [675, 594] width 16 height 16
click at [1173, 603] on button "Next" at bounding box center [1164, 688] width 81 height 42
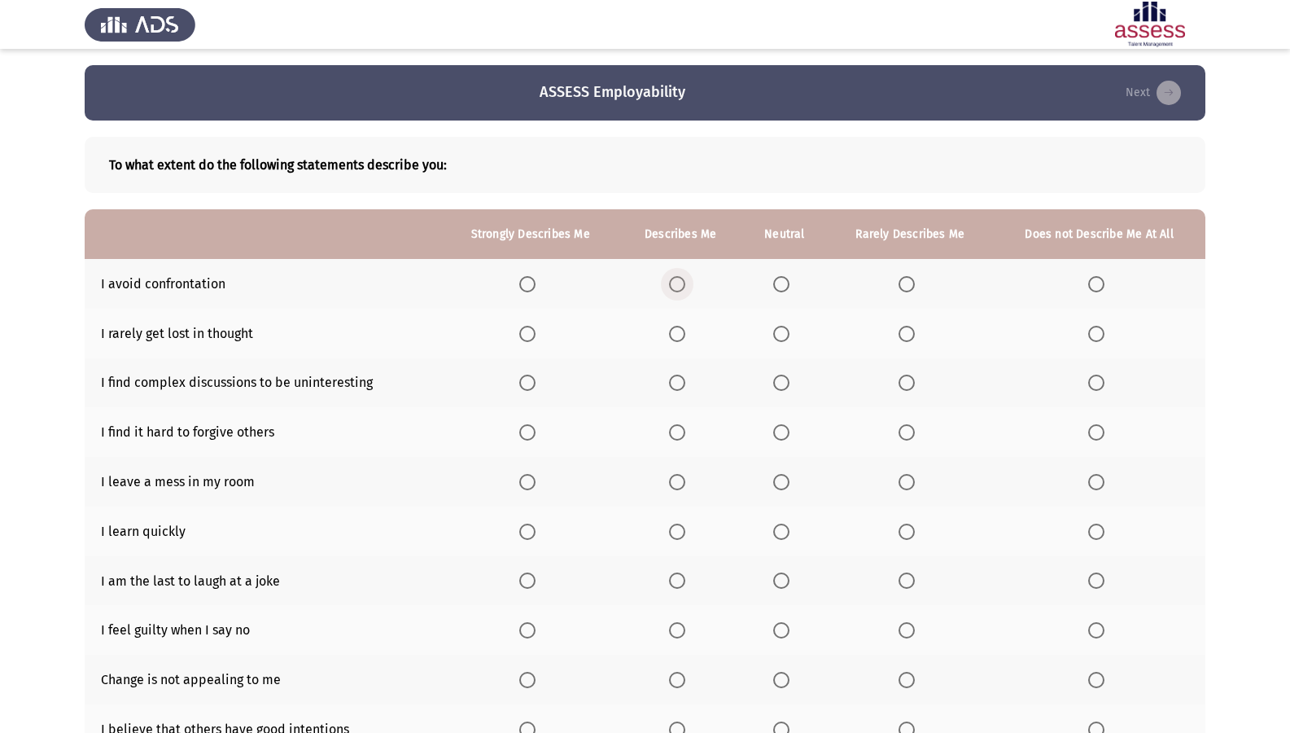
click at [672, 278] on span "Select an option" at bounding box center [677, 284] width 16 height 16
click at [672, 278] on input "Select an option" at bounding box center [677, 284] width 16 height 16
click at [903, 326] on span "Select an option" at bounding box center [907, 334] width 16 height 16
click at [903, 326] on input "Select an option" at bounding box center [907, 334] width 16 height 16
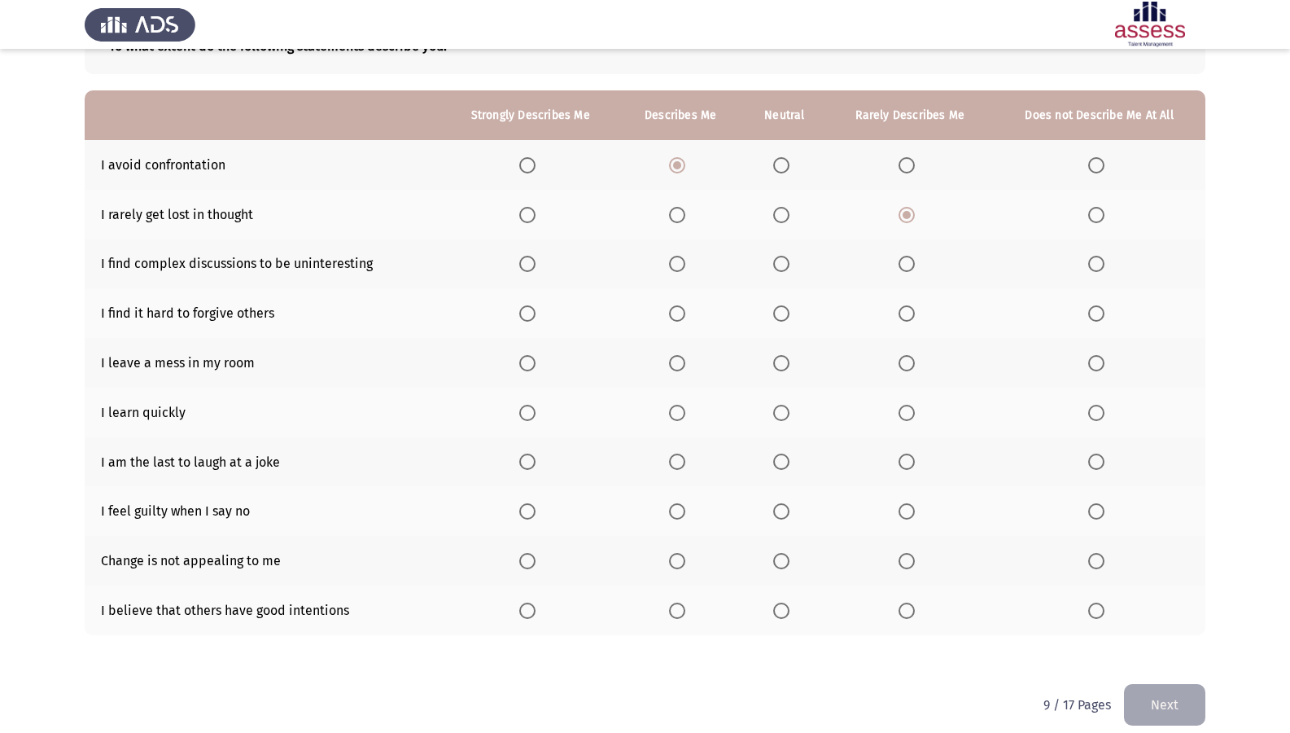
scroll to position [133, 0]
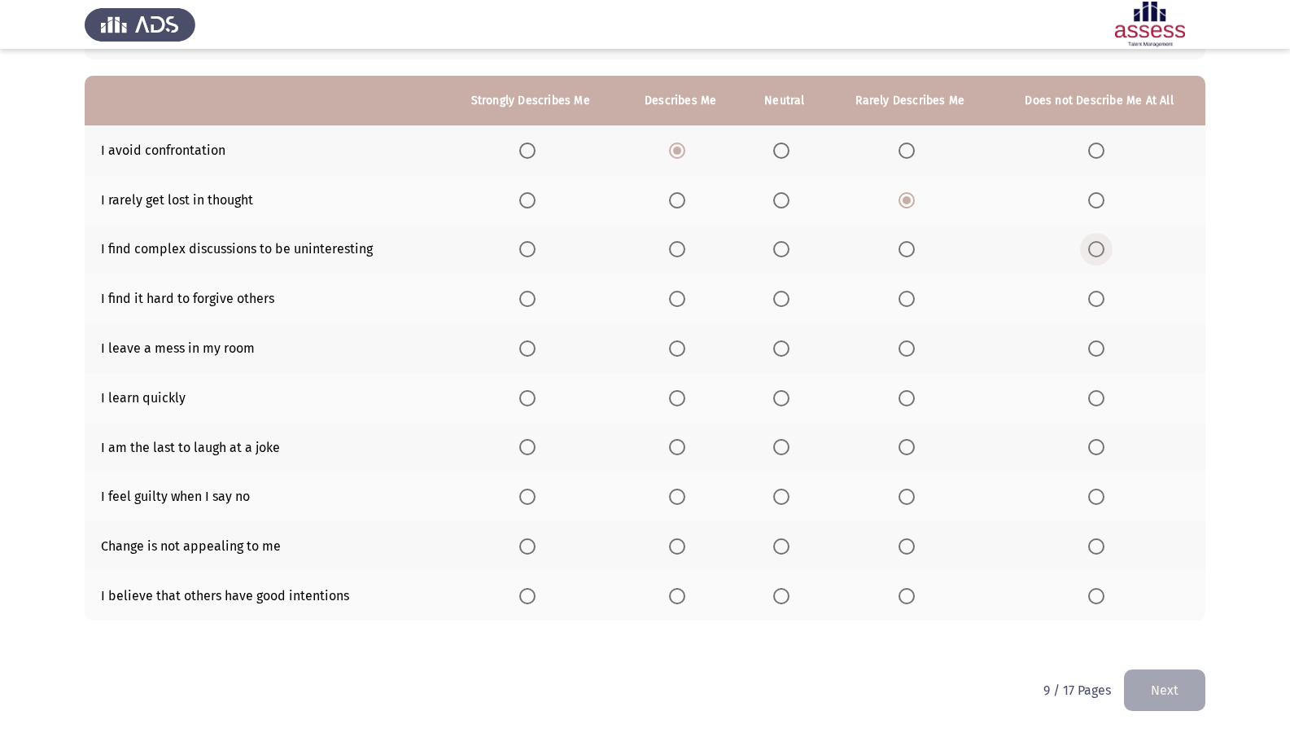
click at [1091, 244] on span "Select an option" at bounding box center [1096, 249] width 16 height 16
click at [1091, 244] on input "Select an option" at bounding box center [1096, 249] width 16 height 16
click at [1097, 300] on span "Select an option" at bounding box center [1096, 299] width 16 height 16
click at [1097, 300] on input "Select an option" at bounding box center [1096, 299] width 16 height 16
click at [781, 345] on span "Select an option" at bounding box center [781, 348] width 16 height 16
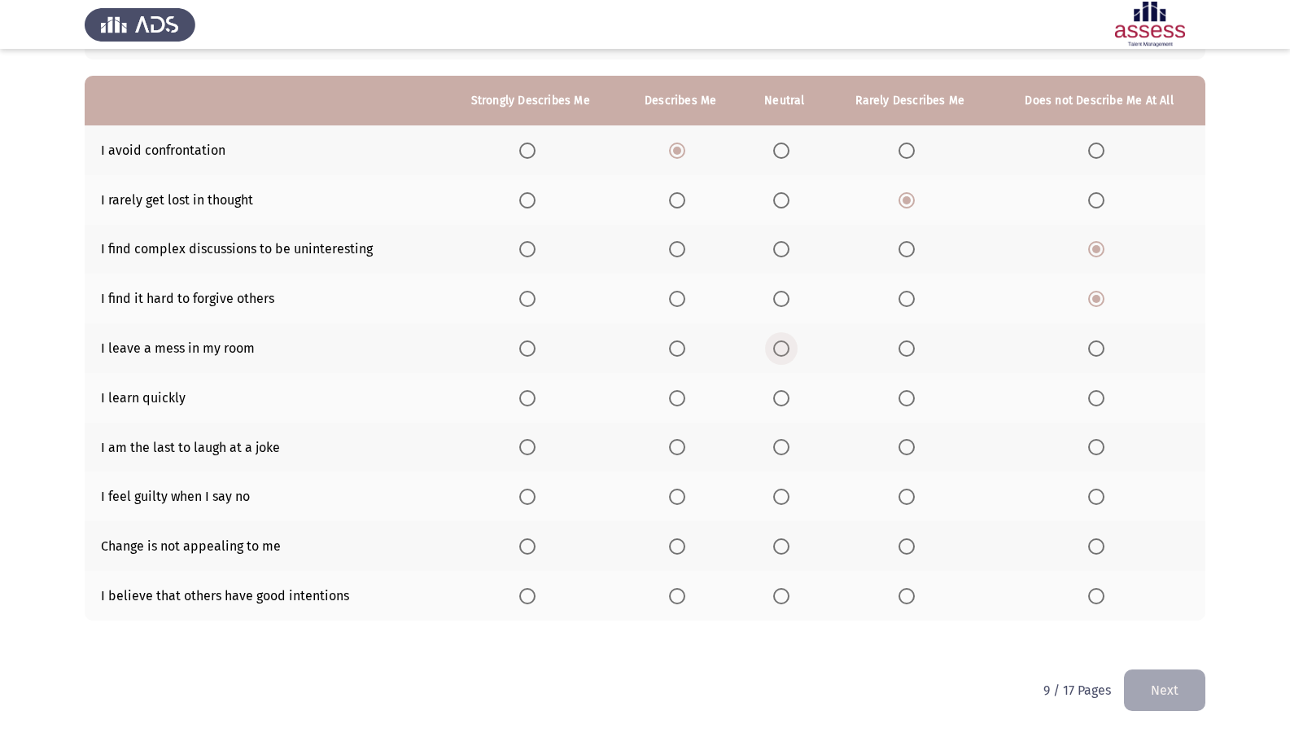
click at [781, 345] on input "Select an option" at bounding box center [781, 348] width 16 height 16
click at [682, 393] on span "Select an option" at bounding box center [677, 398] width 16 height 16
click at [682, 393] on input "Select an option" at bounding box center [677, 398] width 16 height 16
click at [903, 444] on span "Select an option" at bounding box center [907, 447] width 16 height 16
click at [903, 444] on input "Select an option" at bounding box center [907, 447] width 16 height 16
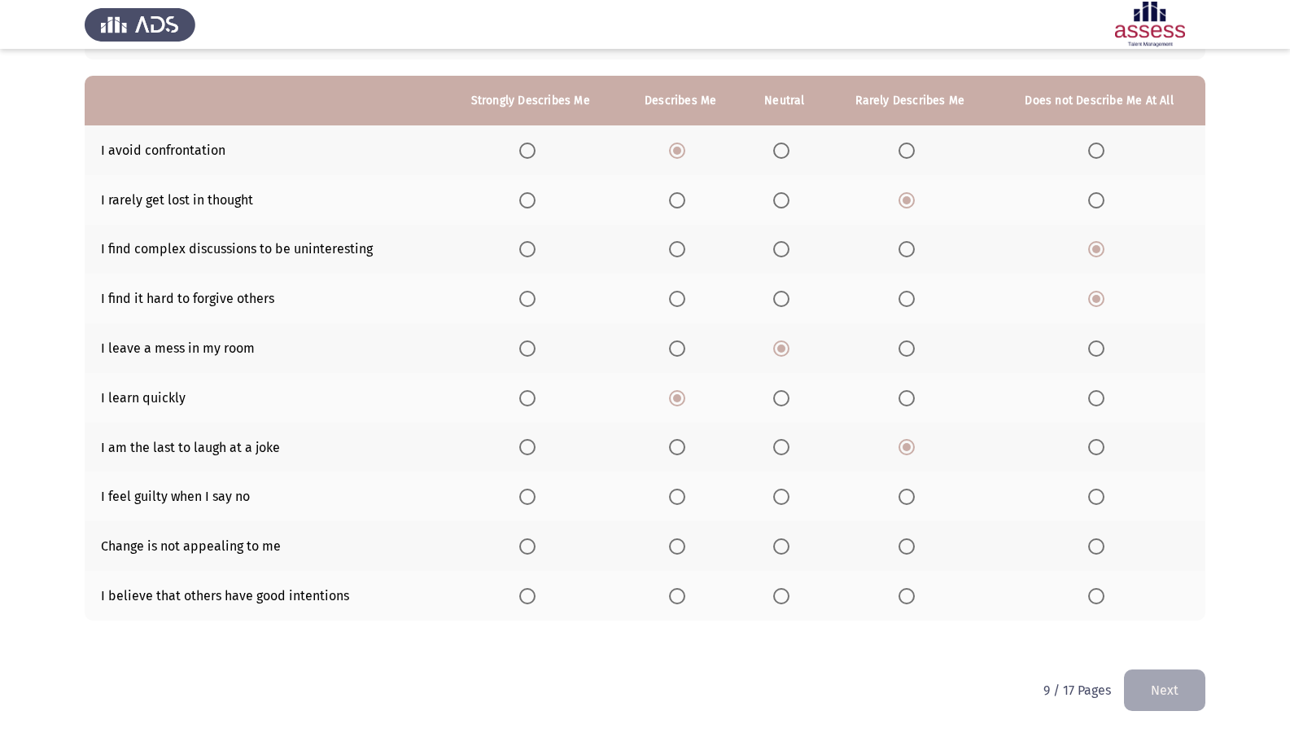
click at [1095, 443] on span "Select an option" at bounding box center [1096, 447] width 16 height 16
click at [1095, 443] on input "Select an option" at bounding box center [1096, 447] width 16 height 16
click at [673, 497] on span "Select an option" at bounding box center [677, 496] width 16 height 16
click at [673, 497] on input "Select an option" at bounding box center [677, 496] width 16 height 16
click at [910, 546] on span "Select an option" at bounding box center [907, 546] width 16 height 16
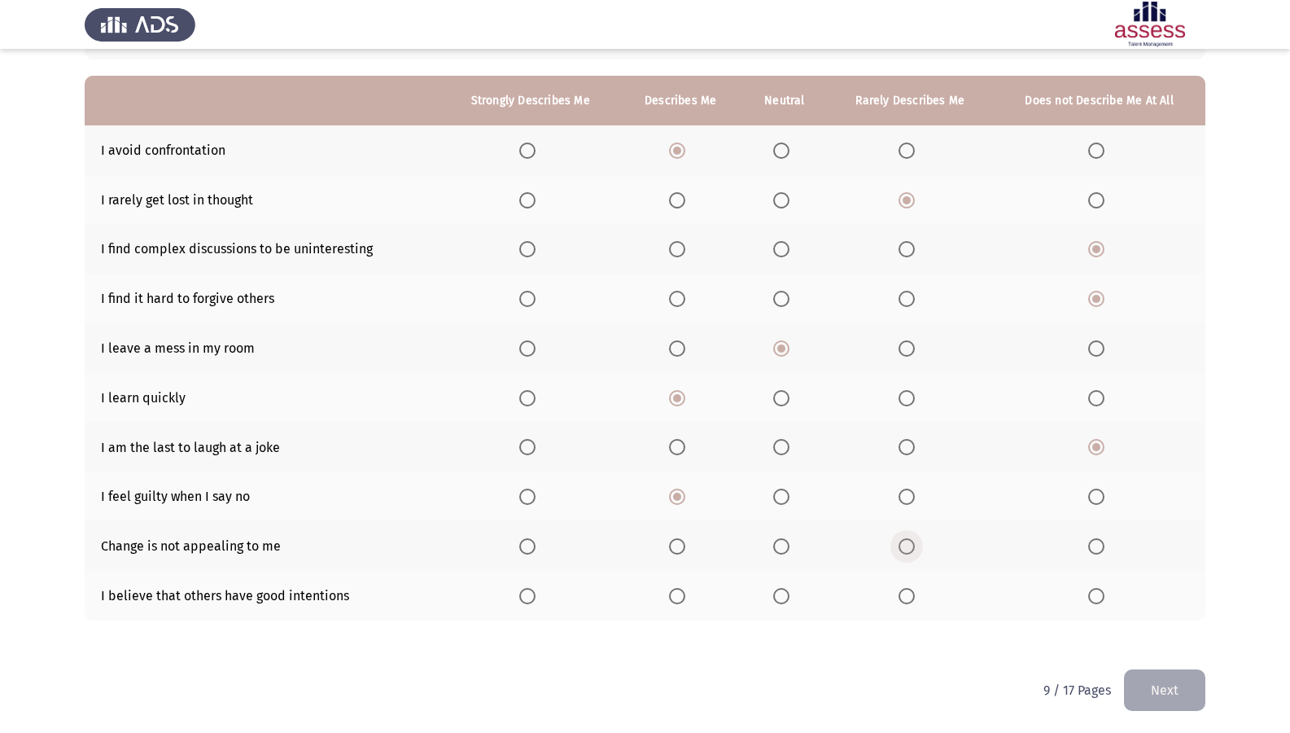
click at [910, 546] on input "Select an option" at bounding box center [907, 546] width 16 height 16
click at [684, 593] on span "Select an option" at bounding box center [677, 596] width 16 height 16
click at [684, 593] on input "Select an option" at bounding box center [677, 596] width 16 height 16
click at [1167, 603] on button "Next" at bounding box center [1164, 690] width 81 height 42
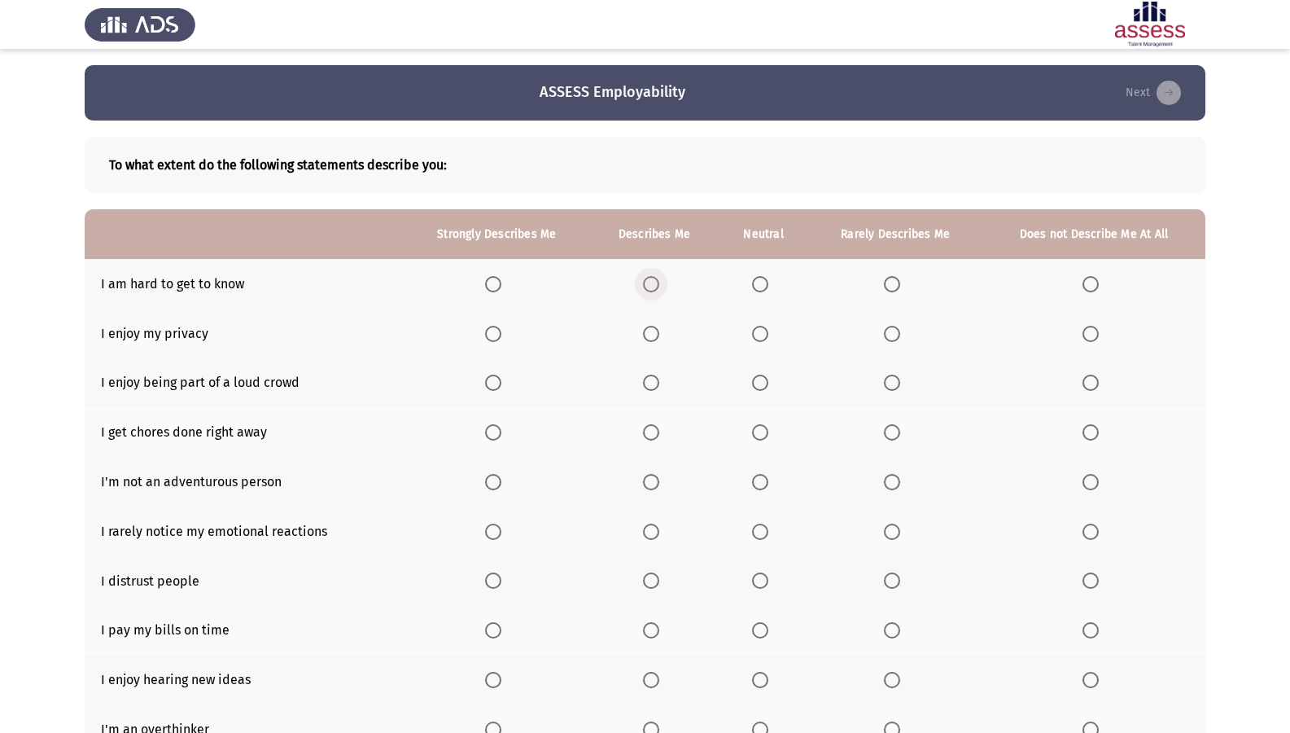
click at [643, 280] on span "Select an option" at bounding box center [651, 284] width 16 height 16
click at [643, 280] on input "Select an option" at bounding box center [651, 284] width 16 height 16
click at [491, 333] on span "Select an option" at bounding box center [493, 334] width 16 height 16
click at [491, 333] on input "Select an option" at bounding box center [493, 334] width 16 height 16
click at [894, 390] on span "Select an option" at bounding box center [892, 382] width 16 height 16
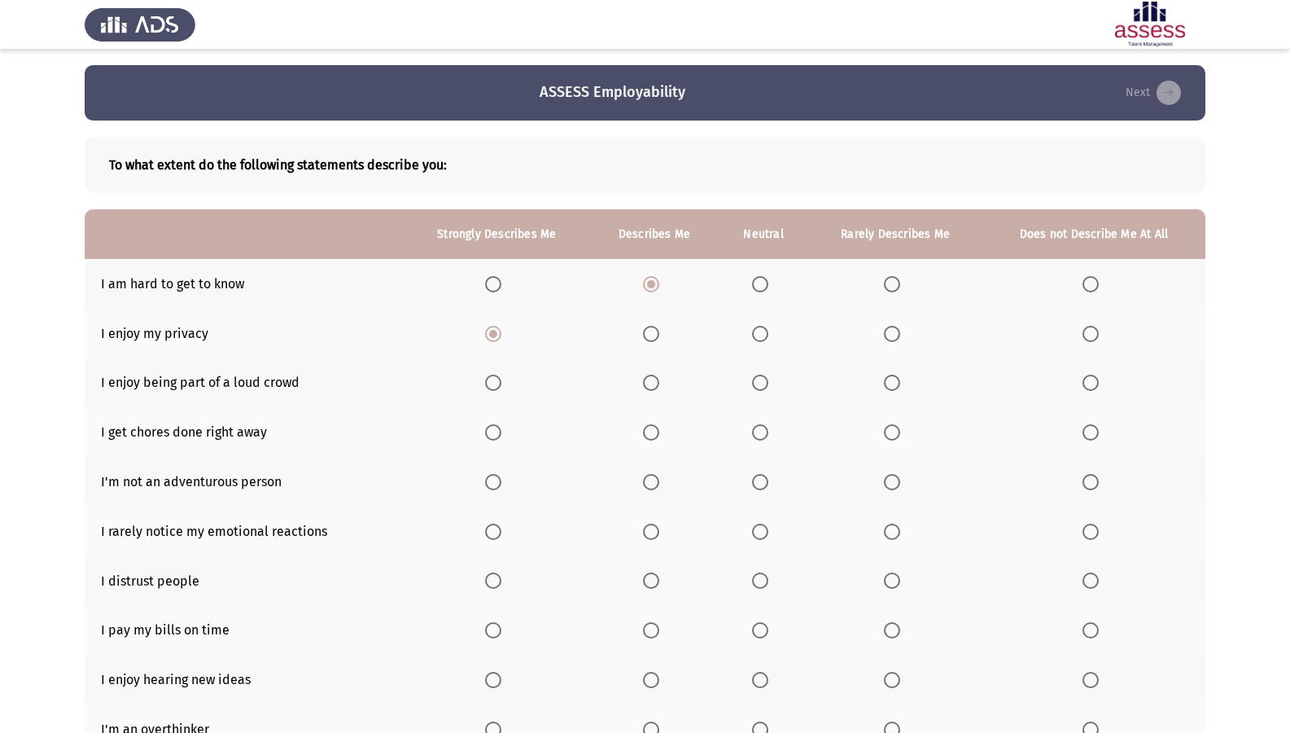
click at [894, 390] on input "Select an option" at bounding box center [892, 382] width 16 height 16
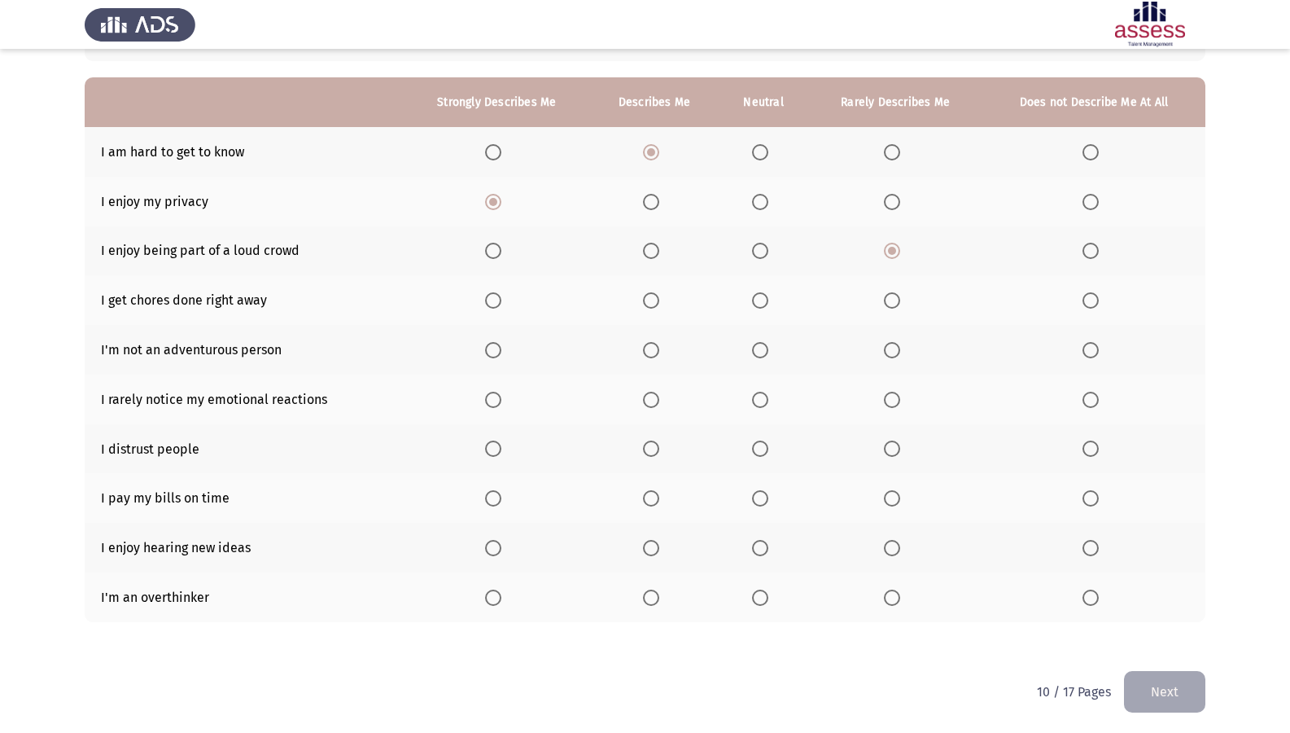
scroll to position [135, 0]
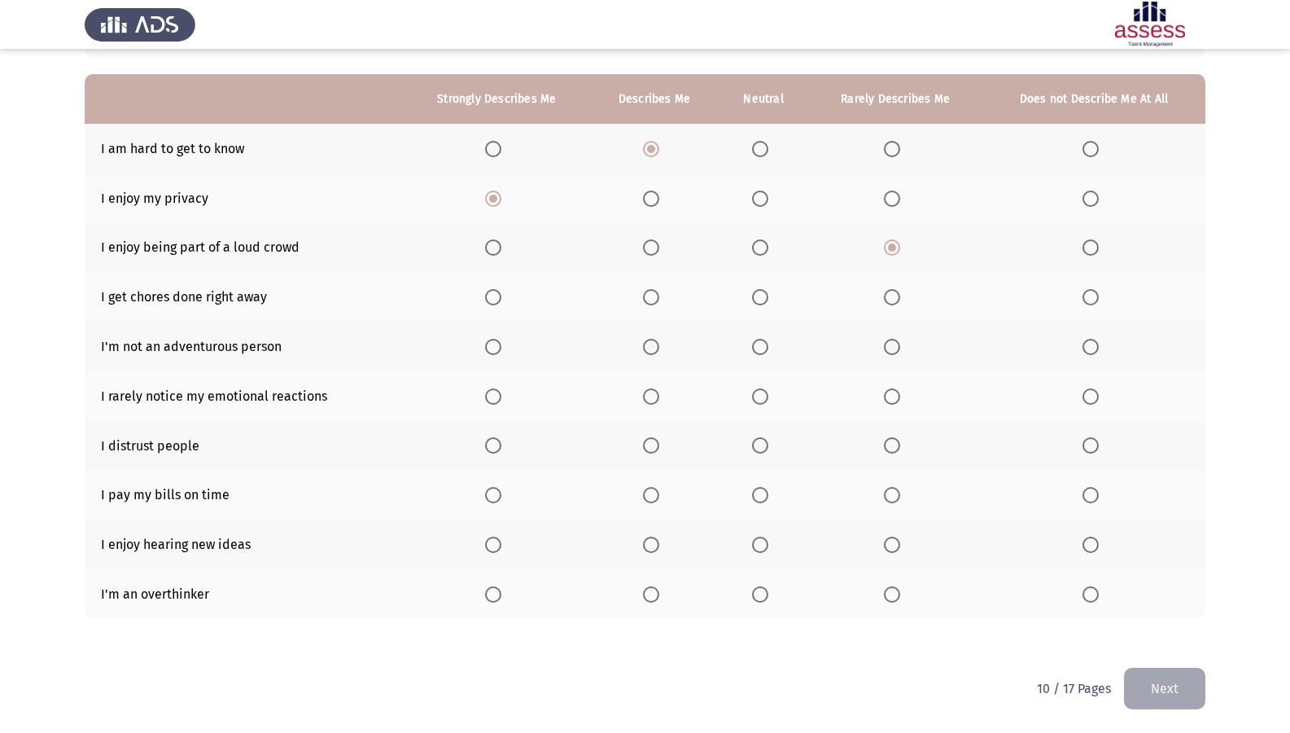
click at [886, 299] on span "Select an option" at bounding box center [892, 297] width 16 height 16
click at [886, 299] on input "Select an option" at bounding box center [892, 297] width 16 height 16
click at [903, 348] on label "Select an option" at bounding box center [895, 347] width 23 height 16
click at [900, 348] on input "Select an option" at bounding box center [892, 347] width 16 height 16
click at [1091, 391] on span "Select an option" at bounding box center [1090, 396] width 16 height 16
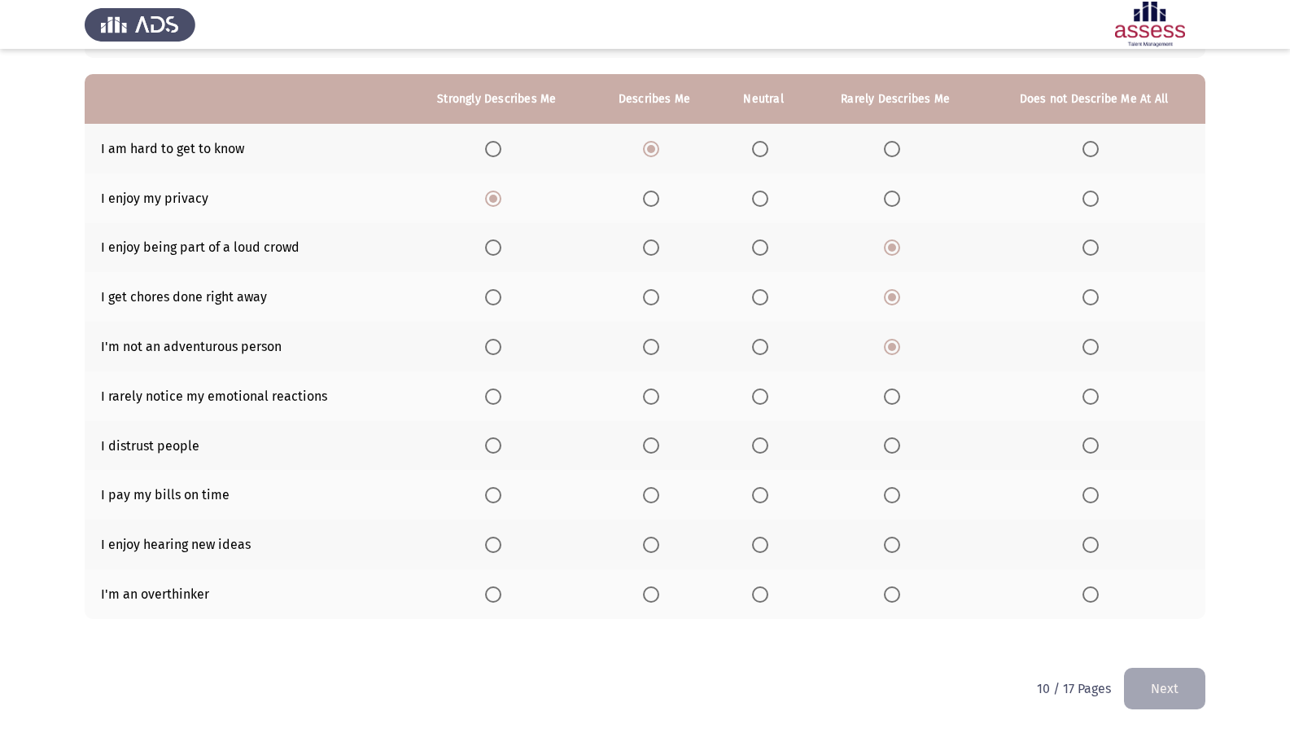
click at [1091, 391] on input "Select an option" at bounding box center [1090, 396] width 16 height 16
click at [763, 444] on span "Select an option" at bounding box center [760, 445] width 16 height 16
click at [763, 444] on input "Select an option" at bounding box center [760, 445] width 16 height 16
click at [649, 491] on span "Select an option" at bounding box center [651, 495] width 16 height 16
click at [649, 491] on input "Select an option" at bounding box center [651, 495] width 16 height 16
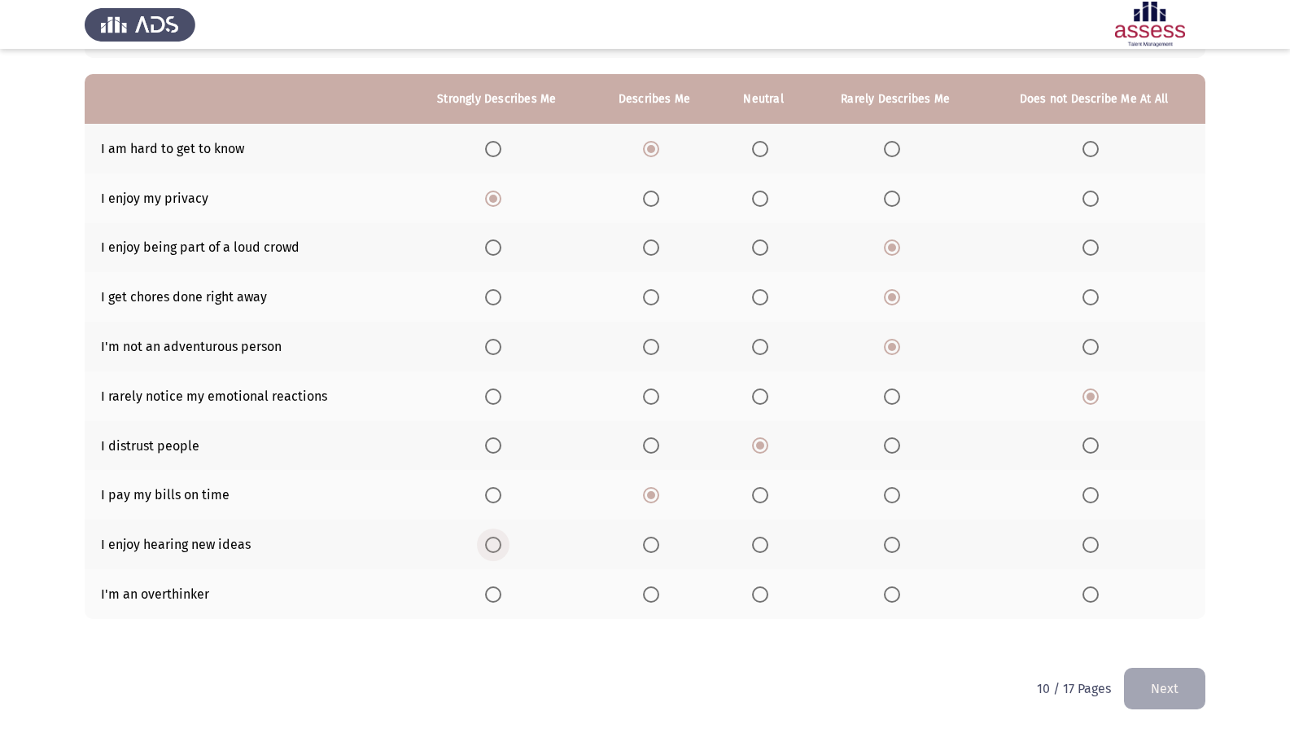
click at [494, 548] on span "Select an option" at bounding box center [493, 544] width 16 height 16
click at [494, 548] on input "Select an option" at bounding box center [493, 544] width 16 height 16
click at [658, 586] on span "Select an option" at bounding box center [651, 594] width 16 height 16
click at [658, 586] on input "Select an option" at bounding box center [651, 594] width 16 height 16
click at [1127, 603] on button "Next" at bounding box center [1164, 688] width 81 height 42
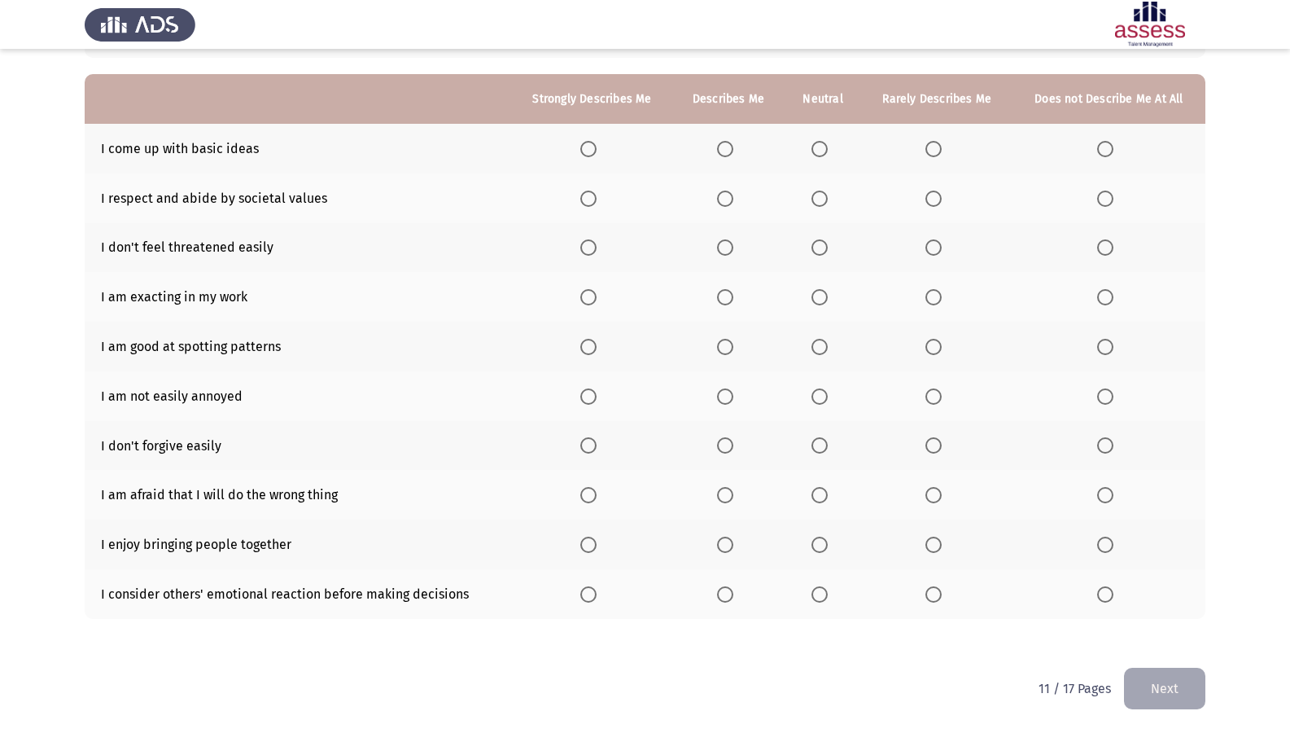
click at [820, 156] on span "Select an option" at bounding box center [819, 149] width 16 height 16
click at [820, 156] on input "Select an option" at bounding box center [819, 149] width 16 height 16
click at [731, 198] on span "Select an option" at bounding box center [725, 198] width 16 height 16
click at [731, 198] on input "Select an option" at bounding box center [725, 198] width 16 height 16
click at [722, 243] on span "Select an option" at bounding box center [725, 247] width 16 height 16
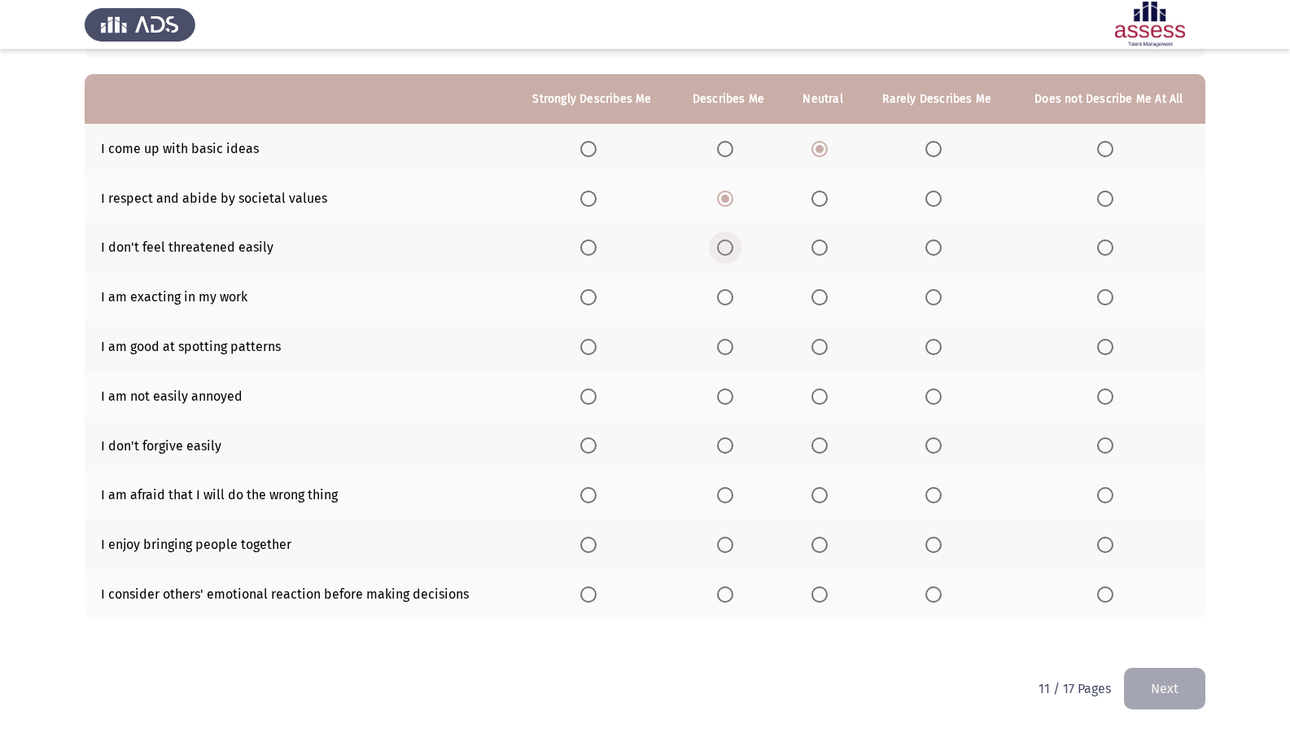
click at [722, 243] on input "Select an option" at bounding box center [725, 247] width 16 height 16
click at [728, 292] on span "Select an option" at bounding box center [725, 297] width 16 height 16
click at [728, 292] on input "Select an option" at bounding box center [725, 297] width 16 height 16
click at [740, 349] on label "Select an option" at bounding box center [728, 347] width 23 height 16
click at [733, 349] on input "Select an option" at bounding box center [725, 347] width 16 height 16
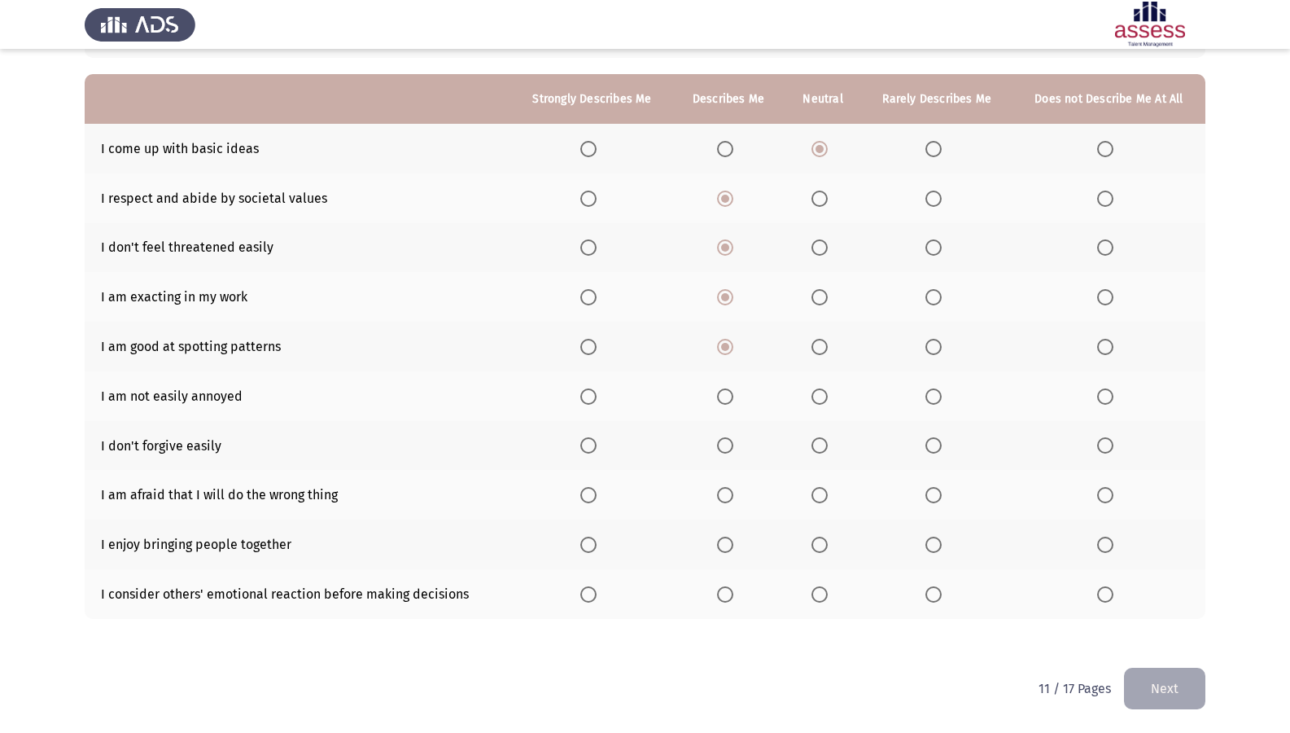
click at [726, 405] on th at bounding box center [729, 396] width 112 height 50
click at [722, 390] on span "Select an option" at bounding box center [725, 396] width 16 height 16
click at [722, 390] on input "Select an option" at bounding box center [725, 396] width 16 height 16
click at [1112, 442] on span "Select an option" at bounding box center [1105, 445] width 16 height 16
click at [1112, 442] on input "Select an option" at bounding box center [1105, 445] width 16 height 16
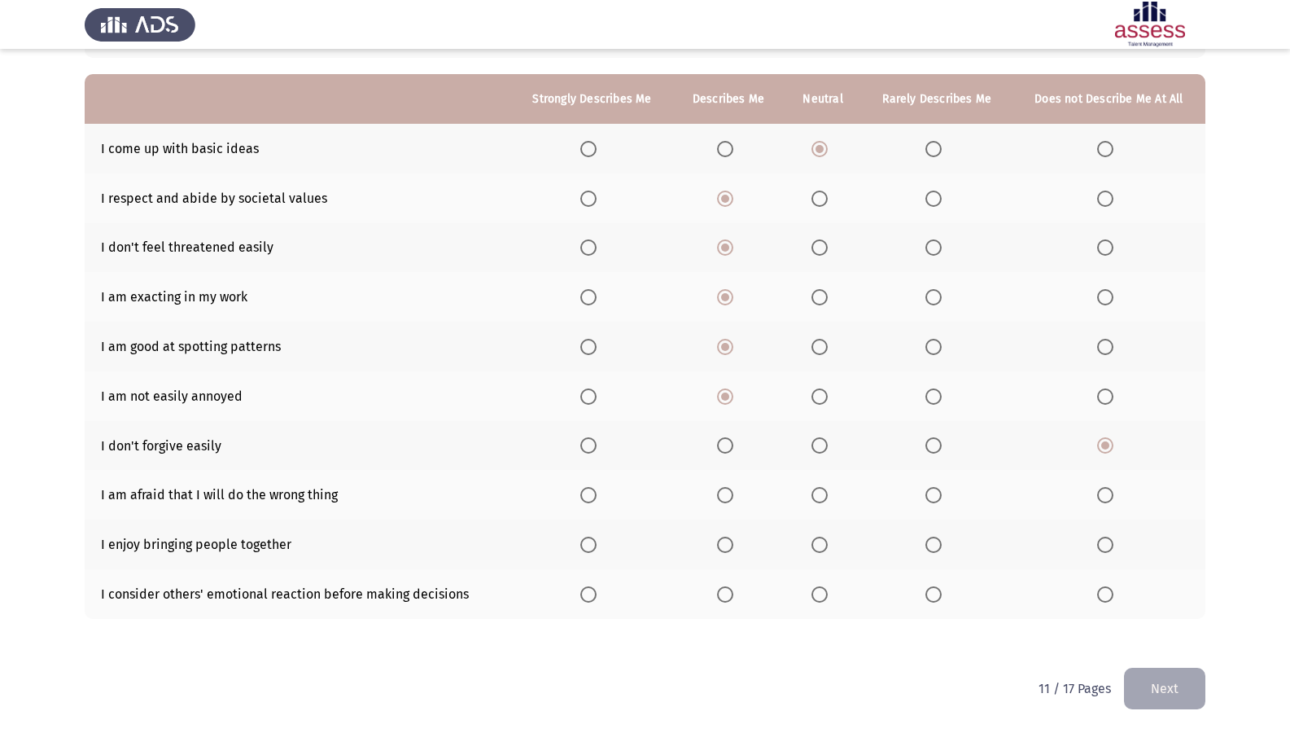
click at [726, 486] on mat-radio-button "Select an option" at bounding box center [728, 494] width 23 height 17
click at [723, 503] on span "Select an option" at bounding box center [725, 495] width 16 height 16
click at [723, 503] on input "Select an option" at bounding box center [725, 495] width 16 height 16
click at [581, 544] on th at bounding box center [591, 544] width 161 height 50
click at [591, 545] on span "Select an option" at bounding box center [588, 544] width 16 height 16
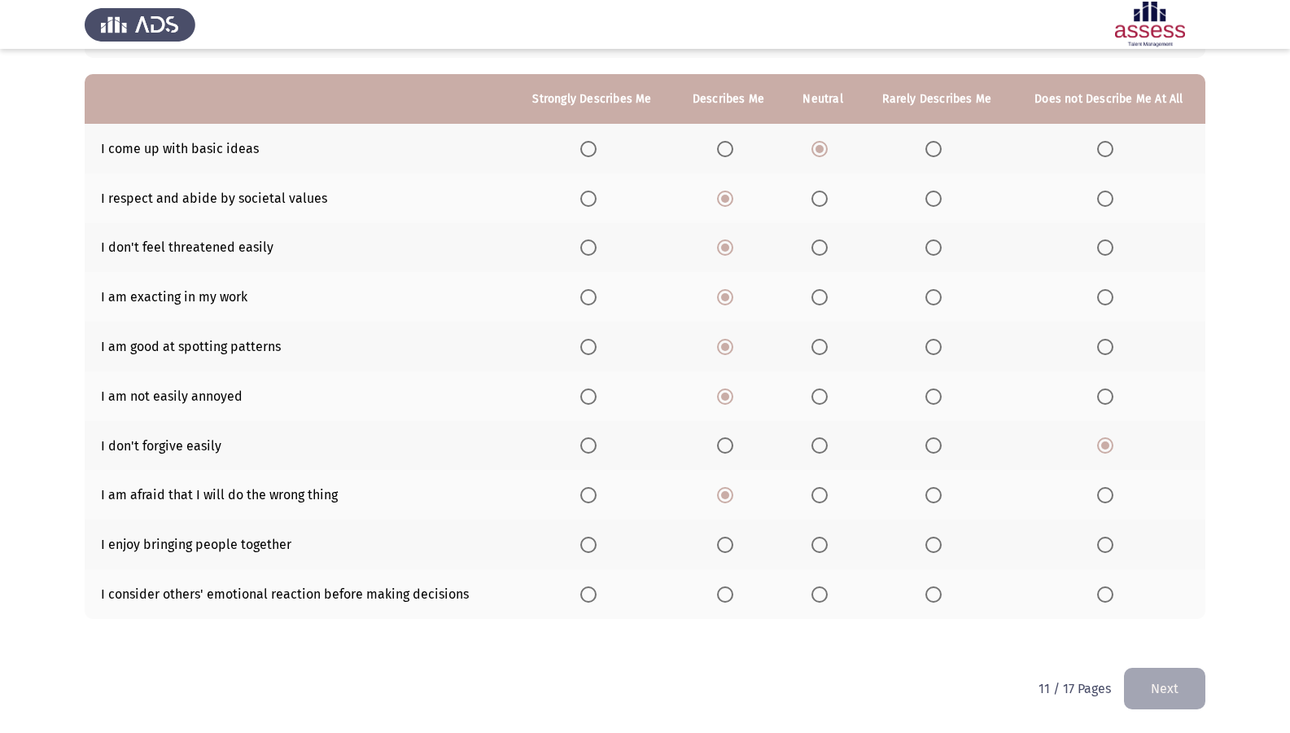
click at [591, 545] on input "Select an option" at bounding box center [588, 544] width 16 height 16
click at [586, 597] on span "Select an option" at bounding box center [588, 594] width 16 height 16
click at [586, 597] on input "Select an option" at bounding box center [588, 594] width 16 height 16
click at [1165, 603] on button "Next" at bounding box center [1164, 688] width 81 height 42
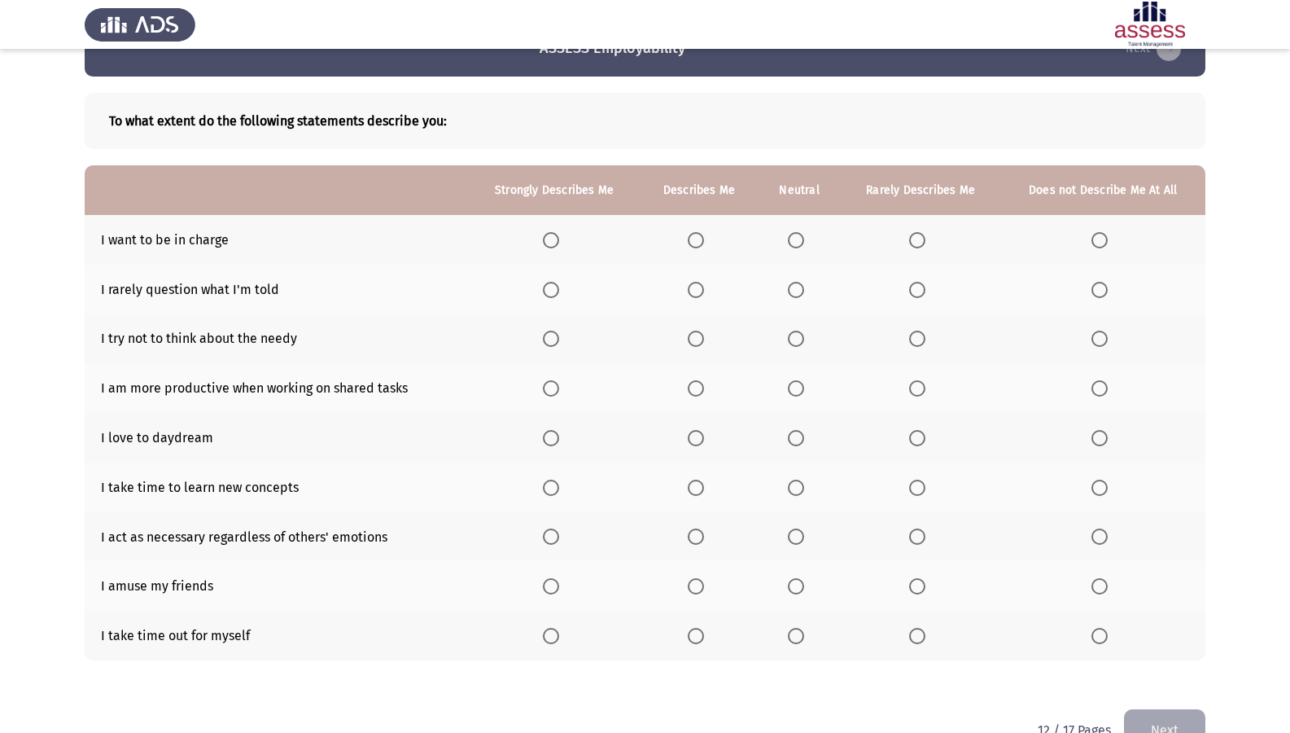
scroll to position [85, 0]
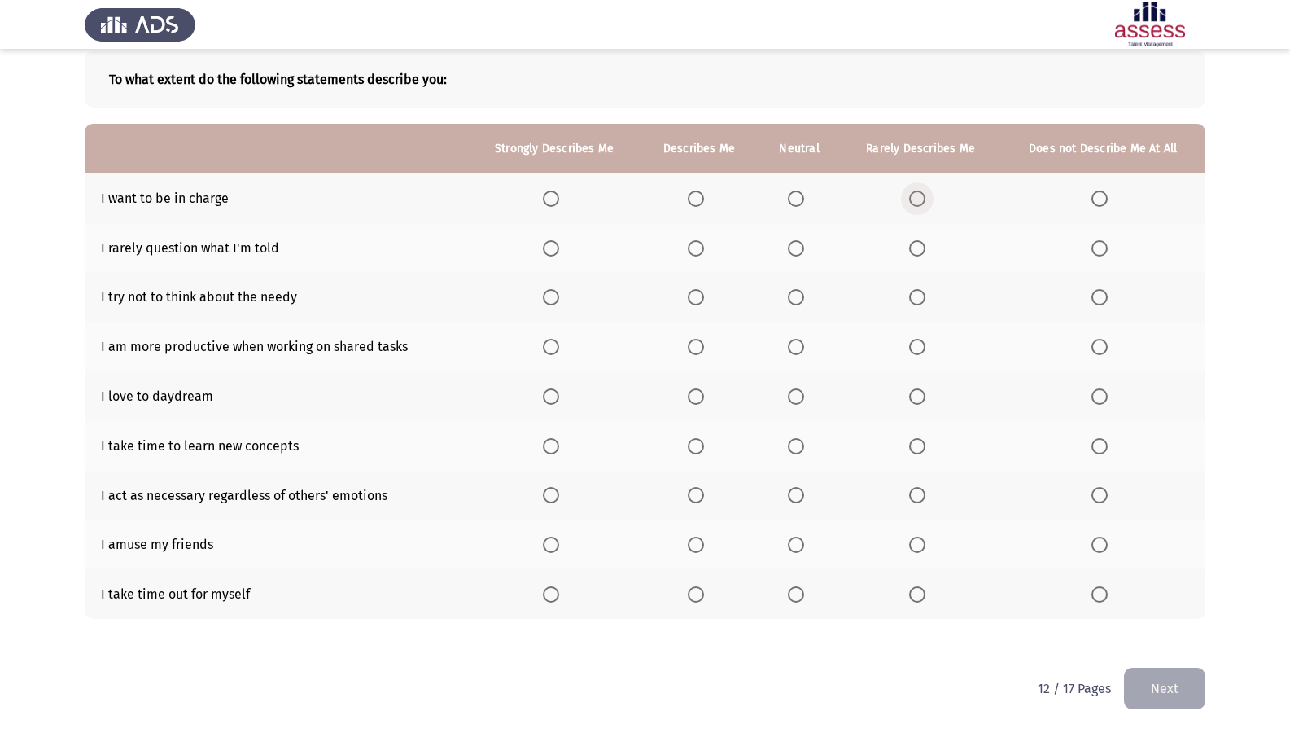
click at [916, 204] on span "Select an option" at bounding box center [917, 198] width 16 height 16
click at [916, 204] on input "Select an option" at bounding box center [917, 198] width 16 height 16
click at [1111, 247] on label "Select an option" at bounding box center [1102, 248] width 23 height 16
click at [1108, 247] on input "Select an option" at bounding box center [1099, 248] width 16 height 16
click at [921, 293] on span "Select an option" at bounding box center [917, 297] width 16 height 16
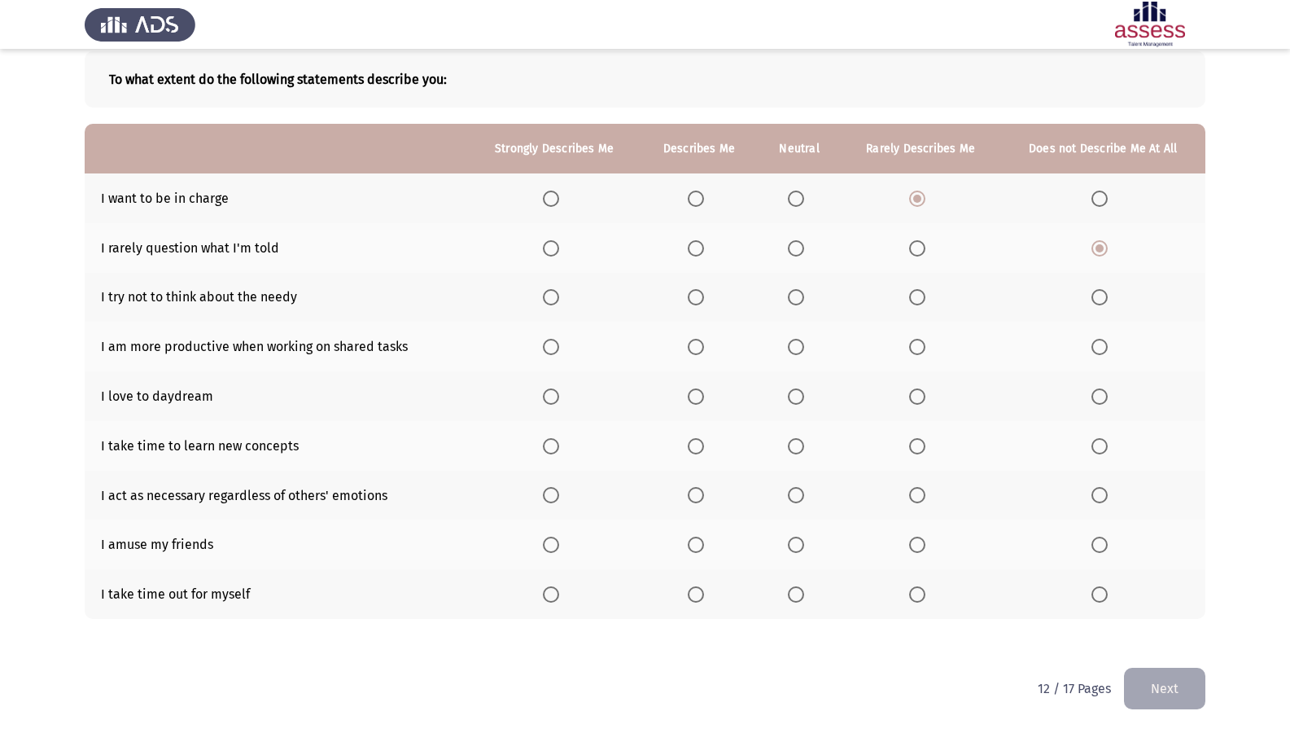
click at [921, 293] on input "Select an option" at bounding box center [917, 297] width 16 height 16
click at [696, 340] on span "Select an option" at bounding box center [696, 347] width 16 height 16
click at [696, 340] on input "Select an option" at bounding box center [696, 347] width 16 height 16
click at [916, 393] on span "Select an option" at bounding box center [917, 396] width 16 height 16
click at [916, 393] on input "Select an option" at bounding box center [917, 396] width 16 height 16
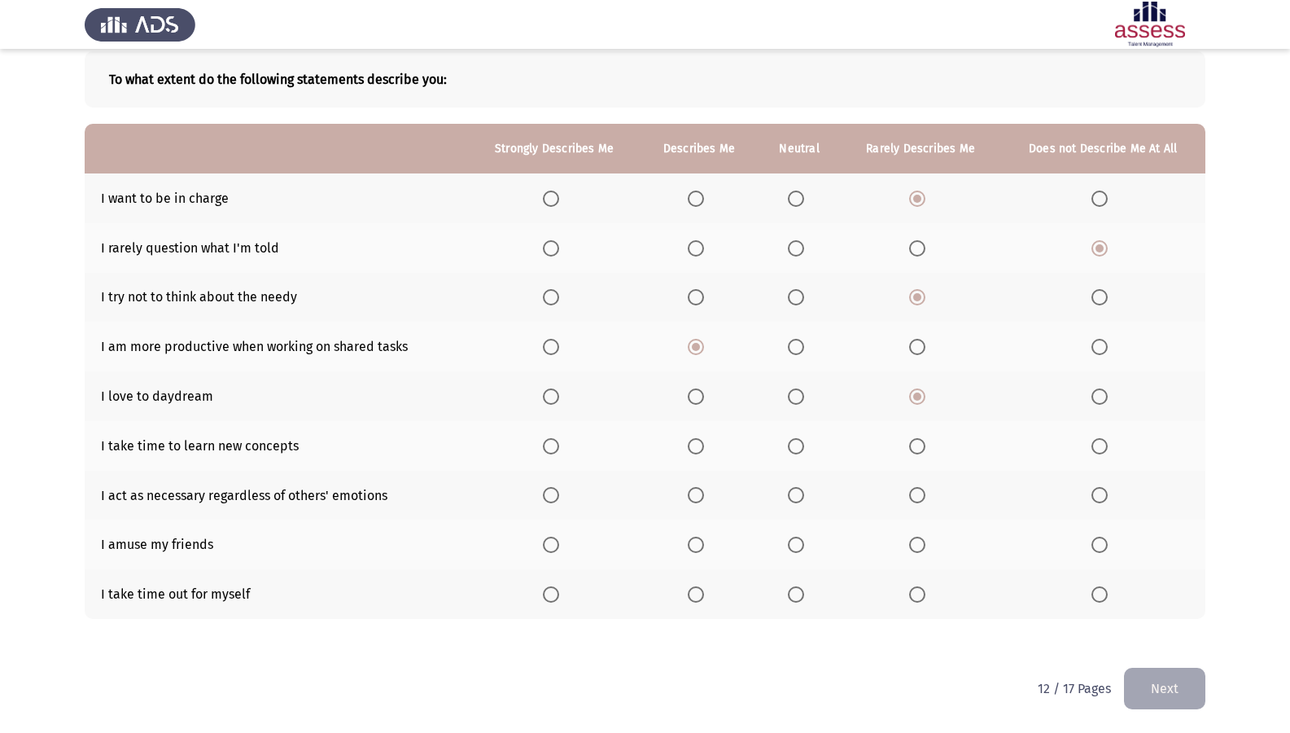
click at [706, 457] on th at bounding box center [699, 446] width 118 height 50
click at [695, 435] on th at bounding box center [699, 446] width 118 height 50
click at [695, 447] on span "Select an option" at bounding box center [696, 446] width 16 height 16
click at [695, 447] on input "Select an option" at bounding box center [696, 446] width 16 height 16
click at [928, 505] on th at bounding box center [921, 495] width 160 height 50
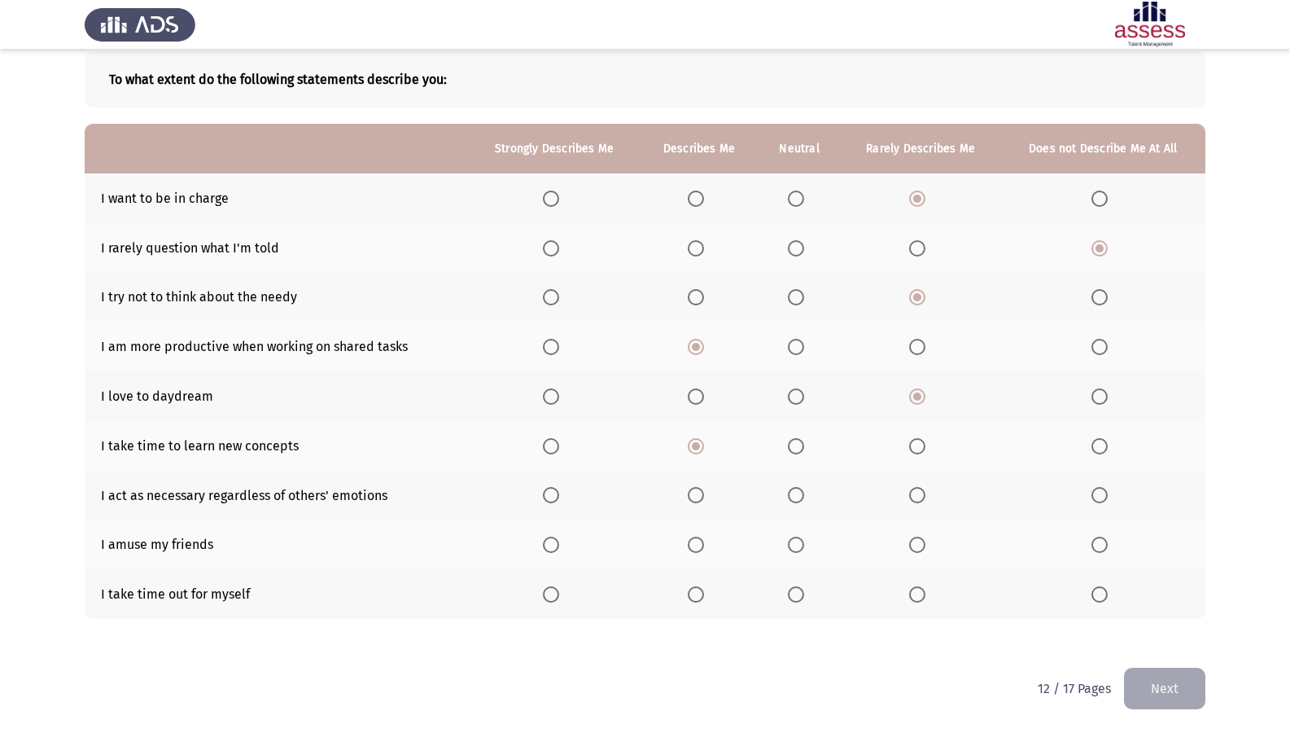
click at [704, 491] on span "Select an option" at bounding box center [696, 495] width 16 height 16
click at [704, 491] on input "Select an option" at bounding box center [696, 495] width 16 height 16
click at [699, 551] on span "Select an option" at bounding box center [696, 544] width 16 height 16
click at [699, 551] on input "Select an option" at bounding box center [696, 544] width 16 height 16
click at [544, 593] on th at bounding box center [555, 594] width 172 height 50
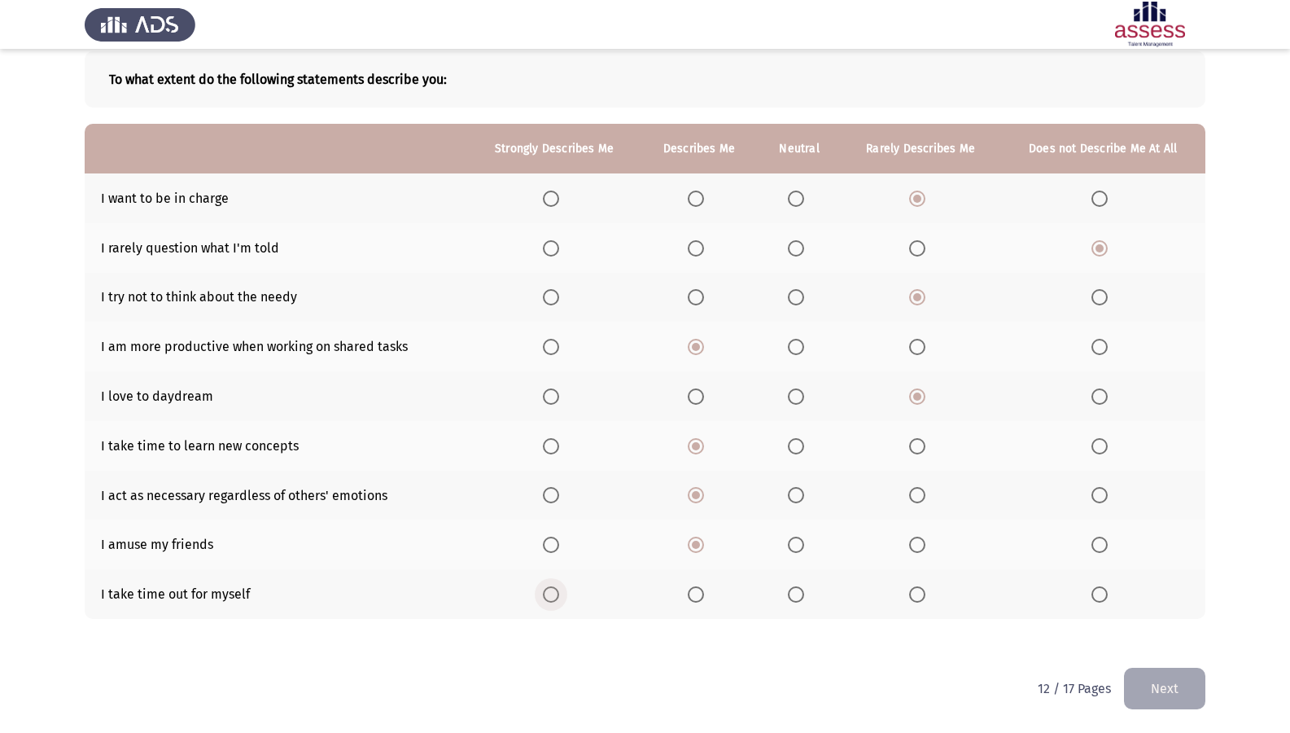
click at [559, 594] on span "Select an option" at bounding box center [551, 594] width 16 height 16
click at [559, 594] on input "Select an option" at bounding box center [551, 594] width 16 height 16
click at [1163, 603] on button "Next" at bounding box center [1164, 688] width 81 height 42
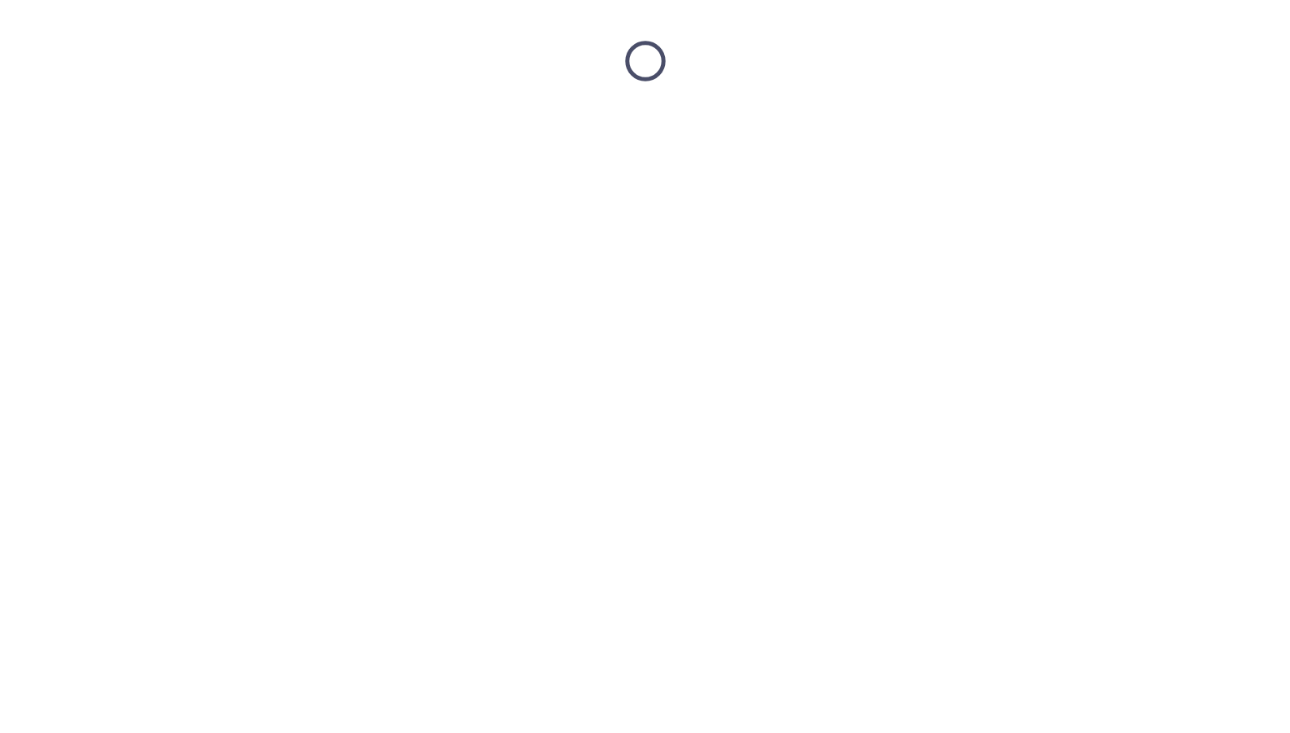
scroll to position [0, 0]
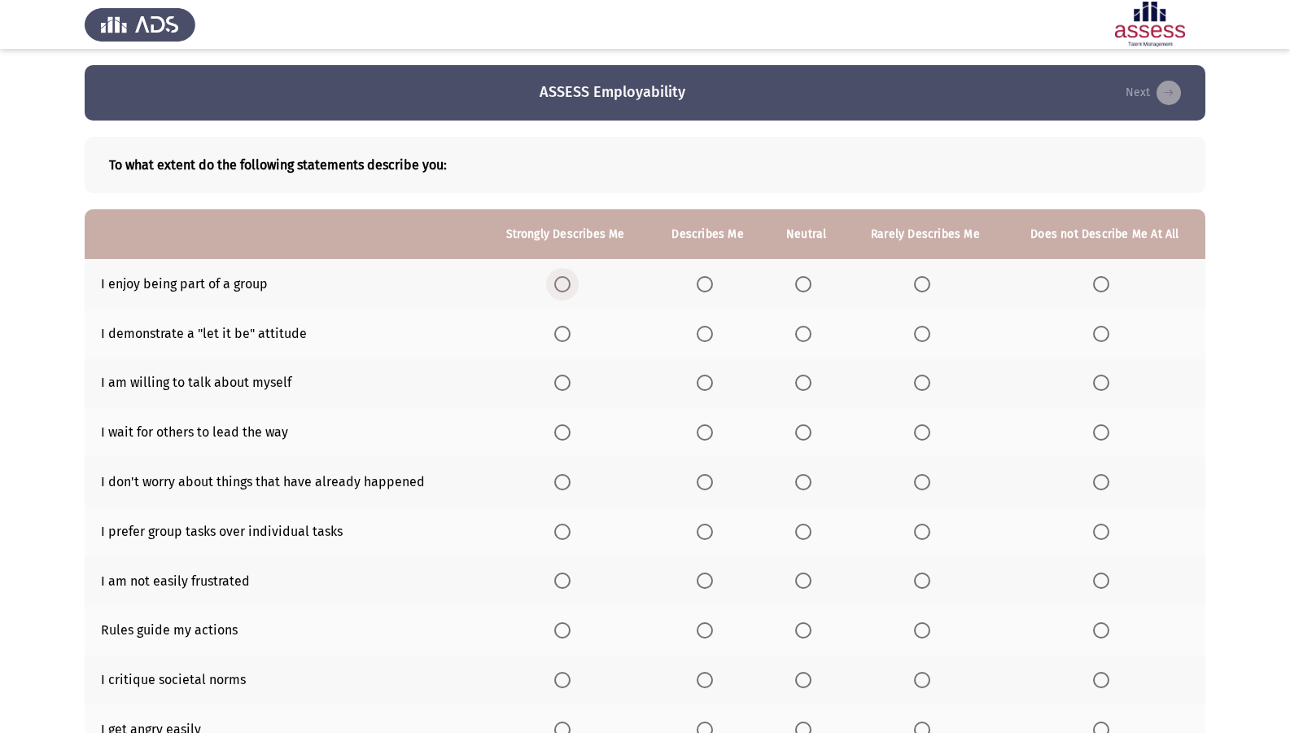
click at [563, 288] on span "Select an option" at bounding box center [562, 284] width 16 height 16
click at [563, 288] on input "Select an option" at bounding box center [562, 284] width 16 height 16
click at [716, 328] on label "Select an option" at bounding box center [708, 334] width 23 height 16
click at [713, 328] on input "Select an option" at bounding box center [705, 334] width 16 height 16
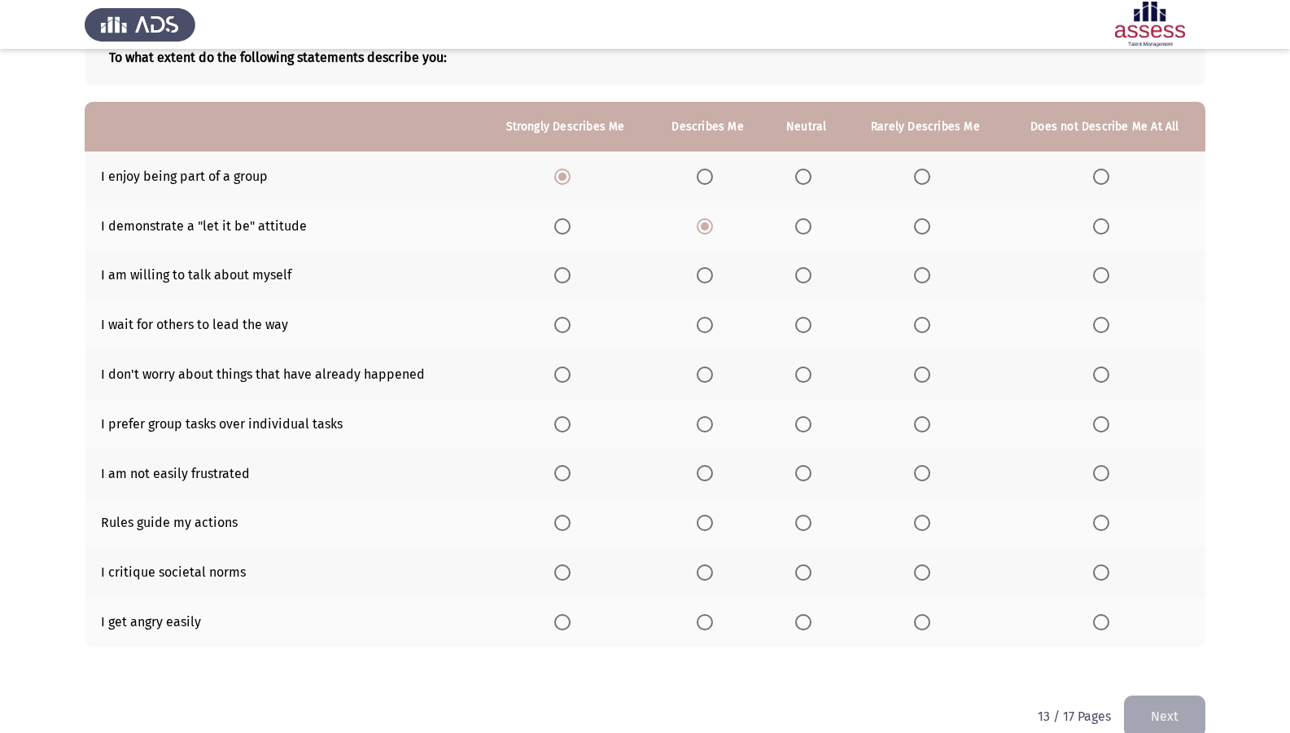
scroll to position [135, 0]
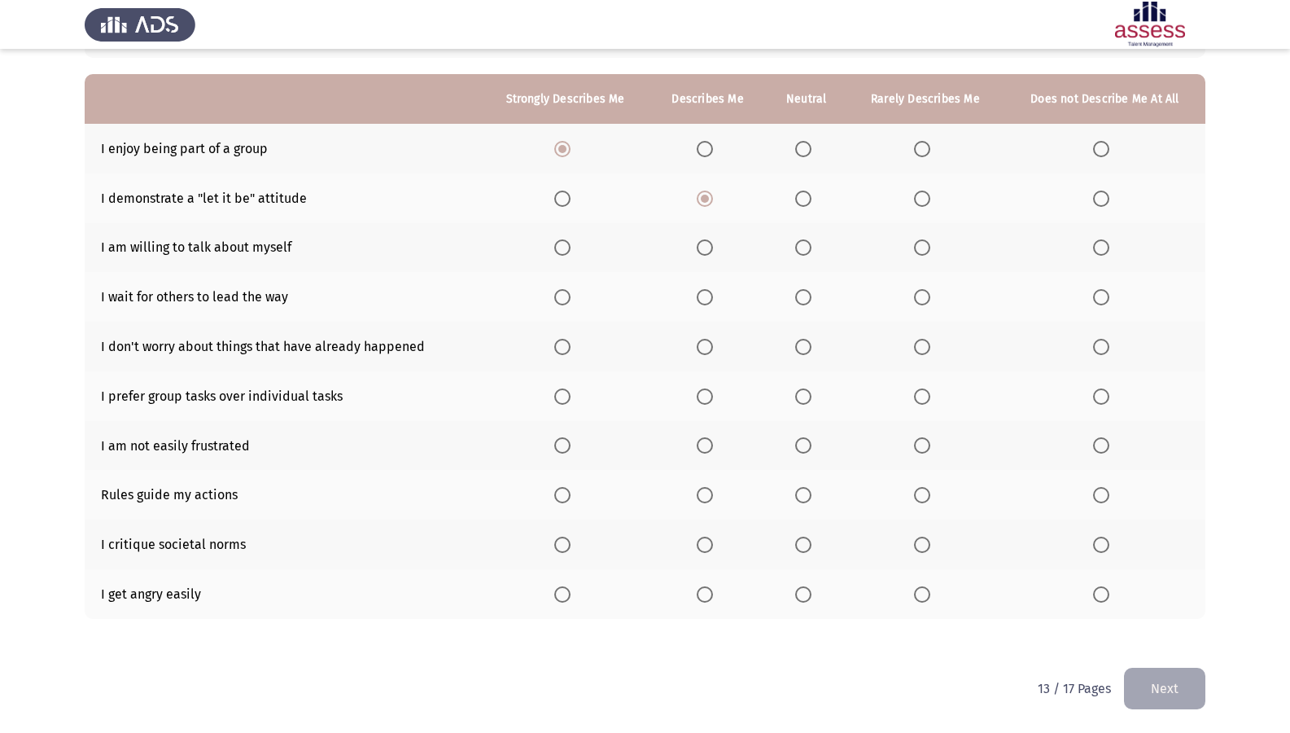
drag, startPoint x: 694, startPoint y: 246, endPoint x: 702, endPoint y: 251, distance: 9.5
click at [696, 247] on th at bounding box center [707, 248] width 116 height 50
click at [703, 251] on span "Select an option" at bounding box center [705, 247] width 16 height 16
click at [703, 251] on input "Select an option" at bounding box center [705, 247] width 16 height 16
click at [805, 295] on span "Select an option" at bounding box center [803, 297] width 16 height 16
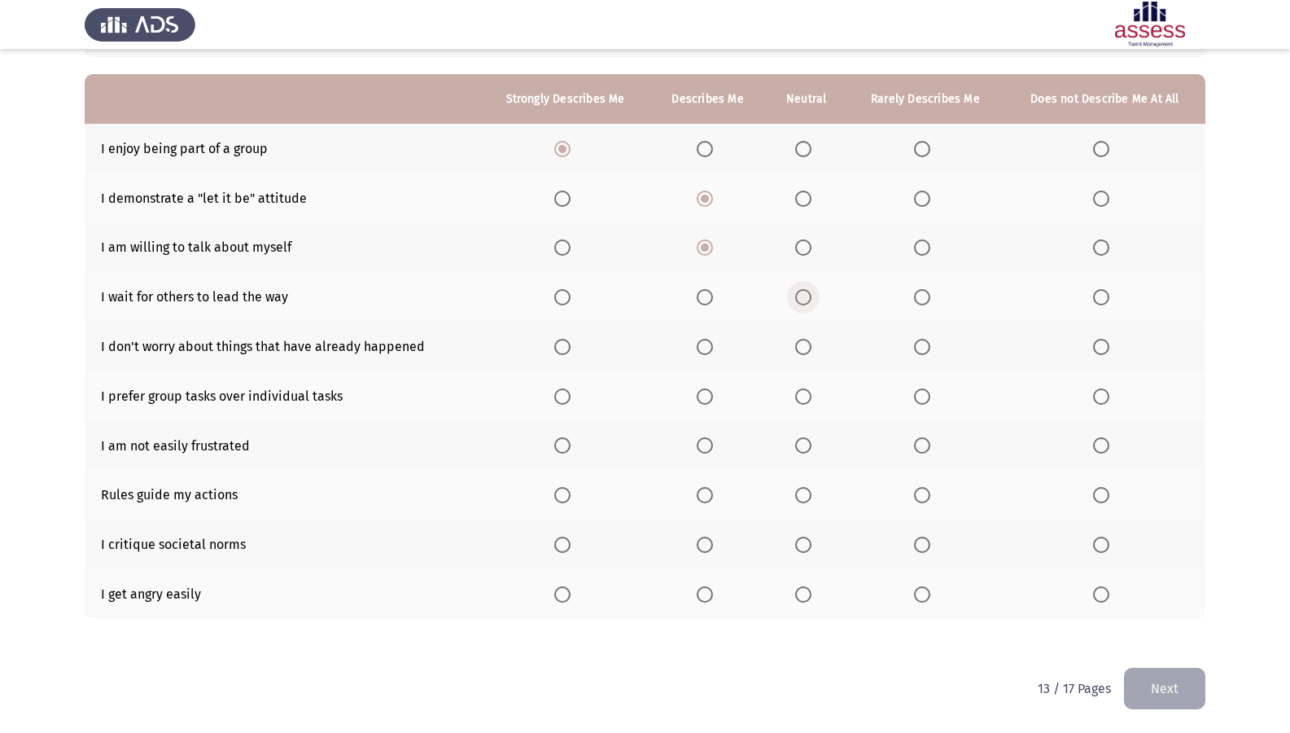
click at [805, 295] on input "Select an option" at bounding box center [803, 297] width 16 height 16
click at [703, 345] on span "Select an option" at bounding box center [705, 347] width 16 height 16
click at [703, 345] on input "Select an option" at bounding box center [705, 347] width 16 height 16
click at [711, 400] on span "Select an option" at bounding box center [705, 396] width 16 height 16
click at [711, 400] on input "Select an option" at bounding box center [705, 396] width 16 height 16
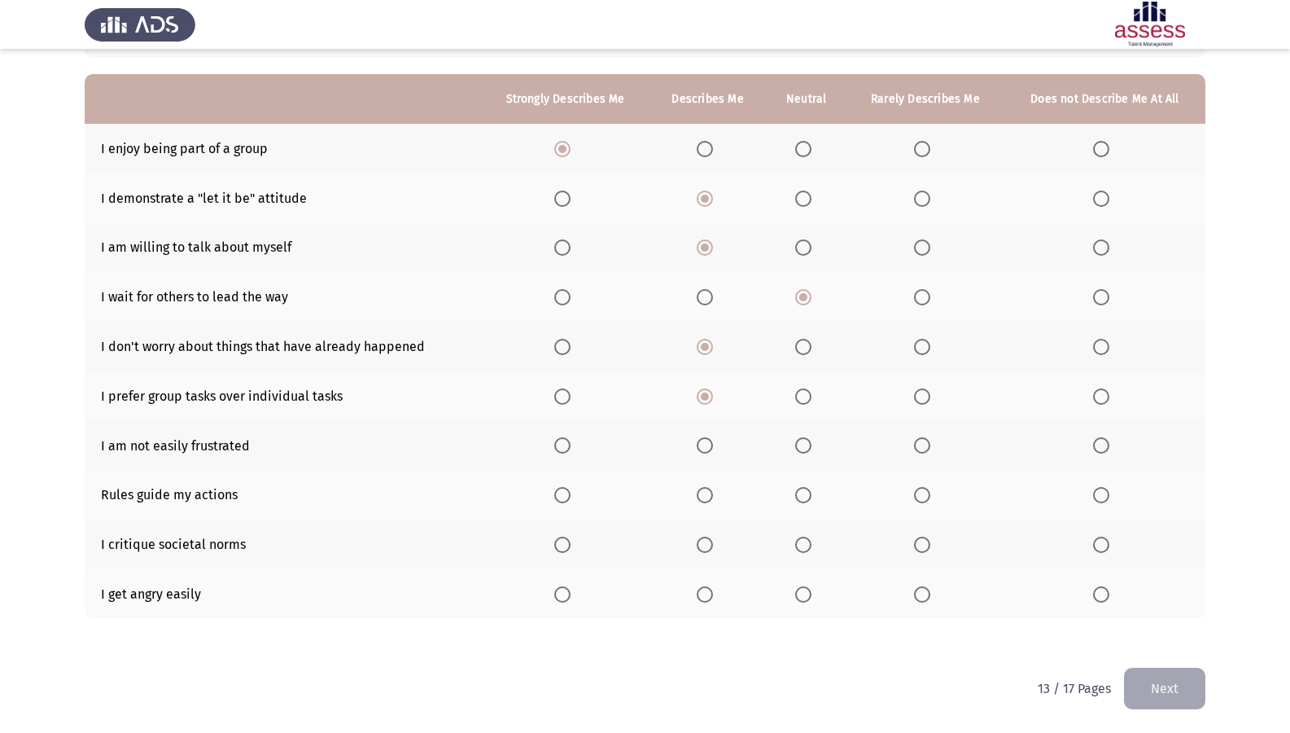
click at [709, 447] on span "Select an option" at bounding box center [705, 445] width 16 height 16
click at [709, 447] on input "Select an option" at bounding box center [705, 445] width 16 height 16
click at [697, 498] on th at bounding box center [707, 495] width 116 height 50
click at [707, 497] on span "Select an option" at bounding box center [705, 495] width 16 height 16
click at [707, 497] on input "Select an option" at bounding box center [705, 495] width 16 height 16
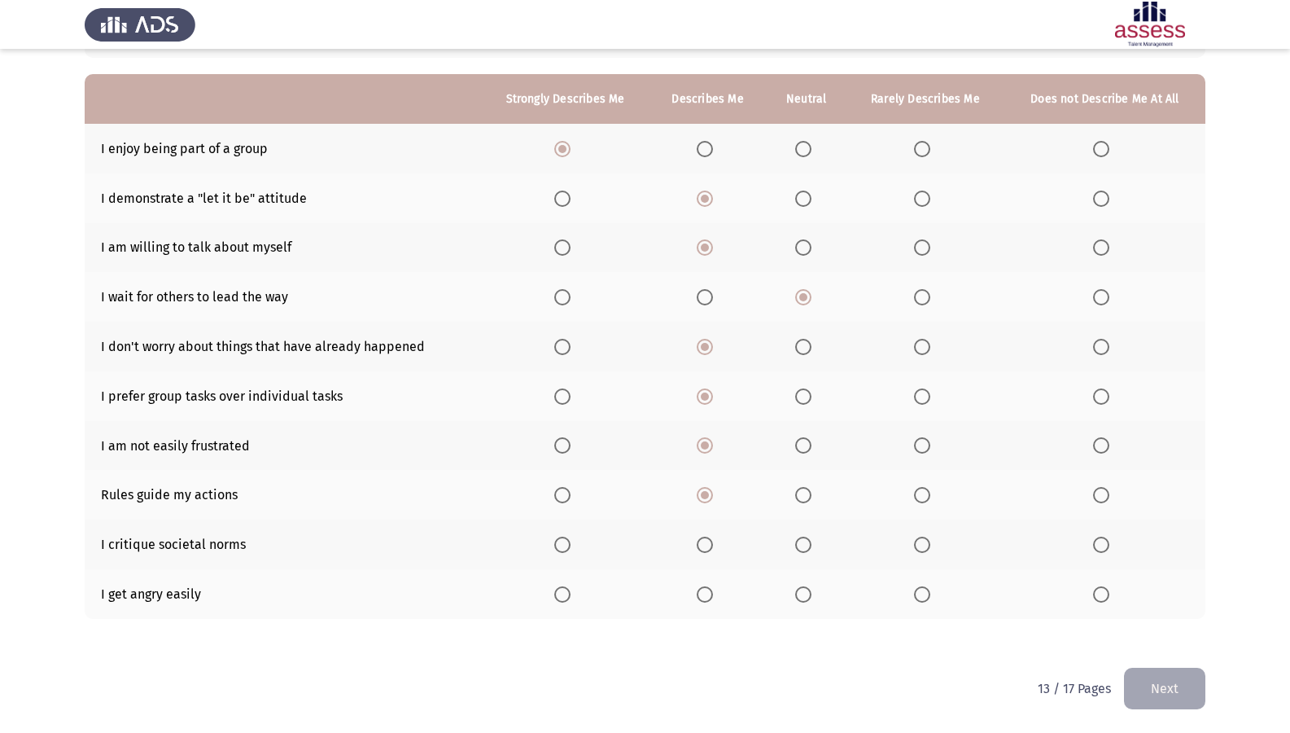
click at [925, 541] on span "Select an option" at bounding box center [922, 544] width 16 height 16
click at [925, 541] on input "Select an option" at bounding box center [922, 544] width 16 height 16
click at [1107, 597] on span "Select an option" at bounding box center [1101, 594] width 16 height 16
click at [1107, 597] on input "Select an option" at bounding box center [1101, 594] width 16 height 16
click at [1139, 603] on button "Next" at bounding box center [1164, 688] width 81 height 42
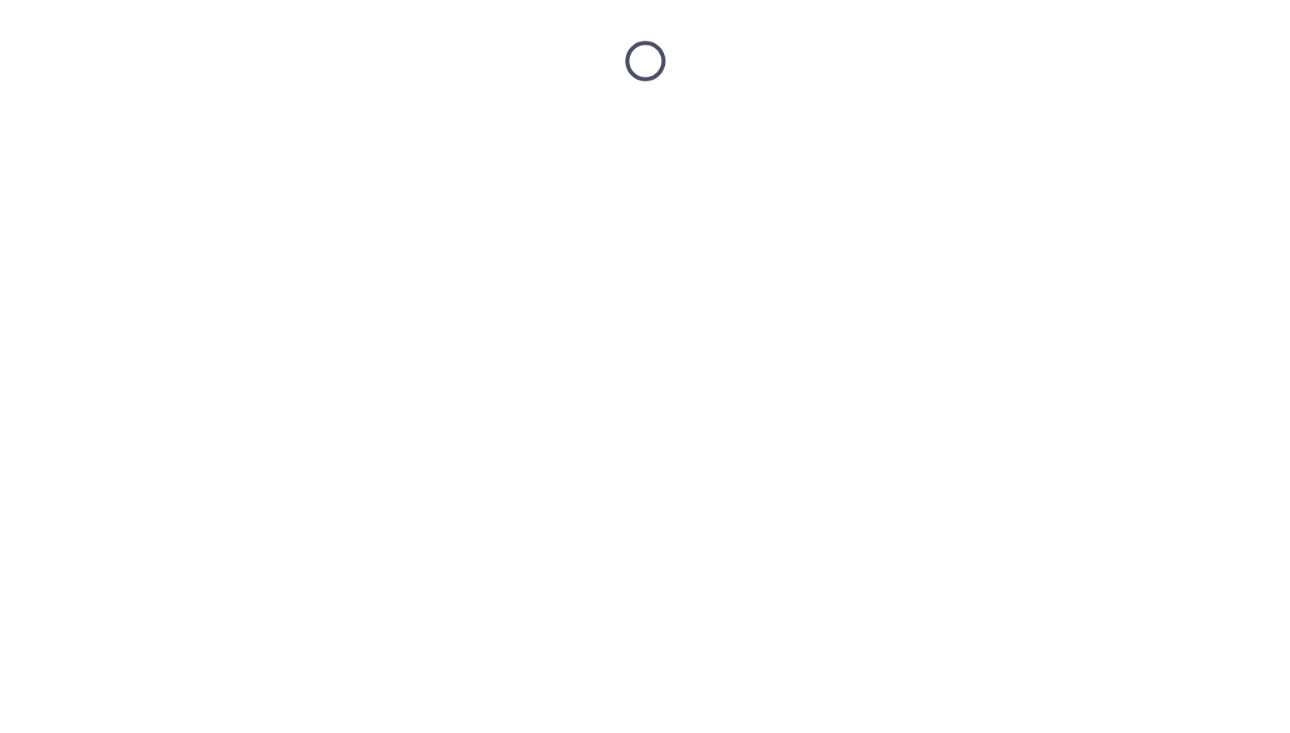
scroll to position [0, 0]
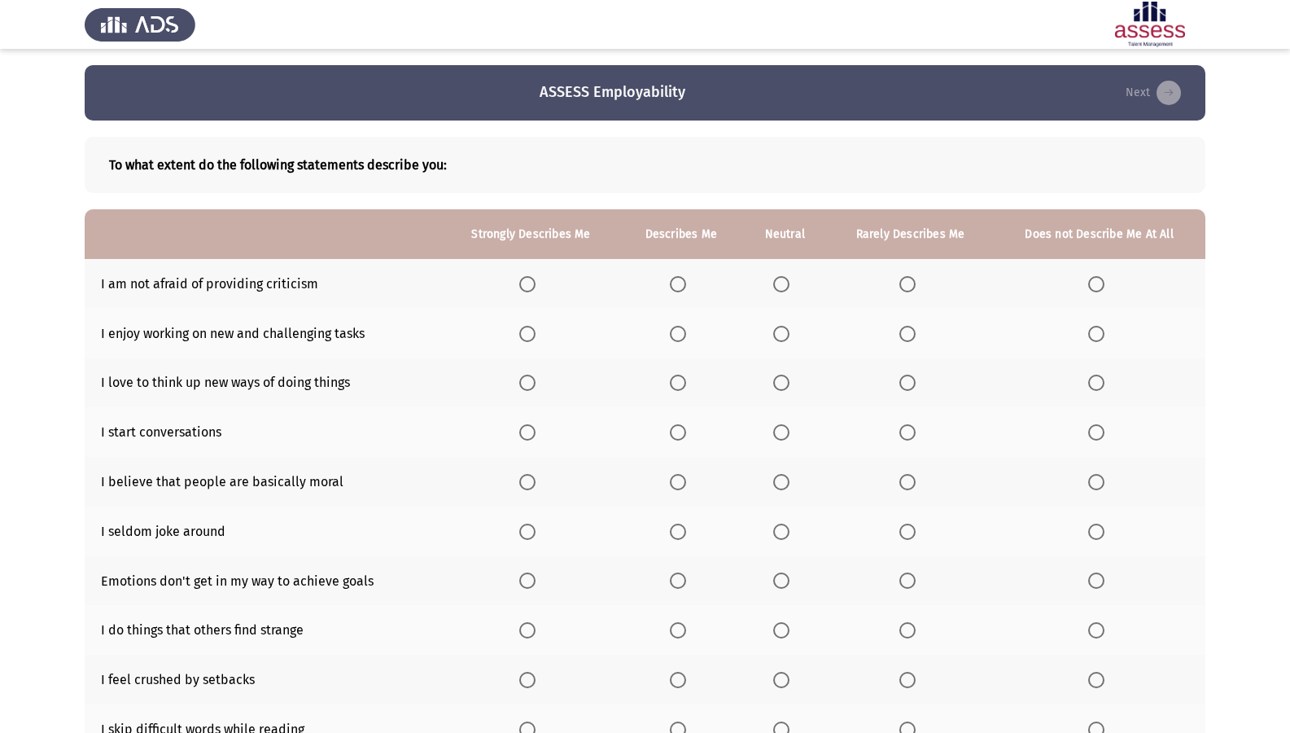
click at [531, 286] on span "Select an option" at bounding box center [527, 284] width 16 height 16
click at [531, 286] on input "Select an option" at bounding box center [527, 284] width 16 height 16
click at [680, 285] on span "Select an option" at bounding box center [678, 284] width 16 height 16
click at [680, 285] on input "Select an option" at bounding box center [678, 284] width 16 height 16
click at [686, 336] on span "Select an option" at bounding box center [678, 334] width 16 height 16
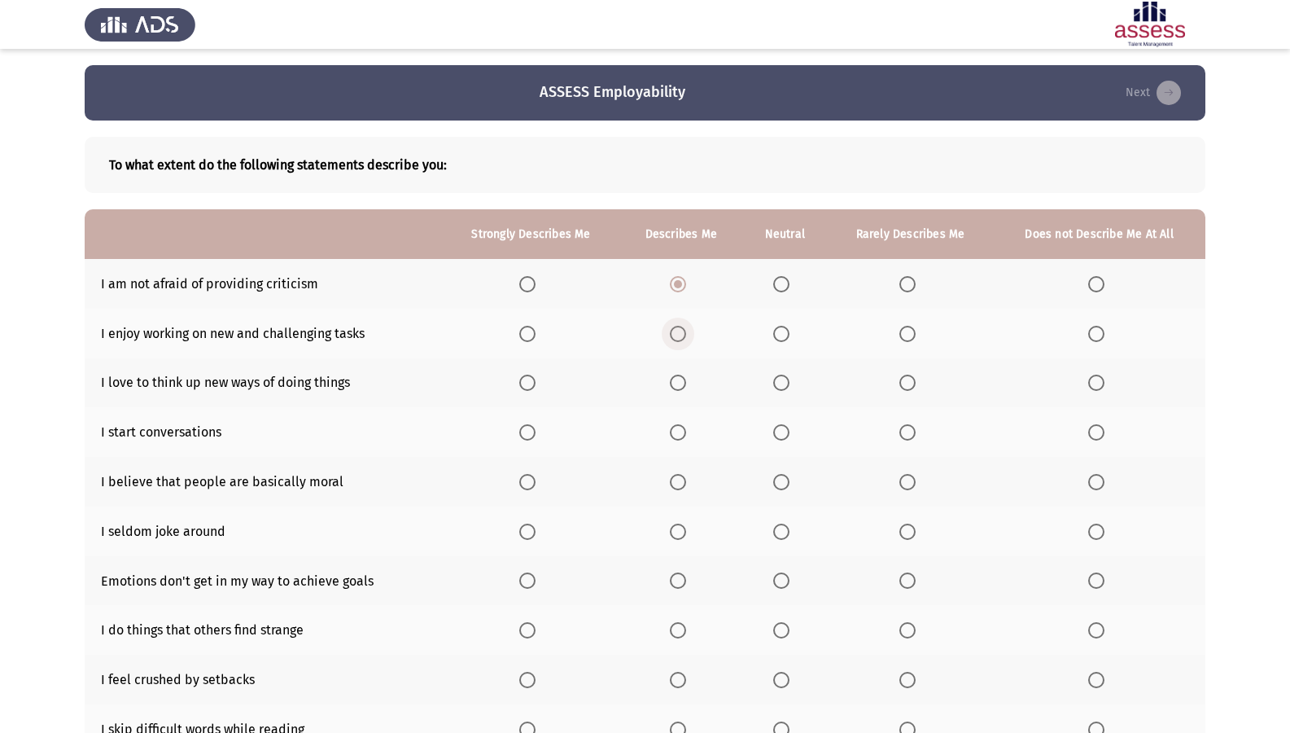
click at [686, 336] on input "Select an option" at bounding box center [678, 334] width 16 height 16
click at [684, 371] on th at bounding box center [681, 383] width 122 height 50
click at [684, 386] on span "Select an option" at bounding box center [678, 382] width 16 height 16
click at [684, 386] on input "Select an option" at bounding box center [678, 382] width 16 height 16
click at [669, 429] on th at bounding box center [681, 432] width 122 height 50
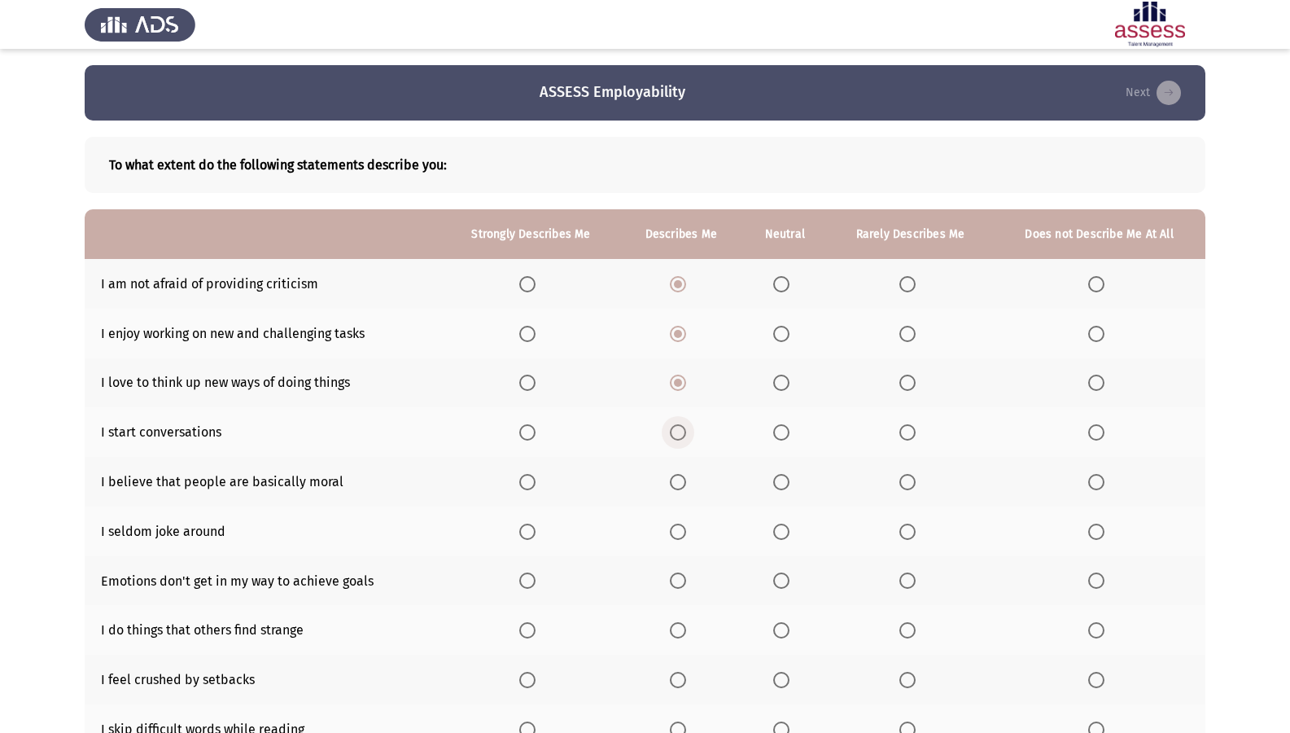
click at [681, 438] on span "Select an option" at bounding box center [678, 432] width 16 height 16
click at [681, 438] on input "Select an option" at bounding box center [678, 432] width 16 height 16
click at [678, 482] on span "Select an option" at bounding box center [678, 482] width 0 height 0
click at [679, 482] on input "Select an option" at bounding box center [678, 482] width 16 height 16
click at [1096, 531] on span "Select an option" at bounding box center [1096, 531] width 0 height 0
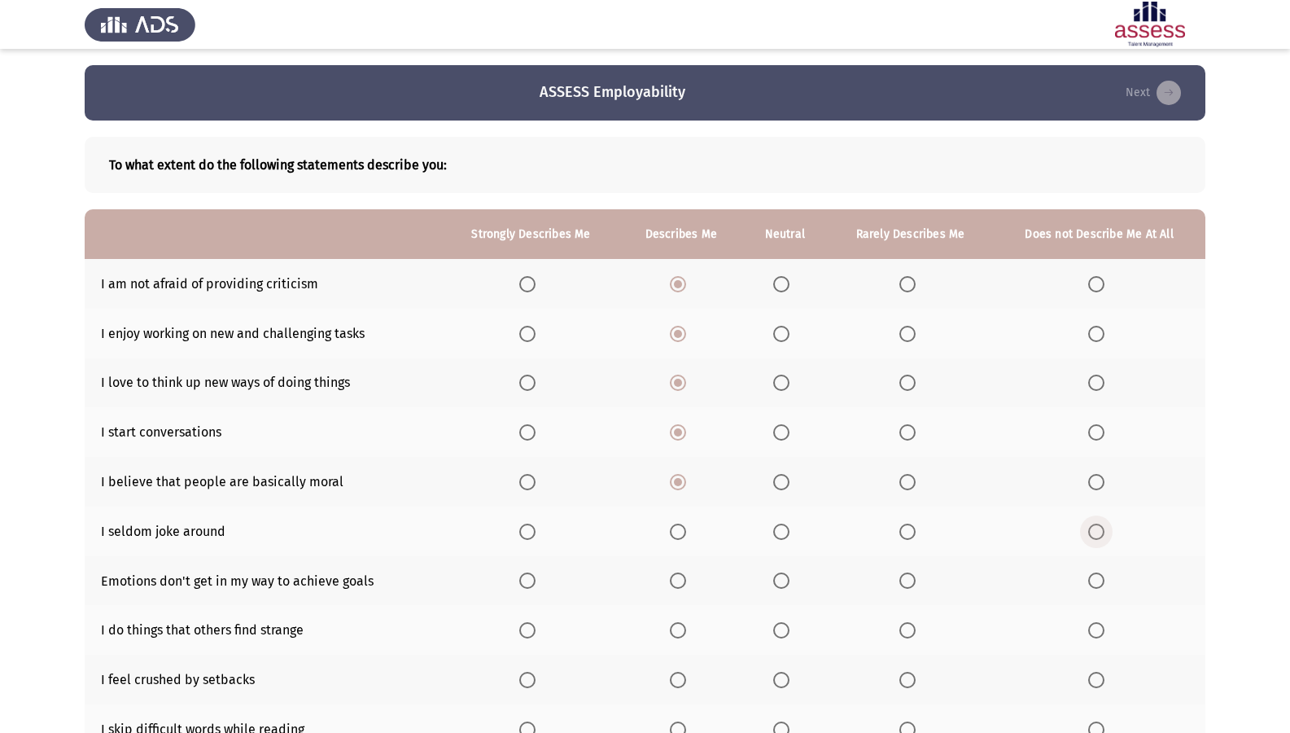
click at [1096, 531] on input "Select an option" at bounding box center [1096, 531] width 16 height 16
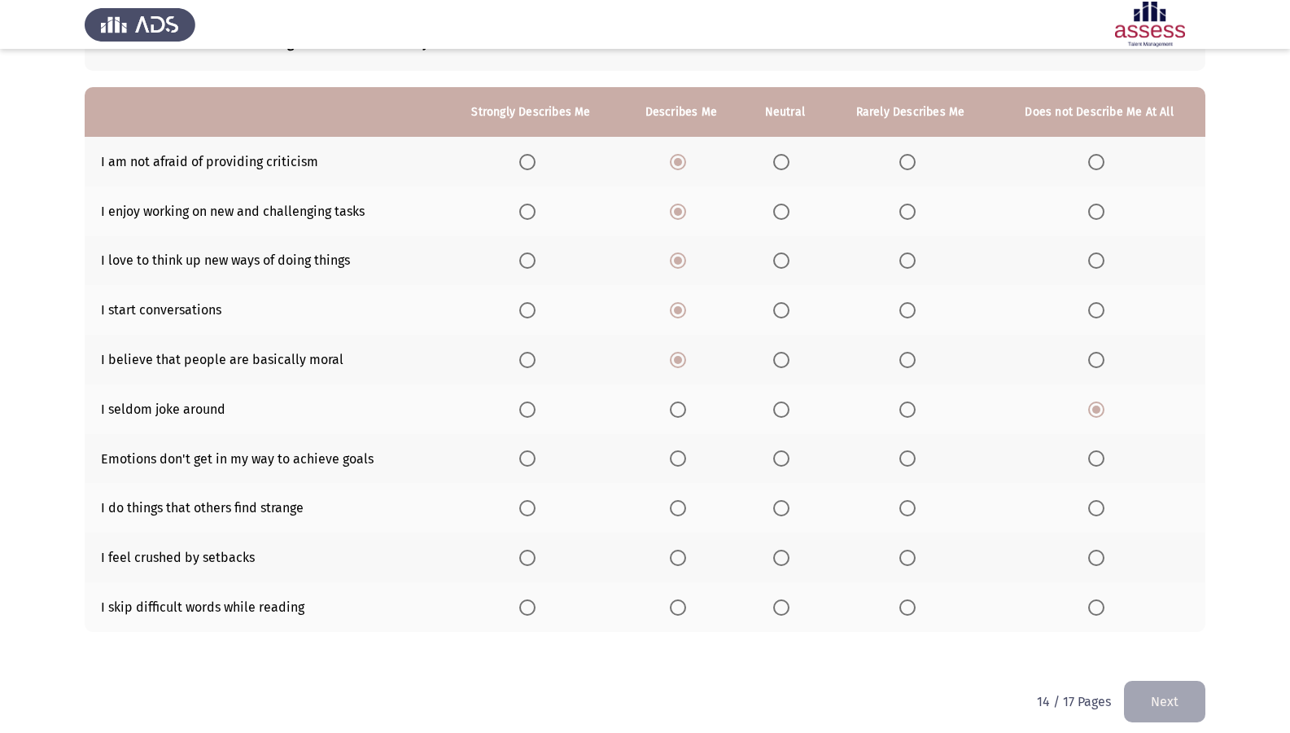
scroll to position [135, 0]
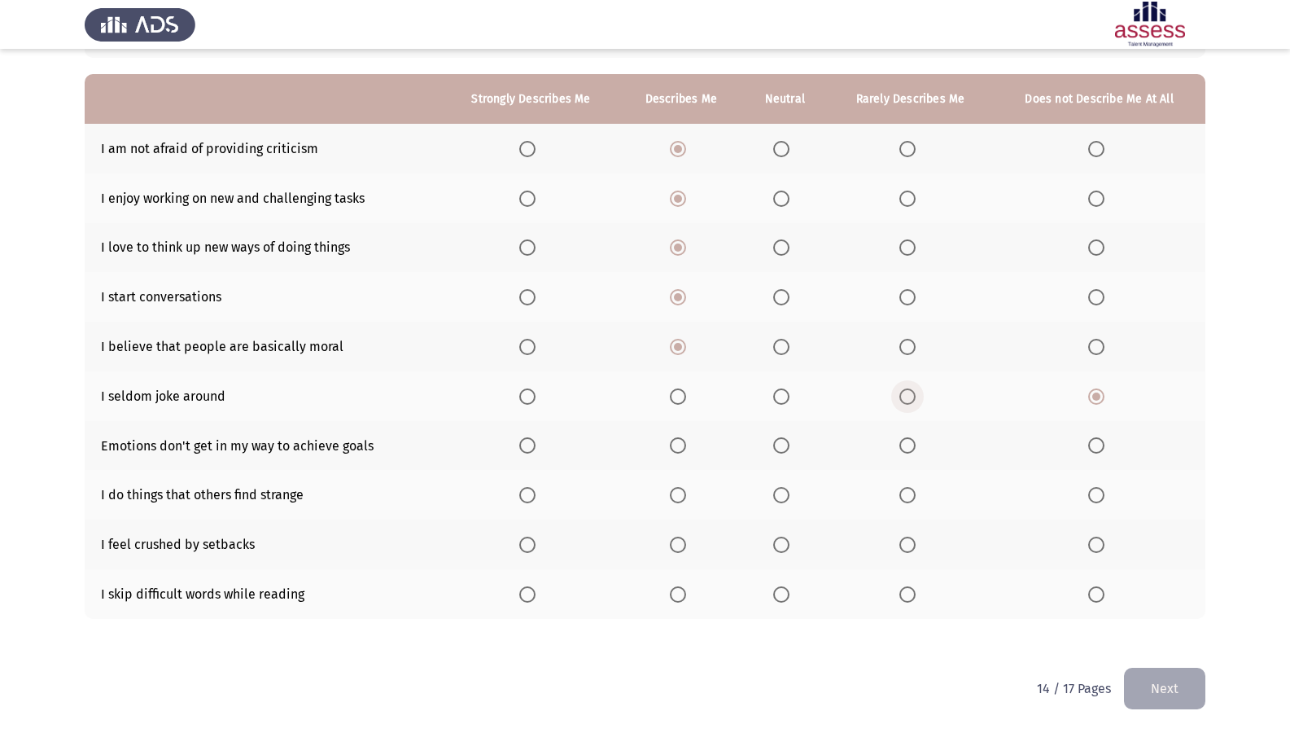
click at [903, 391] on span "Select an option" at bounding box center [907, 396] width 16 height 16
click at [903, 391] on input "Select an option" at bounding box center [907, 396] width 16 height 16
click at [683, 449] on span "Select an option" at bounding box center [678, 445] width 16 height 16
click at [683, 449] on input "Select an option" at bounding box center [678, 445] width 16 height 16
click at [913, 500] on span "Select an option" at bounding box center [907, 495] width 16 height 16
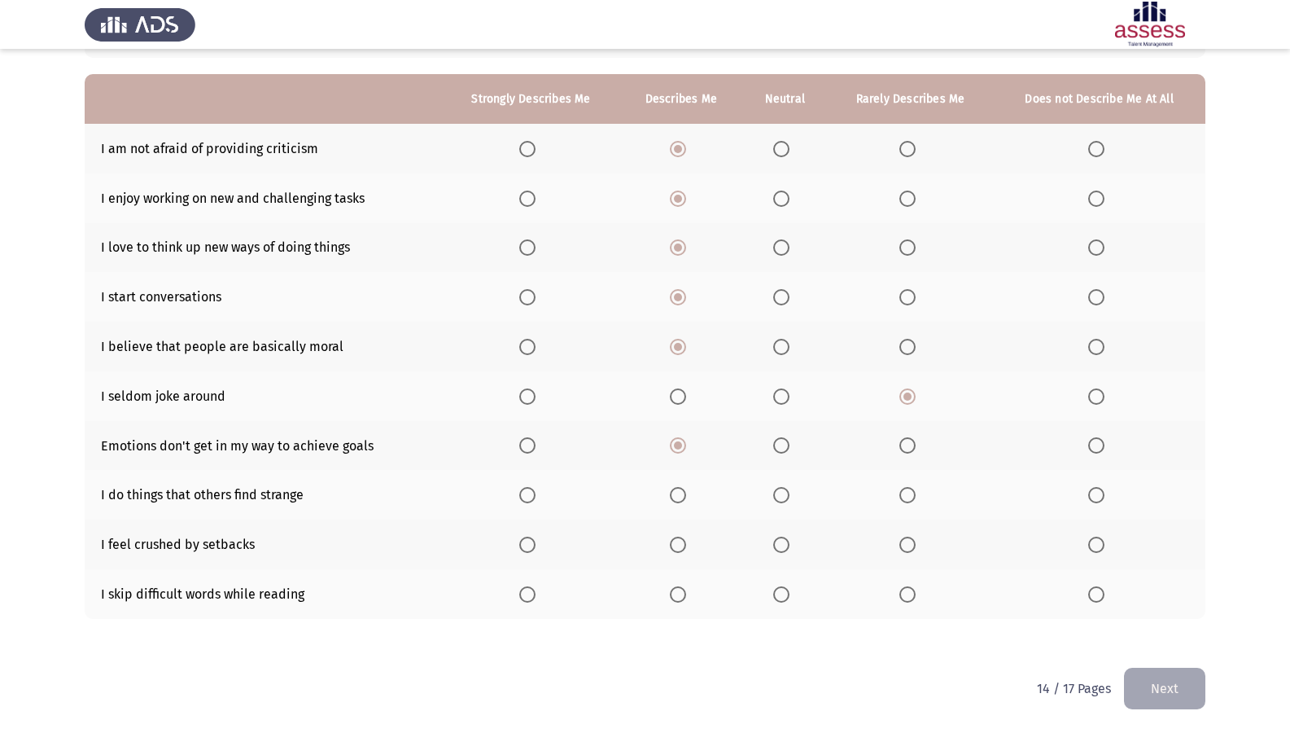
click at [913, 500] on input "Select an option" at bounding box center [907, 495] width 16 height 16
click at [915, 548] on span "Select an option" at bounding box center [907, 544] width 16 height 16
click at [915, 548] on input "Select an option" at bounding box center [907, 544] width 16 height 16
click at [785, 597] on span "Select an option" at bounding box center [781, 594] width 16 height 16
click at [785, 597] on input "Select an option" at bounding box center [781, 594] width 16 height 16
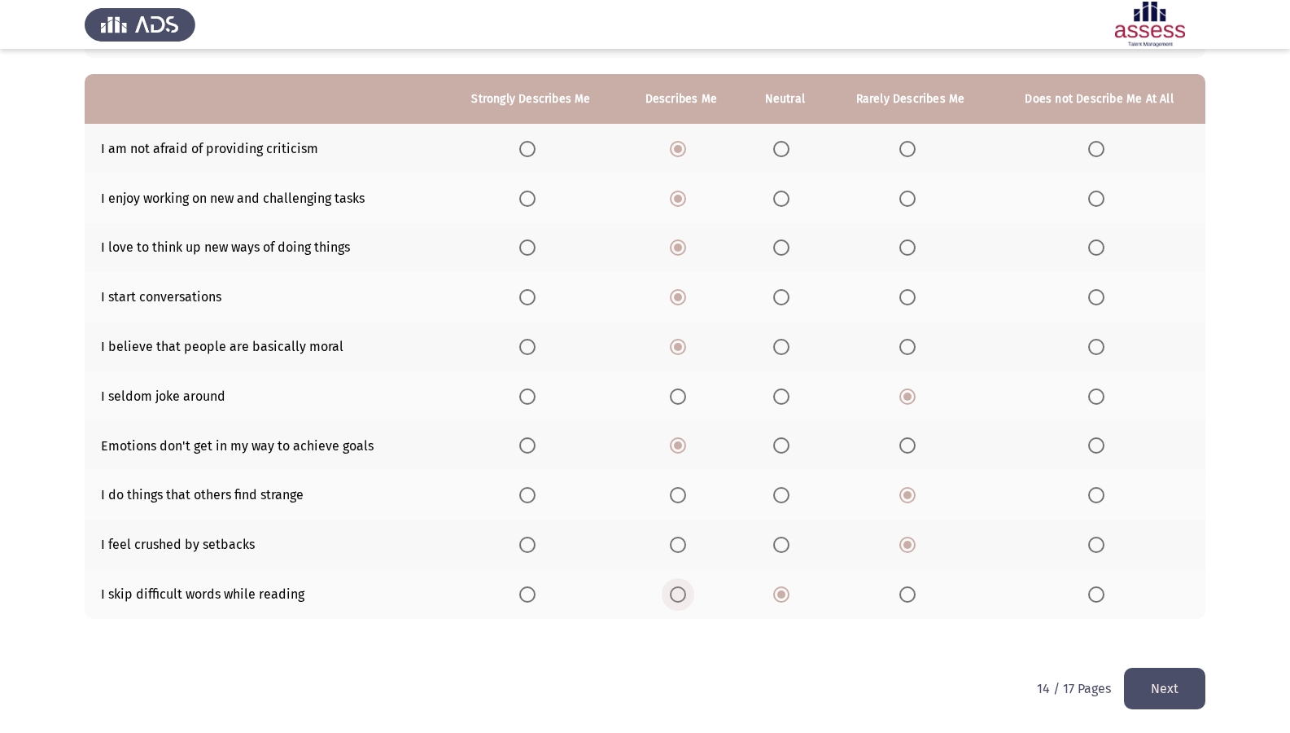
click at [677, 586] on span "Select an option" at bounding box center [678, 594] width 16 height 16
click at [677, 586] on input "Select an option" at bounding box center [678, 594] width 16 height 16
click at [1153, 603] on button "Next" at bounding box center [1164, 688] width 81 height 42
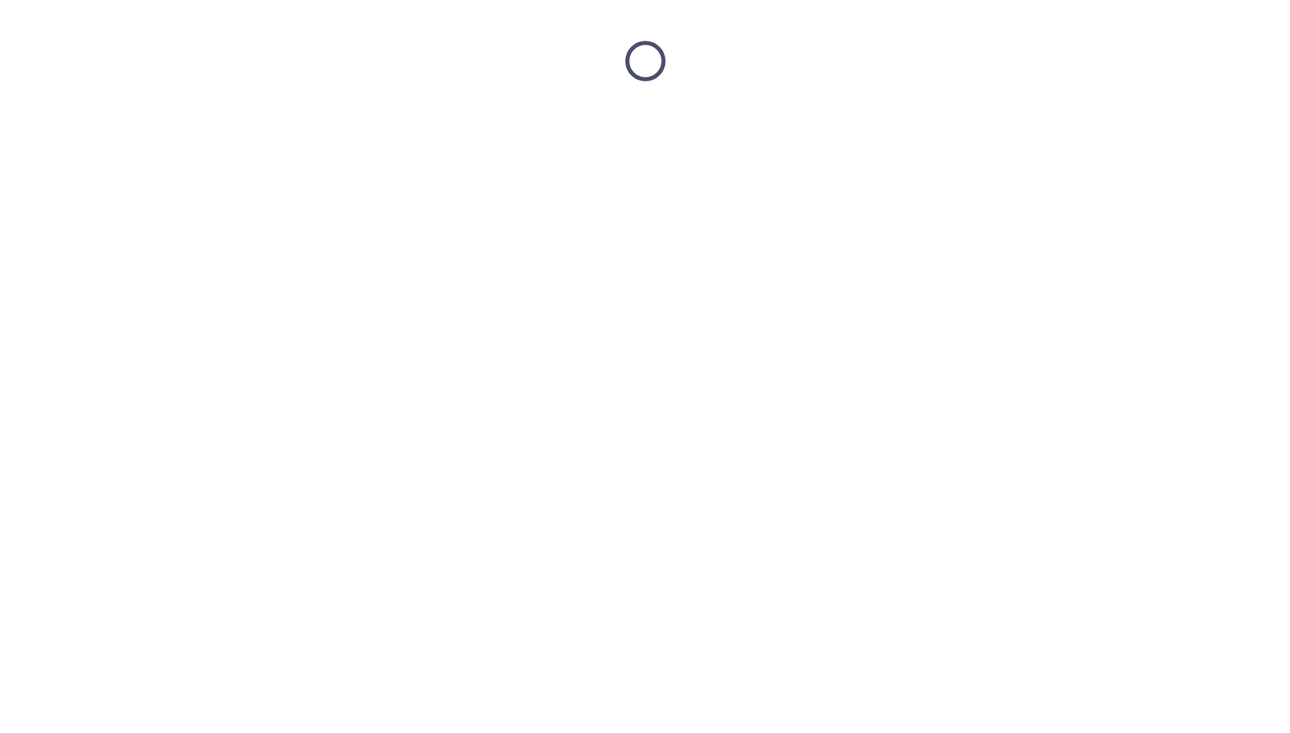
scroll to position [0, 0]
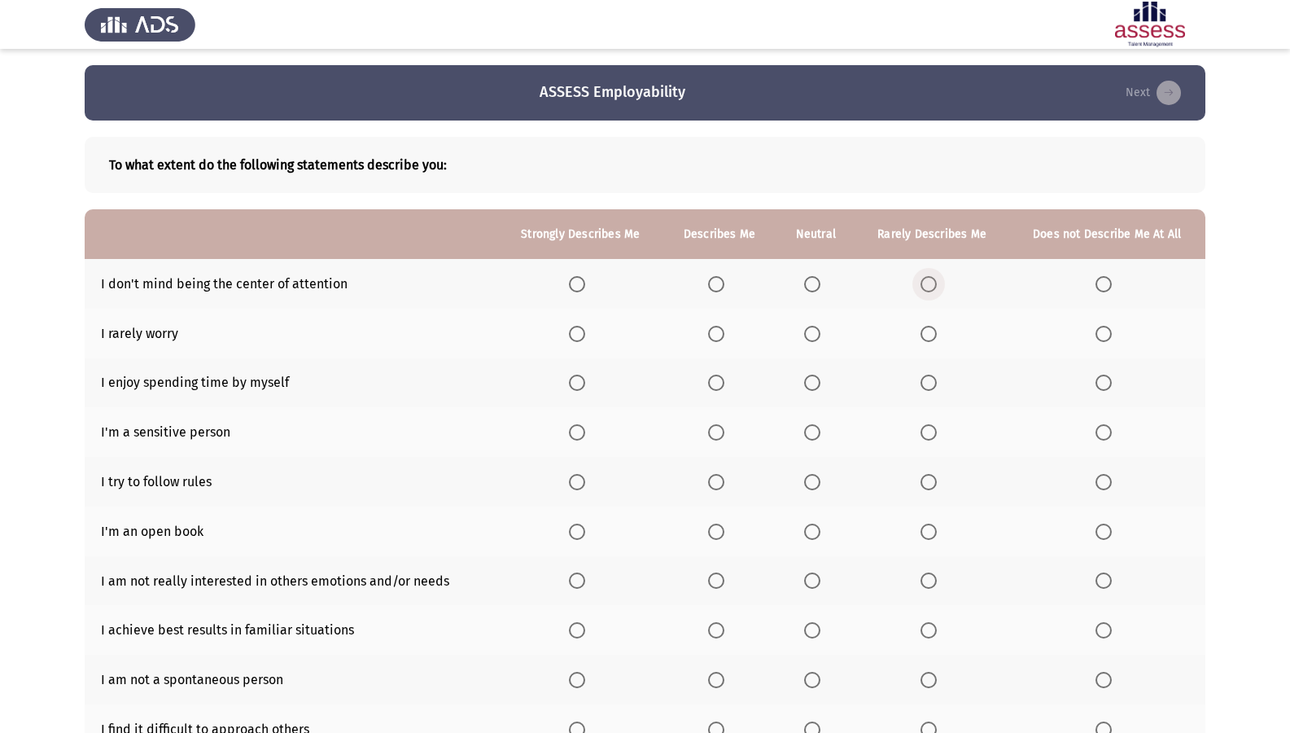
click at [928, 290] on span "Select an option" at bounding box center [929, 284] width 16 height 16
click at [928, 290] on input "Select an option" at bounding box center [929, 284] width 16 height 16
click at [932, 340] on span "Select an option" at bounding box center [929, 334] width 16 height 16
click at [932, 340] on input "Select an option" at bounding box center [929, 334] width 16 height 16
click at [578, 381] on span "Select an option" at bounding box center [577, 382] width 16 height 16
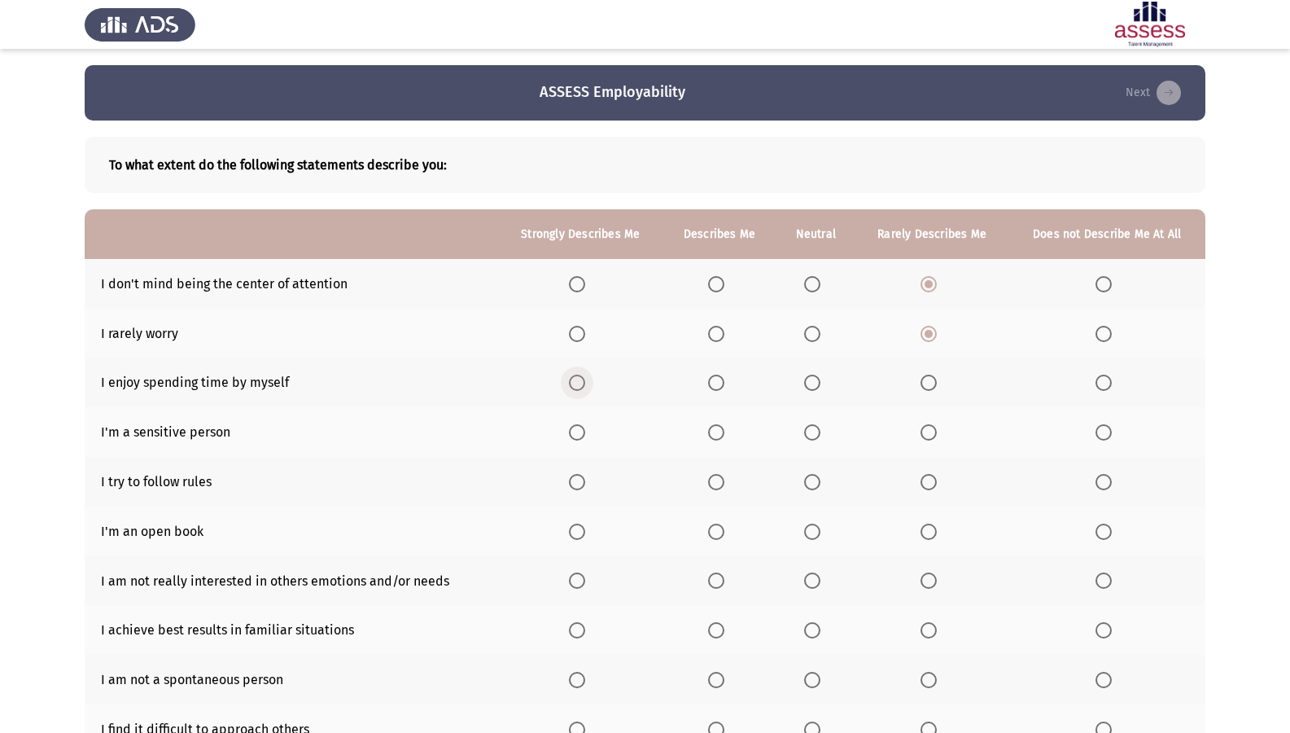
click at [578, 381] on input "Select an option" at bounding box center [577, 382] width 16 height 16
click at [727, 441] on th at bounding box center [719, 432] width 113 height 50
click at [715, 429] on span "Select an option" at bounding box center [716, 432] width 16 height 16
click at [715, 429] on input "Select an option" at bounding box center [716, 432] width 16 height 16
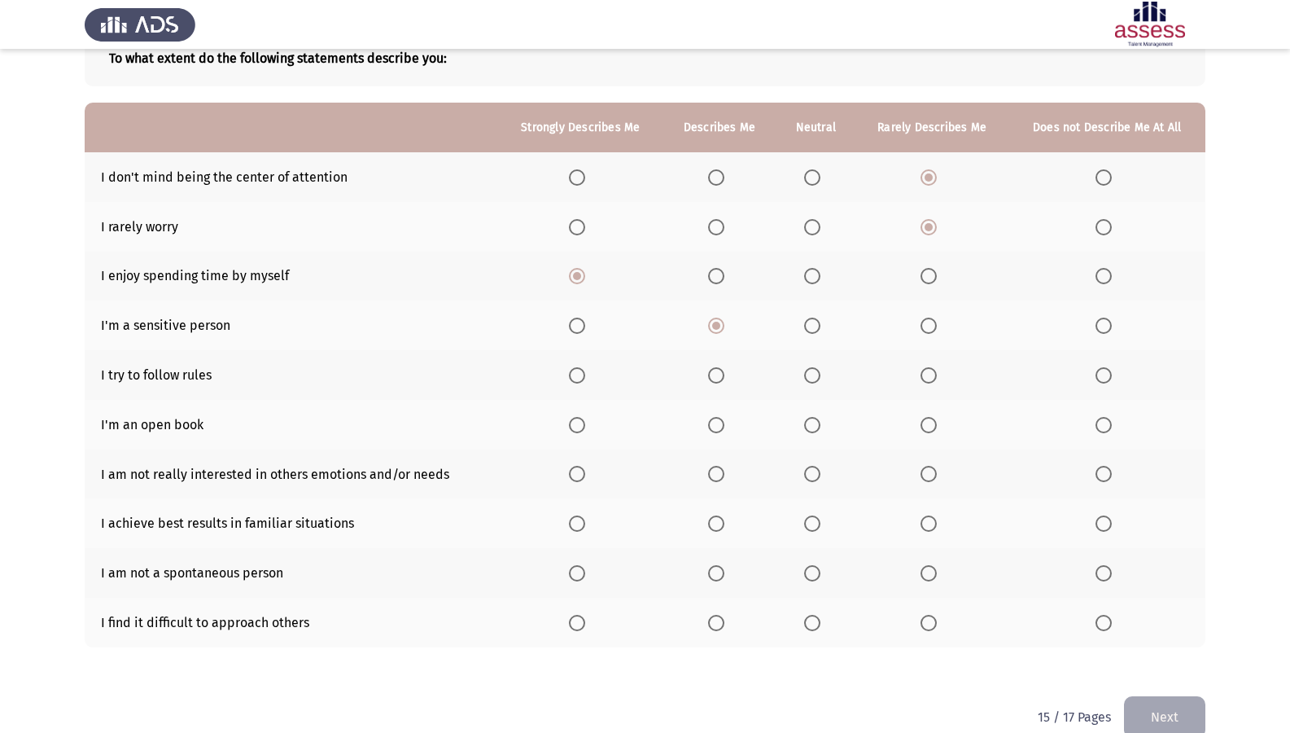
scroll to position [135, 0]
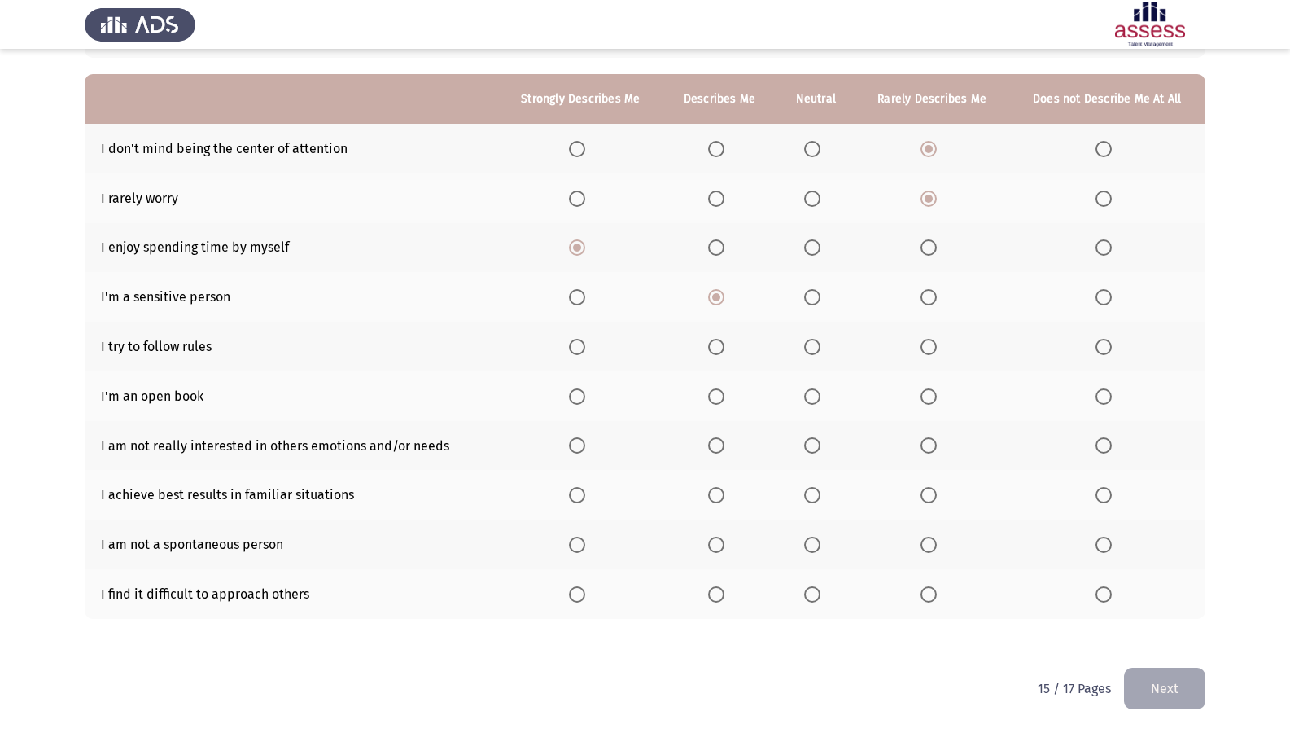
click at [729, 343] on label "Select an option" at bounding box center [719, 347] width 23 height 16
click at [724, 343] on input "Select an option" at bounding box center [716, 347] width 16 height 16
click at [1098, 388] on span "Select an option" at bounding box center [1103, 396] width 16 height 16
click at [1098, 388] on input "Select an option" at bounding box center [1103, 396] width 16 height 16
click at [934, 396] on span "Select an option" at bounding box center [929, 396] width 16 height 16
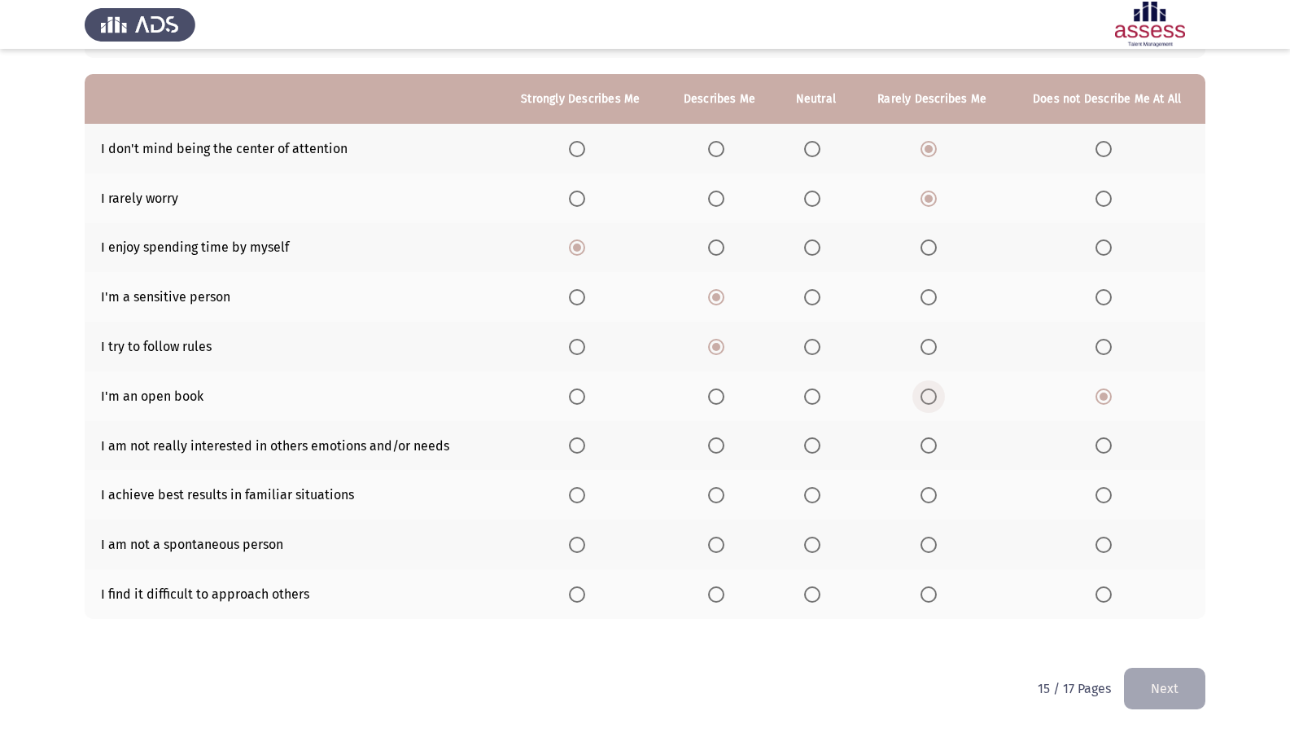
click at [934, 396] on input "Select an option" at bounding box center [929, 396] width 16 height 16
click at [1098, 439] on span "Select an option" at bounding box center [1103, 445] width 16 height 16
click at [1098, 439] on input "Select an option" at bounding box center [1103, 445] width 16 height 16
click at [728, 497] on label "Select an option" at bounding box center [719, 495] width 23 height 16
click at [724, 497] on input "Select an option" at bounding box center [716, 495] width 16 height 16
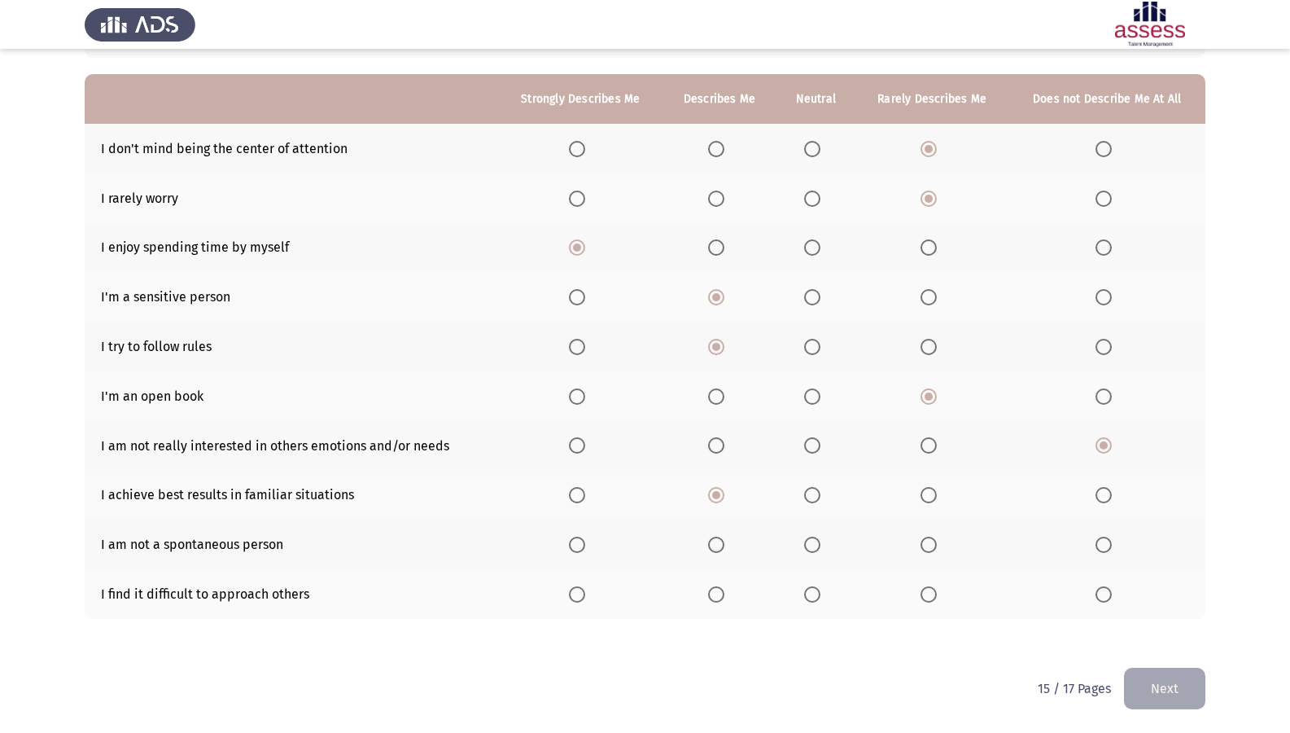
click at [1094, 542] on th at bounding box center [1106, 544] width 197 height 50
click at [1097, 540] on span "Select an option" at bounding box center [1103, 544] width 16 height 16
click at [1097, 540] on input "Select an option" at bounding box center [1103, 544] width 16 height 16
click at [932, 596] on span "Select an option" at bounding box center [929, 594] width 16 height 16
click at [932, 596] on input "Select an option" at bounding box center [929, 594] width 16 height 16
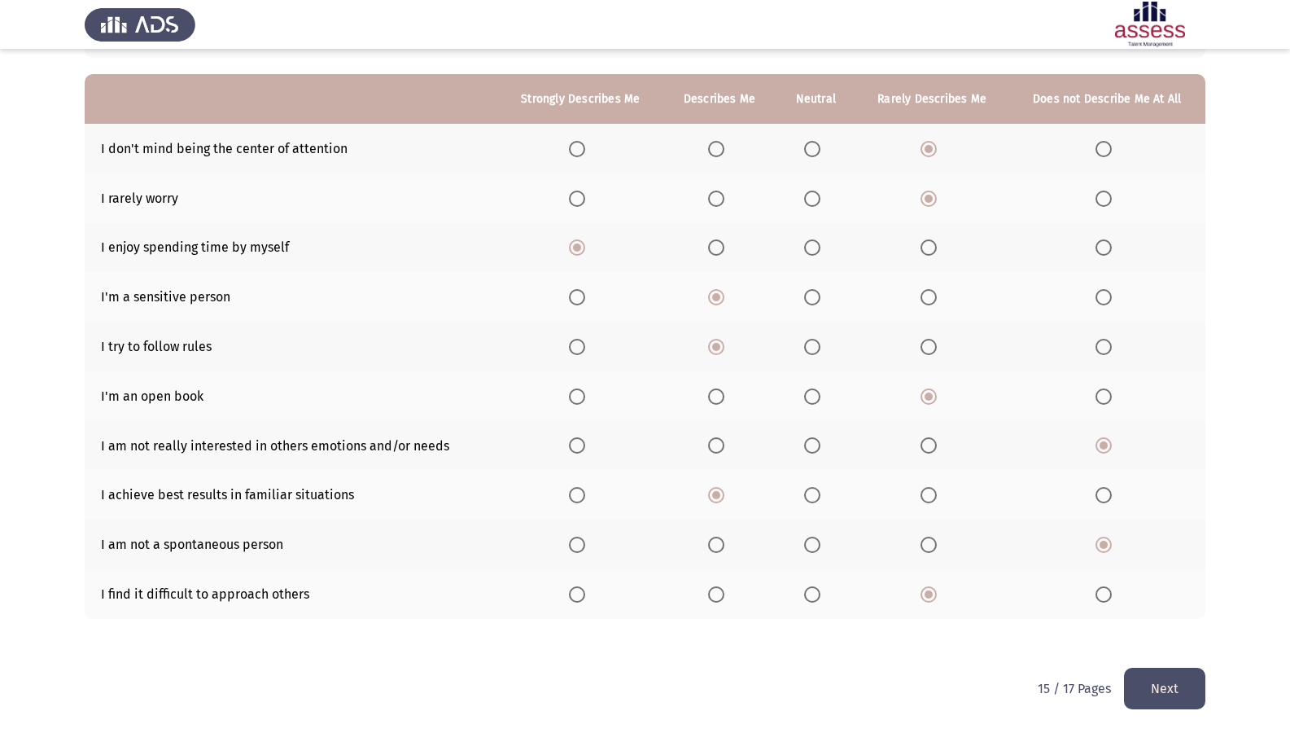
click at [1146, 603] on button "Next" at bounding box center [1164, 688] width 81 height 42
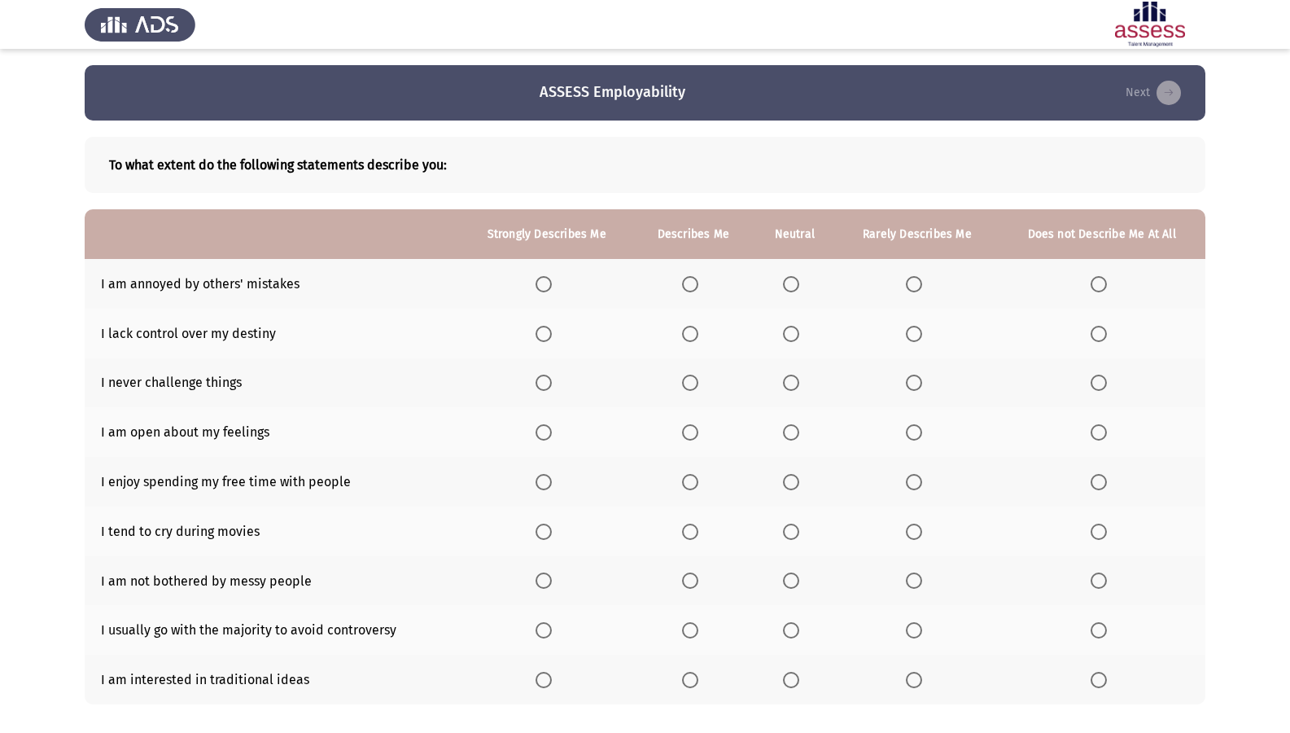
scroll to position [85, 0]
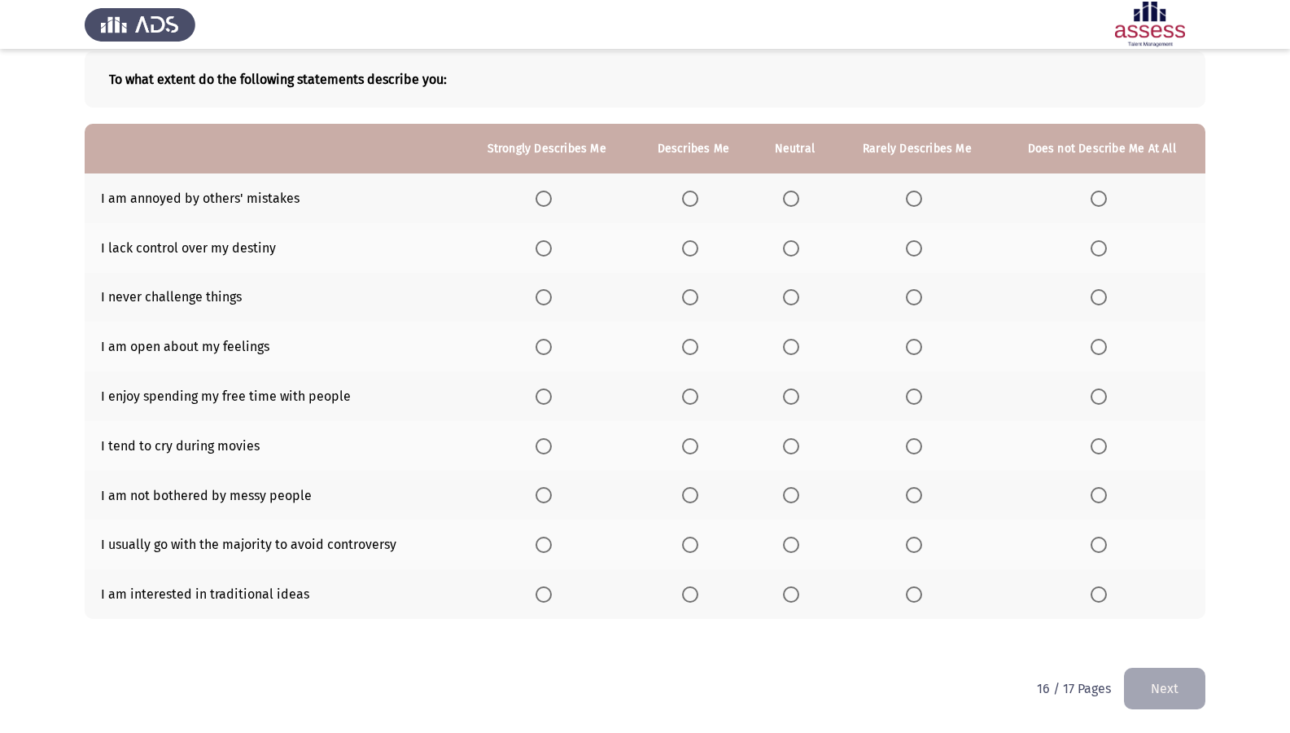
click at [681, 190] on th at bounding box center [693, 198] width 120 height 50
click at [695, 204] on span "Select an option" at bounding box center [690, 198] width 16 height 16
click at [695, 204] on input "Select an option" at bounding box center [690, 198] width 16 height 16
click at [1087, 242] on th at bounding box center [1102, 248] width 208 height 50
click at [1099, 254] on span "Select an option" at bounding box center [1099, 248] width 16 height 16
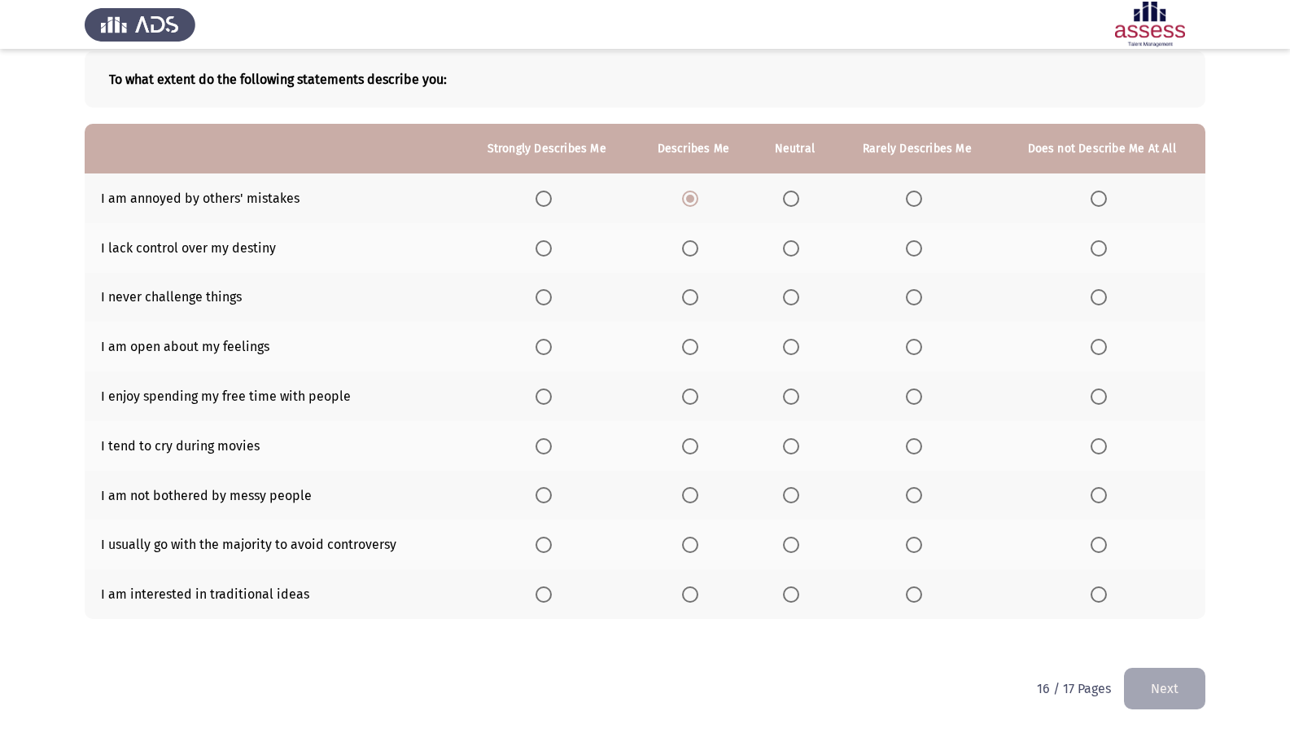
click at [1099, 254] on input "Select an option" at bounding box center [1099, 248] width 16 height 16
click at [917, 297] on span "Select an option" at bounding box center [914, 297] width 16 height 16
click at [917, 297] on input "Select an option" at bounding box center [914, 297] width 16 height 16
click at [912, 354] on span "Select an option" at bounding box center [914, 347] width 16 height 16
click at [912, 354] on input "Select an option" at bounding box center [914, 347] width 16 height 16
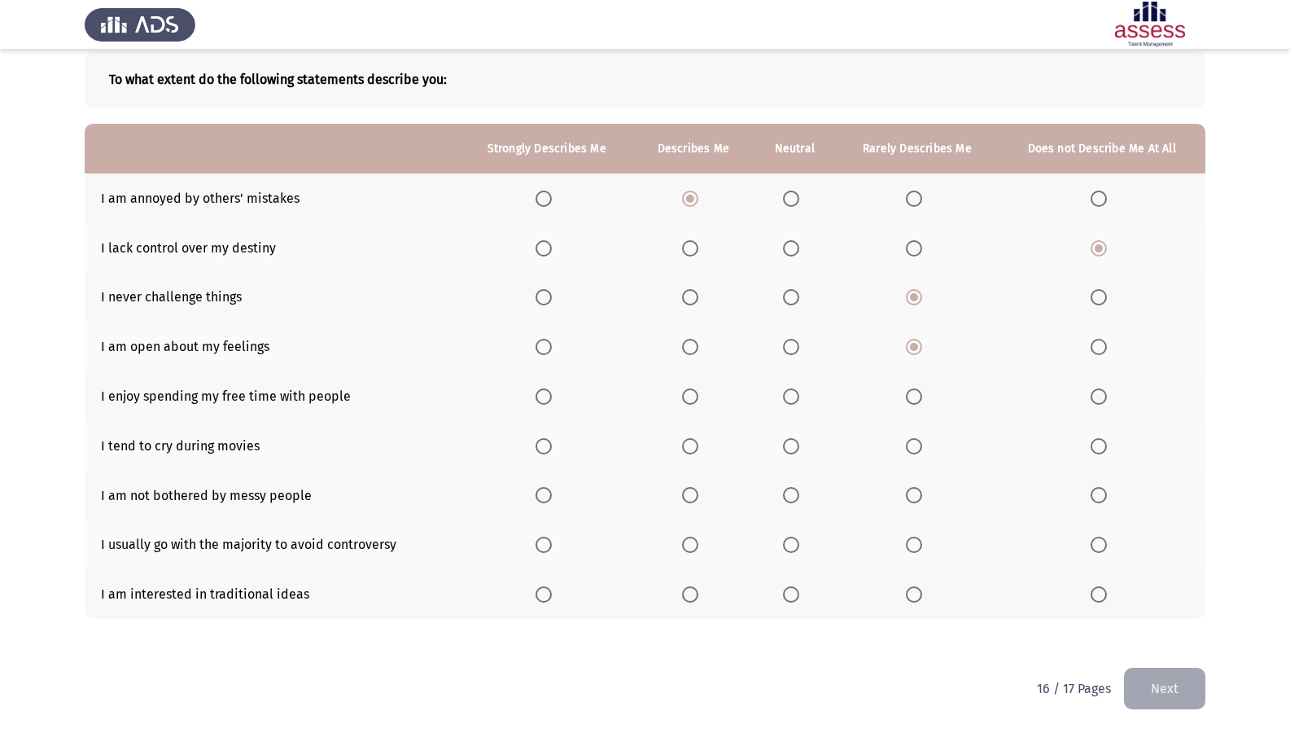
click at [684, 391] on span "Select an option" at bounding box center [690, 396] width 16 height 16
click at [684, 391] on input "Select an option" at bounding box center [690, 396] width 16 height 16
click at [687, 444] on span "Select an option" at bounding box center [690, 446] width 16 height 16
click at [687, 444] on input "Select an option" at bounding box center [690, 446] width 16 height 16
click at [911, 498] on span "Select an option" at bounding box center [914, 495] width 16 height 16
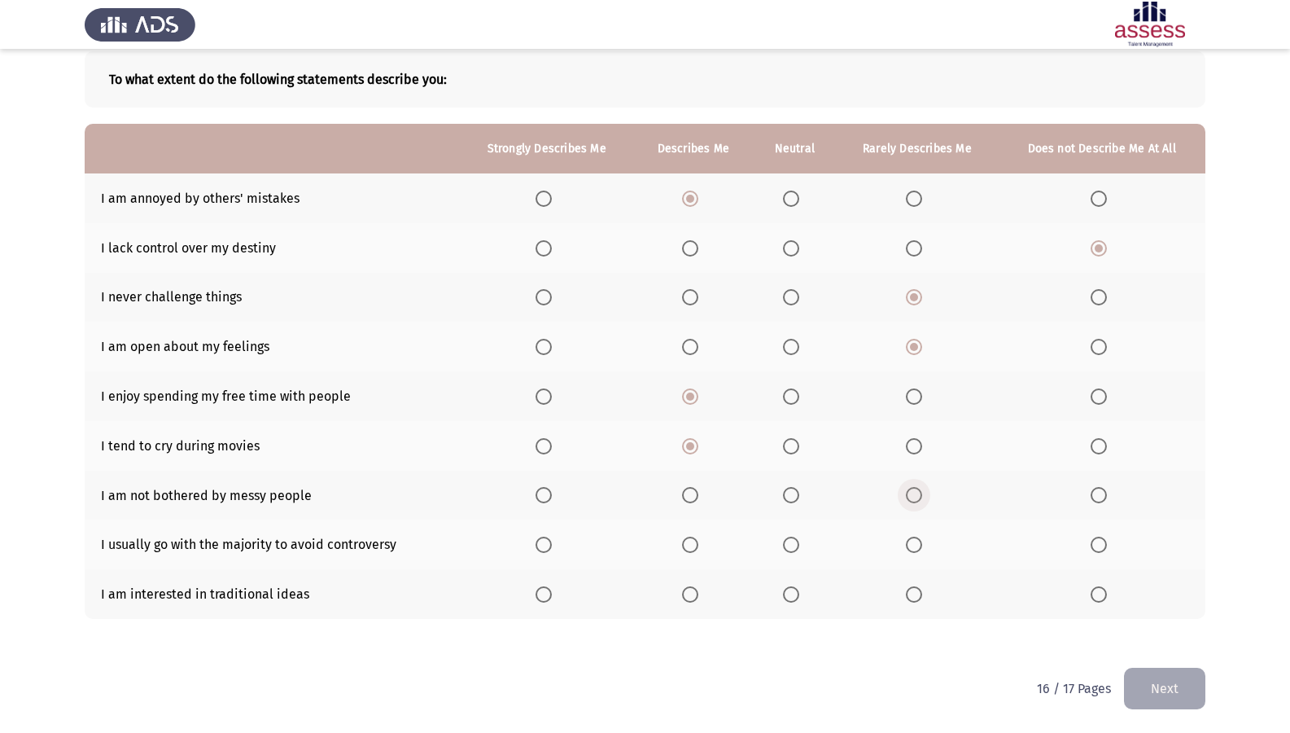
click at [911, 498] on input "Select an option" at bounding box center [914, 495] width 16 height 16
click at [919, 537] on span "Select an option" at bounding box center [914, 544] width 16 height 16
click at [919, 537] on input "Select an option" at bounding box center [914, 544] width 16 height 16
click at [684, 603] on th at bounding box center [693, 594] width 120 height 50
click at [687, 591] on span "Select an option" at bounding box center [690, 594] width 16 height 16
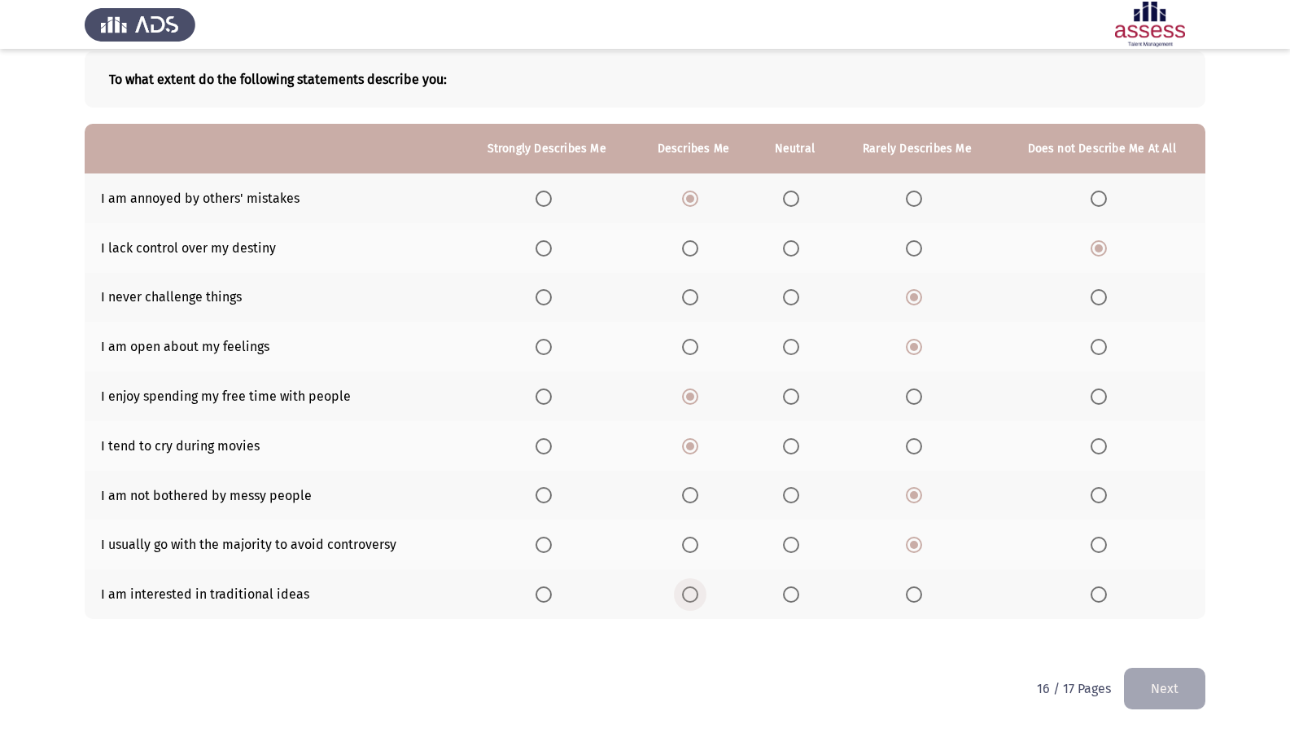
click at [687, 591] on input "Select an option" at bounding box center [690, 594] width 16 height 16
click at [1170, 603] on button "Next" at bounding box center [1164, 688] width 81 height 42
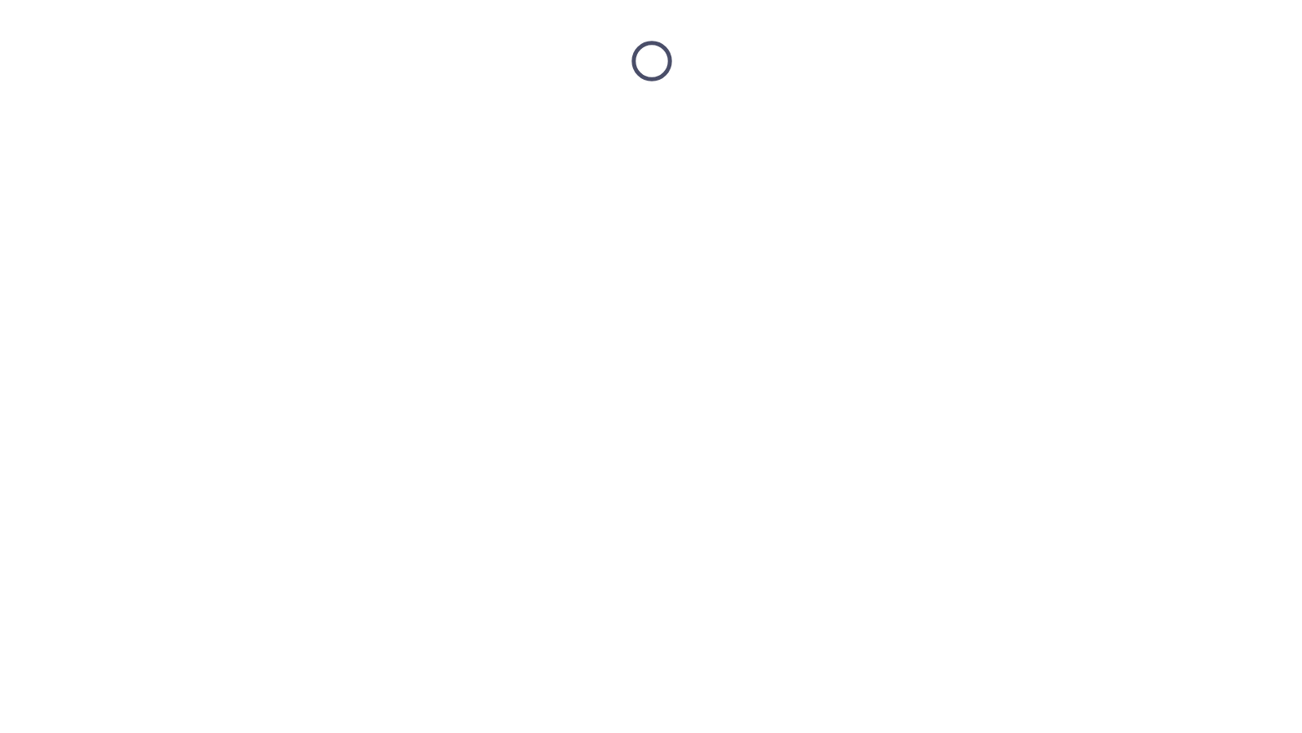
scroll to position [0, 0]
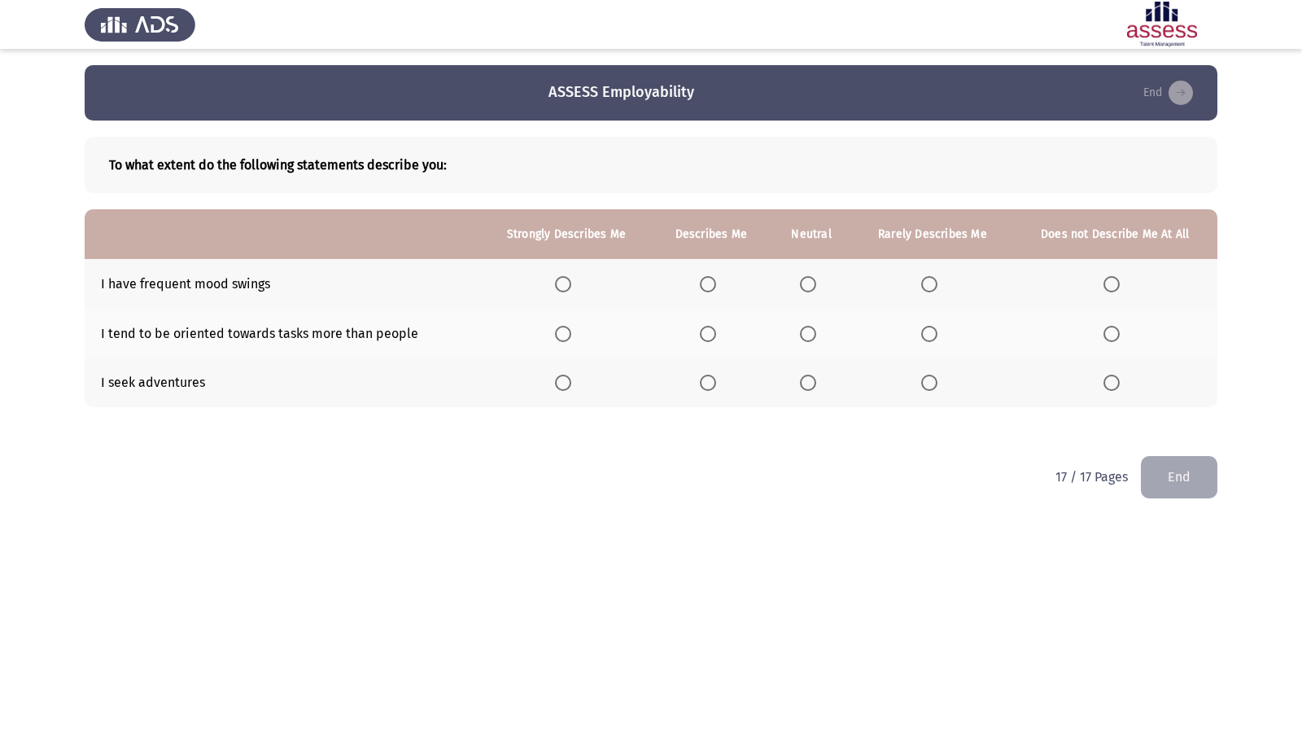
click at [714, 287] on span "Select an option" at bounding box center [708, 284] width 16 height 16
click at [714, 287] on input "Select an option" at bounding box center [708, 284] width 16 height 16
click at [916, 329] on th at bounding box center [933, 333] width 160 height 50
click at [930, 326] on span "Select an option" at bounding box center [929, 334] width 16 height 16
click at [930, 326] on input "Select an option" at bounding box center [929, 334] width 16 height 16
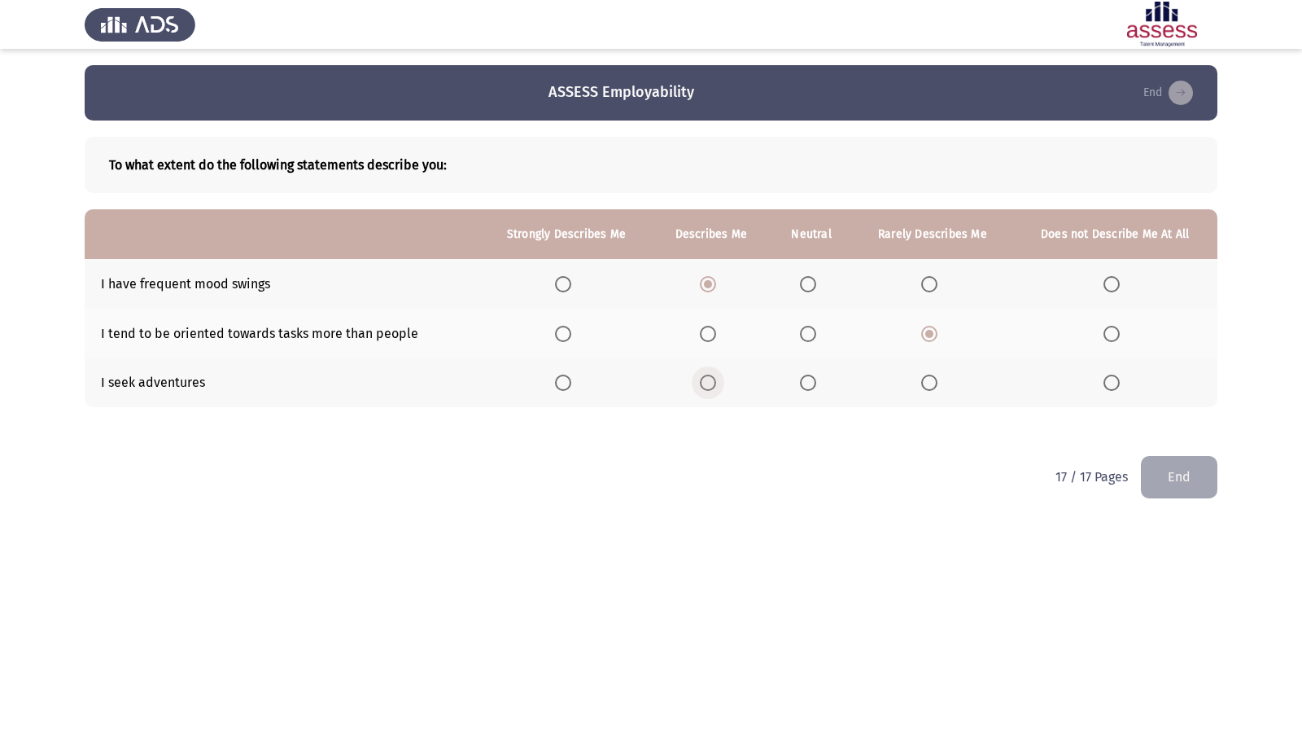
click at [702, 376] on span "Select an option" at bounding box center [708, 382] width 16 height 16
click at [702, 376] on input "Select an option" at bounding box center [708, 382] width 16 height 16
click at [1166, 470] on button "End" at bounding box center [1179, 477] width 77 height 42
